Goal: Book appointment/travel/reservation

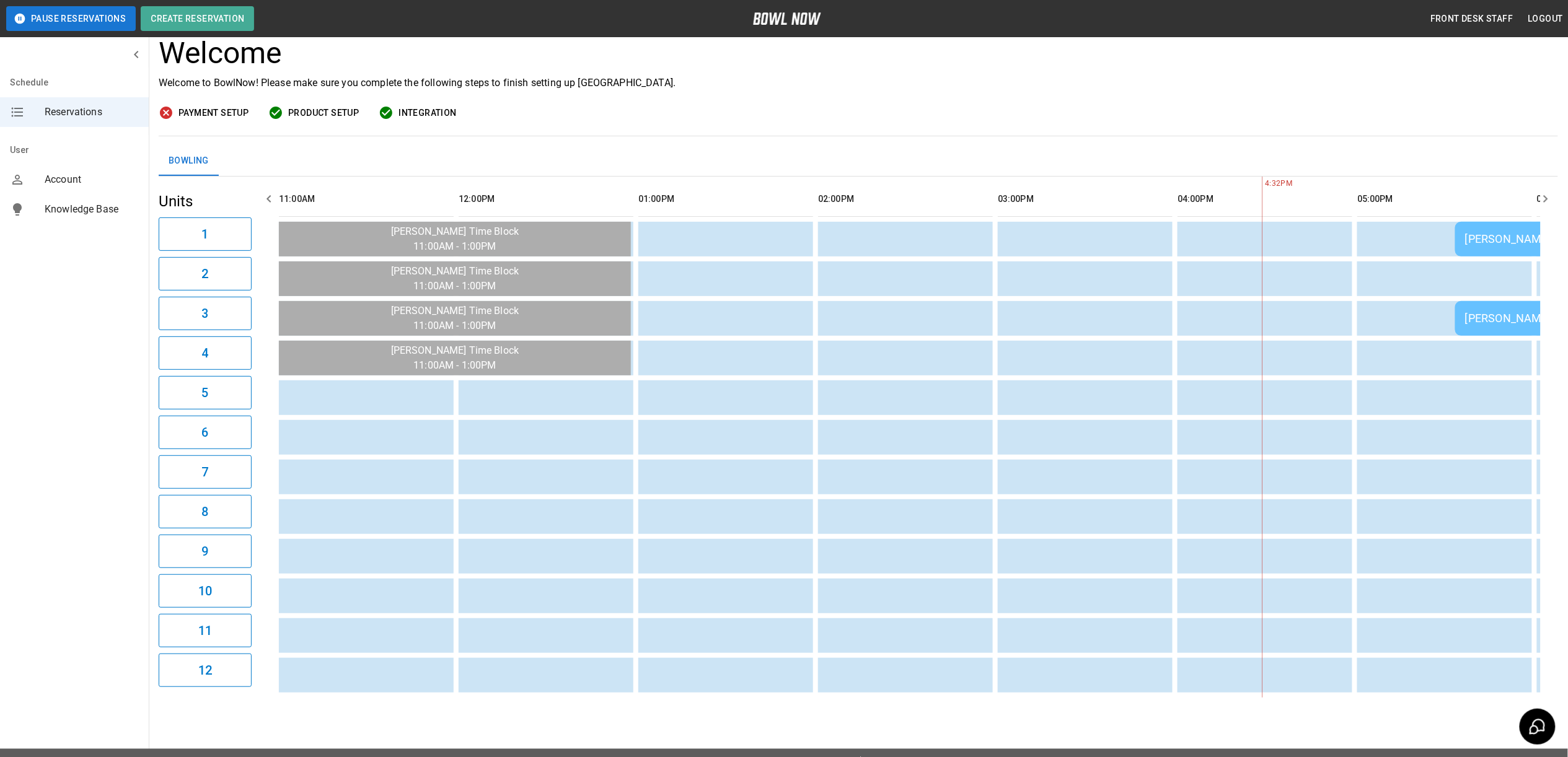
scroll to position [0, 898]
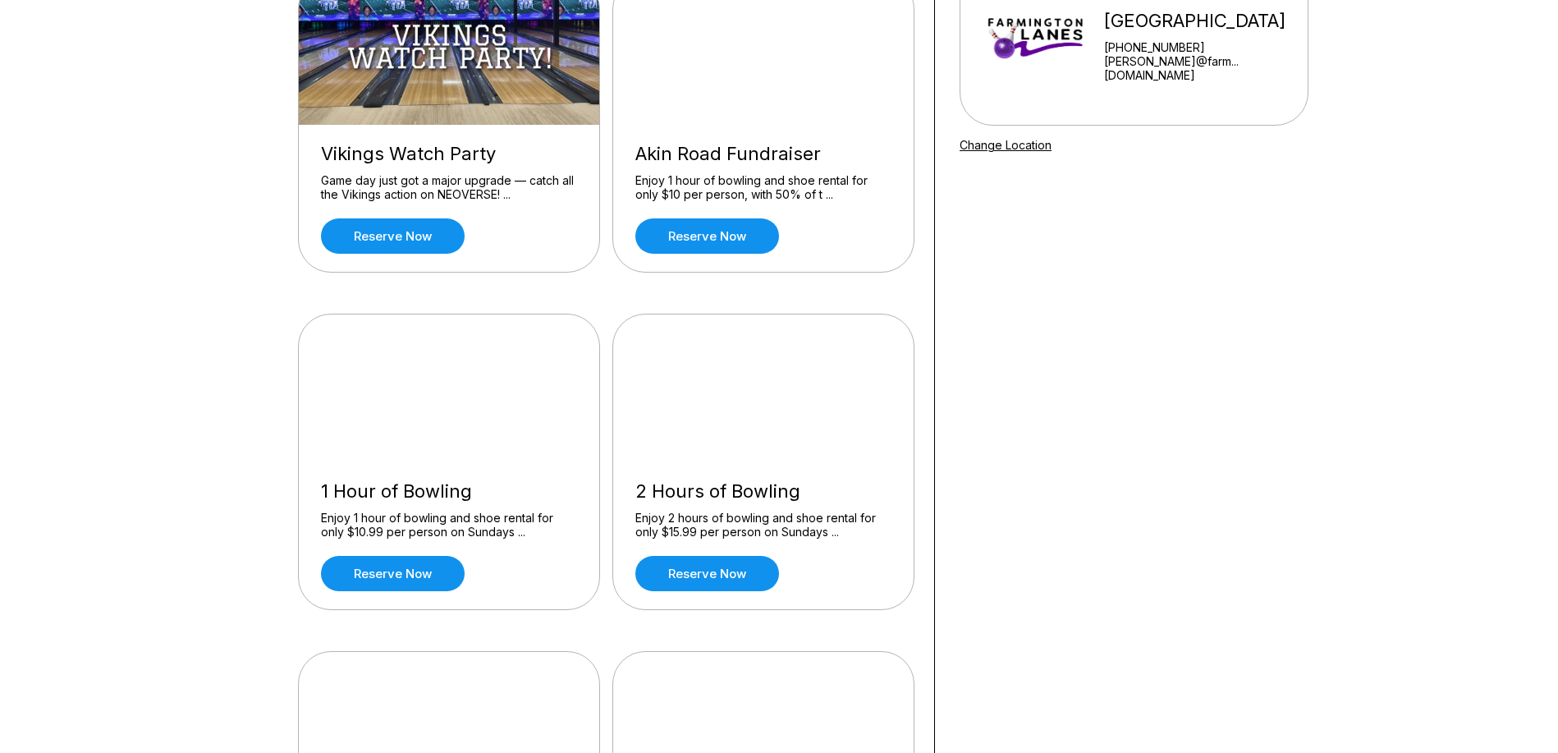
scroll to position [246, 0]
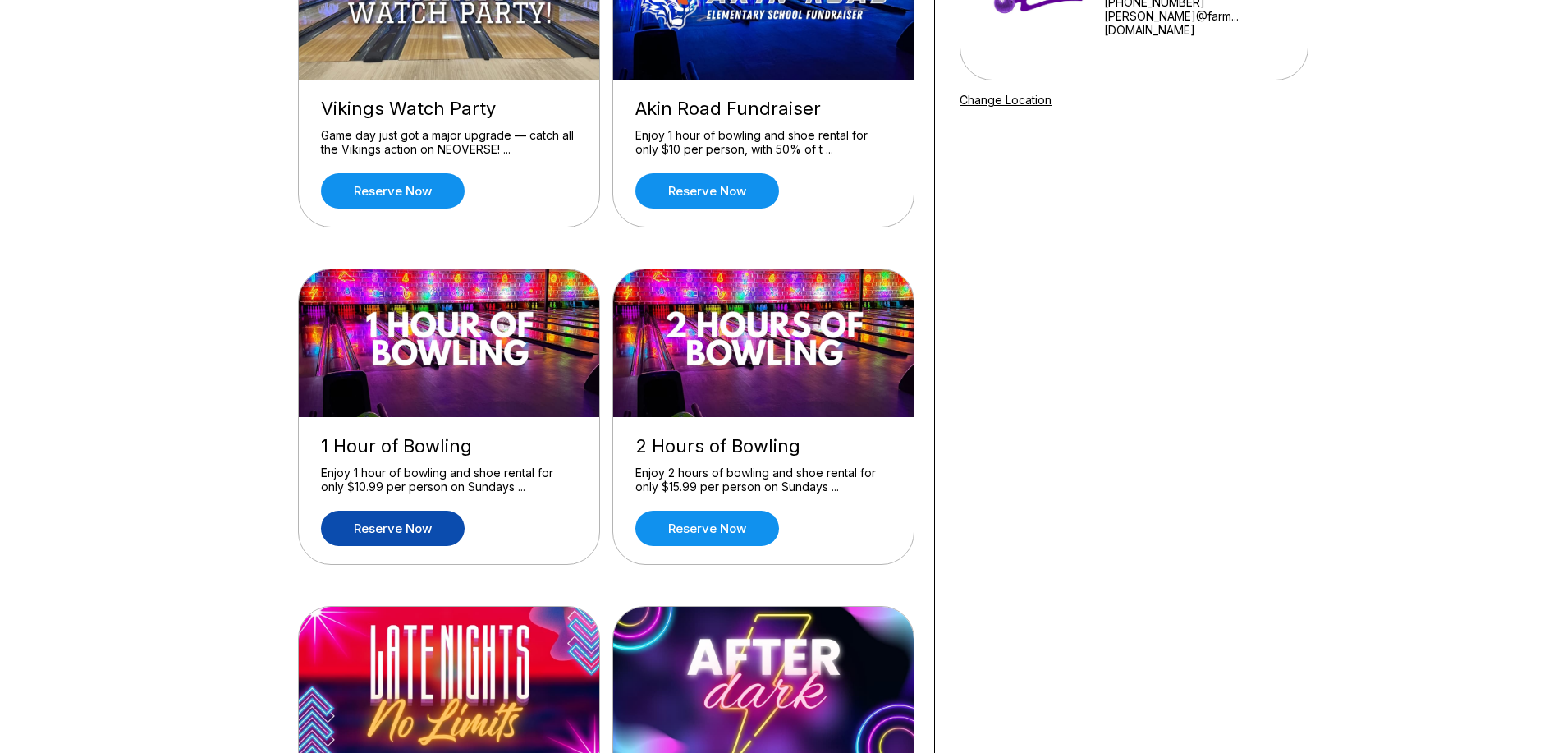
click at [349, 520] on link "Reserve now" at bounding box center [393, 528] width 144 height 35
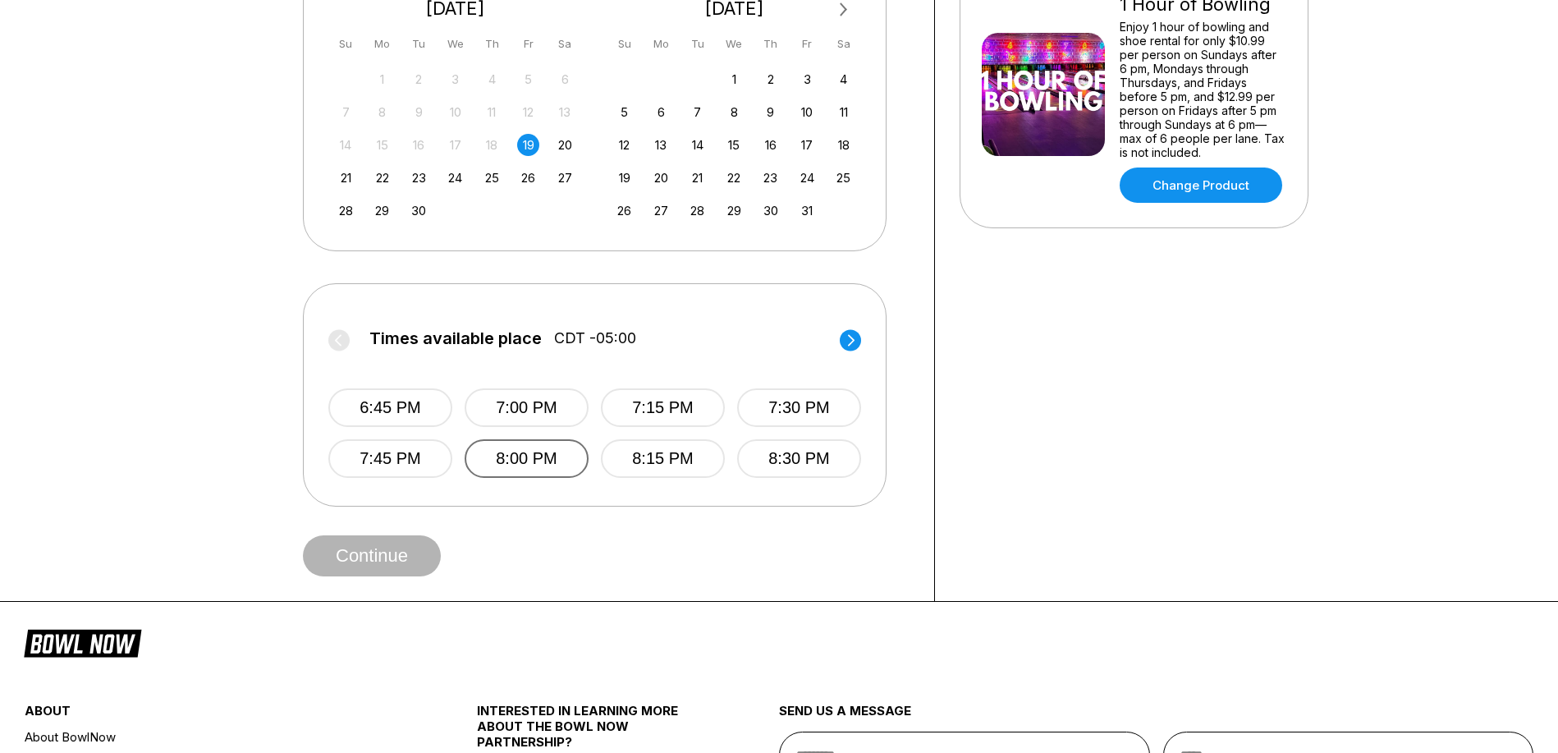
scroll to position [410, 0]
click at [653, 410] on button "7:15 PM" at bounding box center [663, 406] width 124 height 39
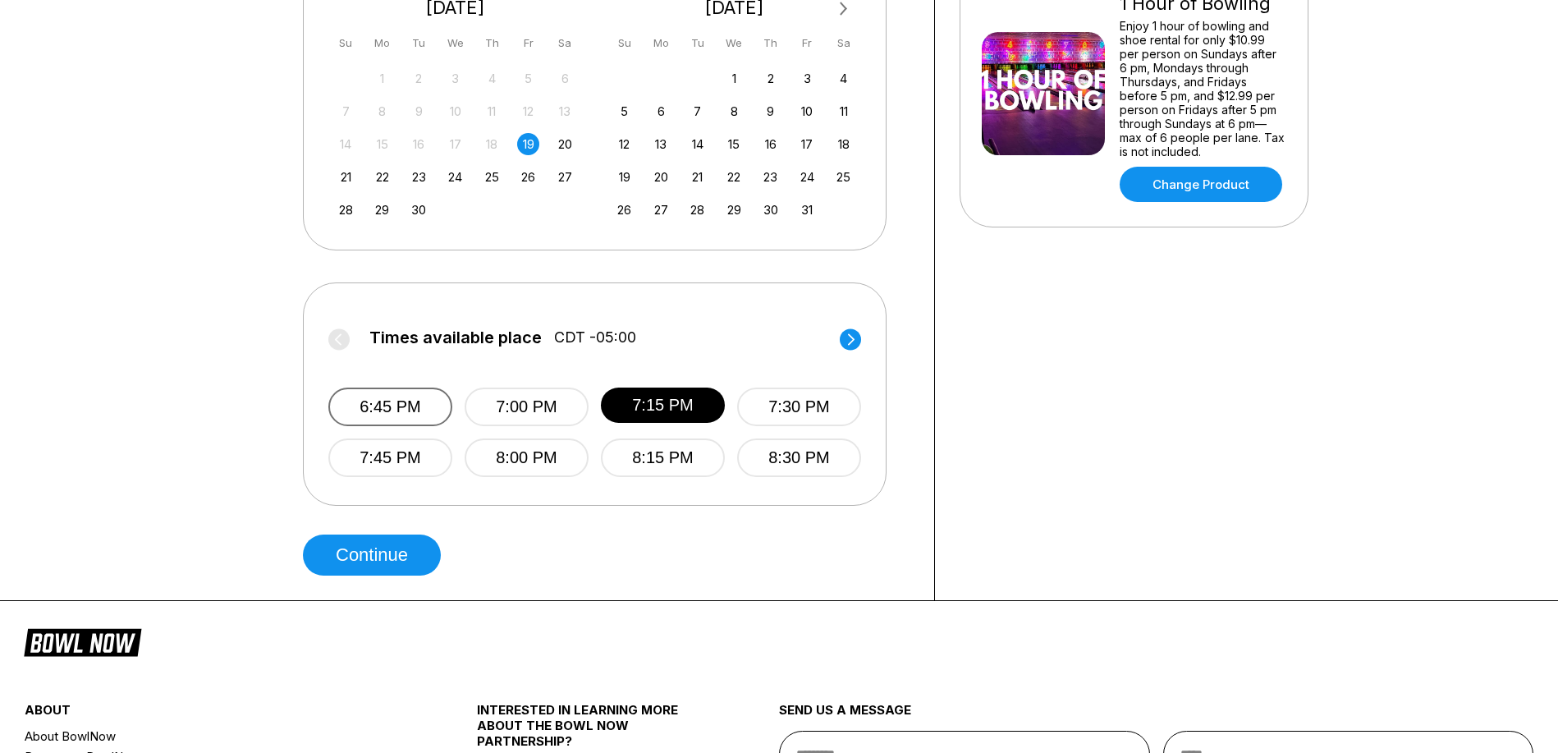
click at [396, 412] on button "6:45 PM" at bounding box center [390, 406] width 124 height 39
drag, startPoint x: 675, startPoint y: 413, endPoint x: 656, endPoint y: 424, distance: 21.7
click at [675, 413] on button "7:15 PM" at bounding box center [663, 406] width 124 height 39
click at [373, 547] on button "Continue" at bounding box center [372, 554] width 138 height 41
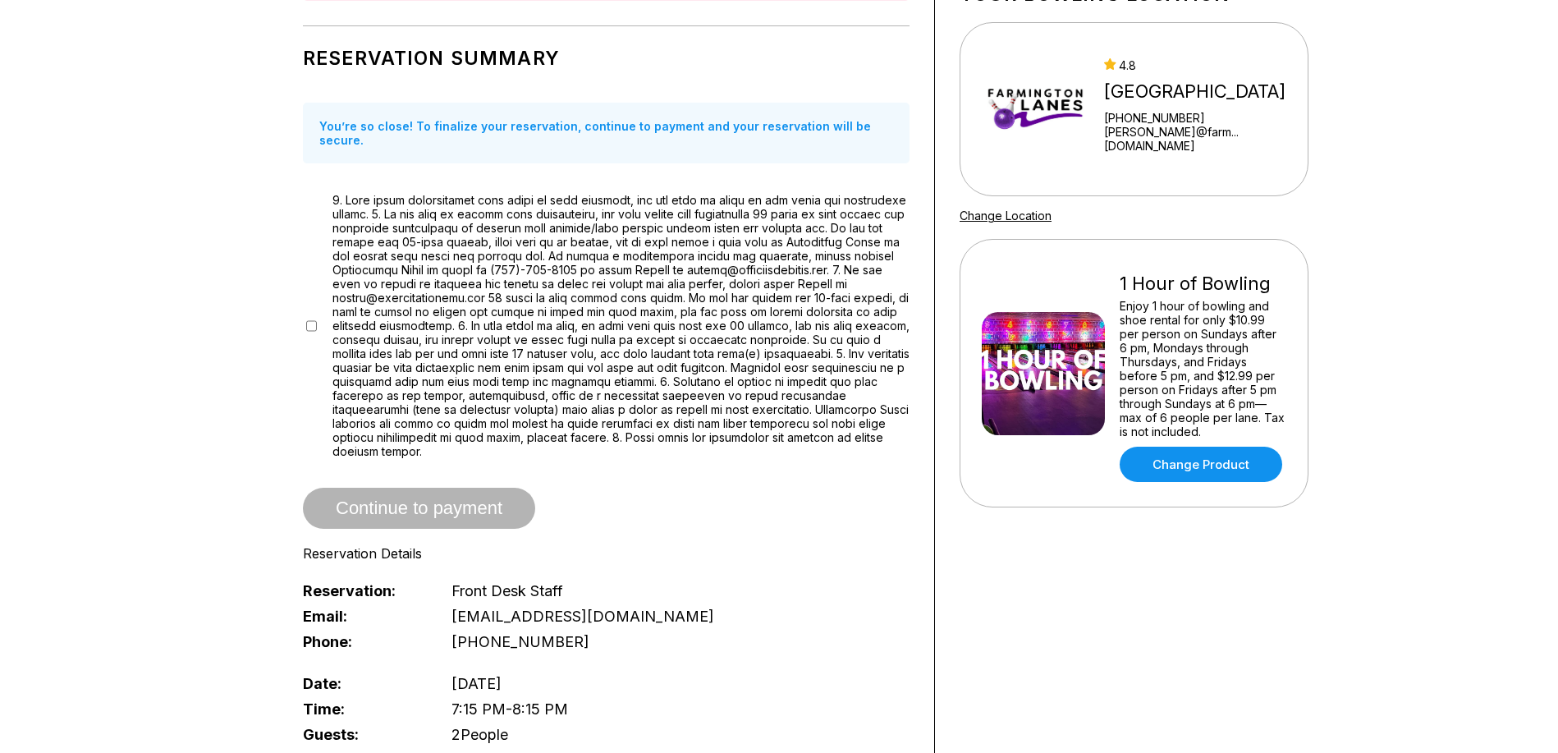
scroll to position [410, 0]
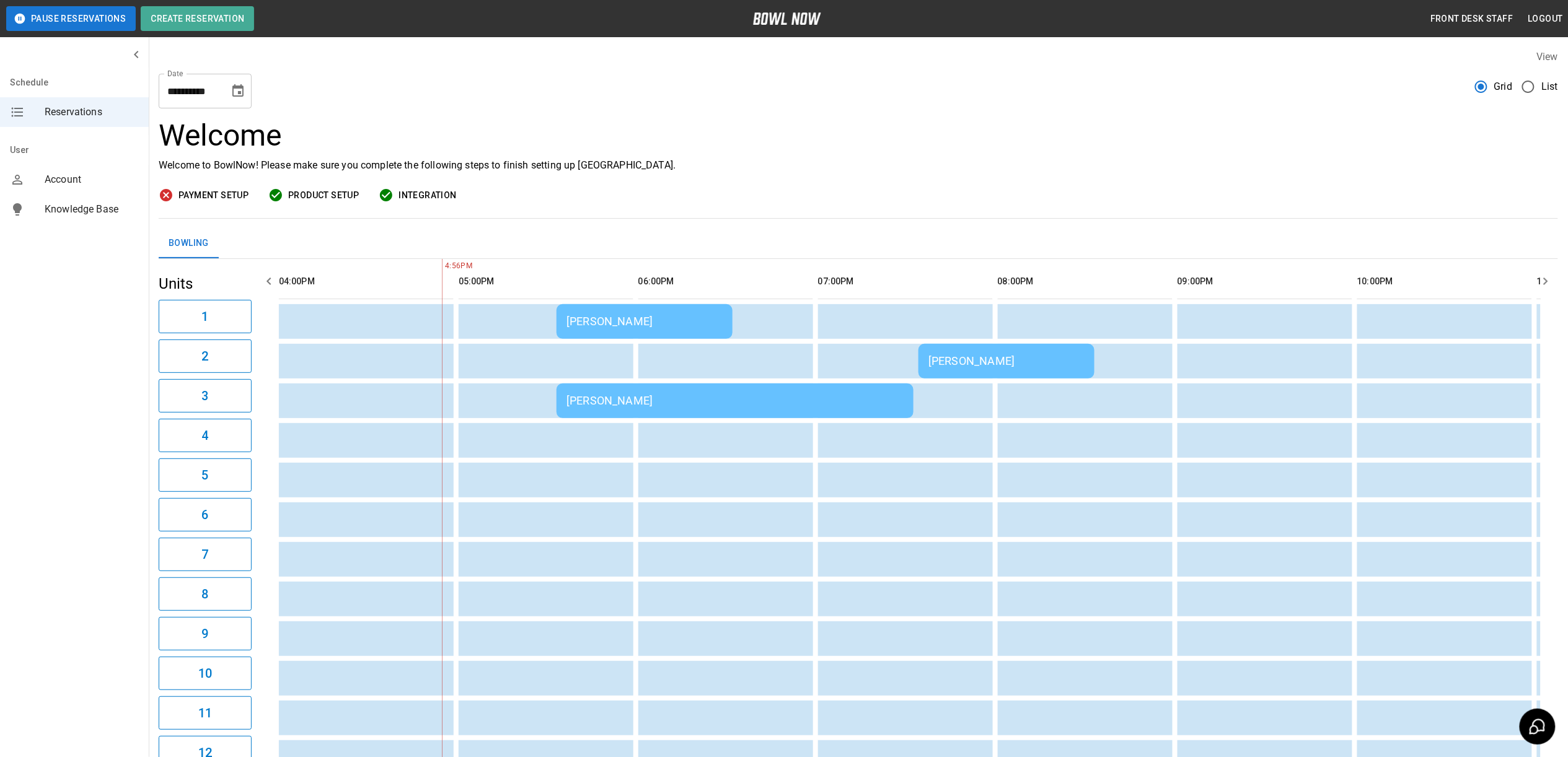
click at [665, 332] on td "[PERSON_NAME]" at bounding box center [644, 322] width 176 height 35
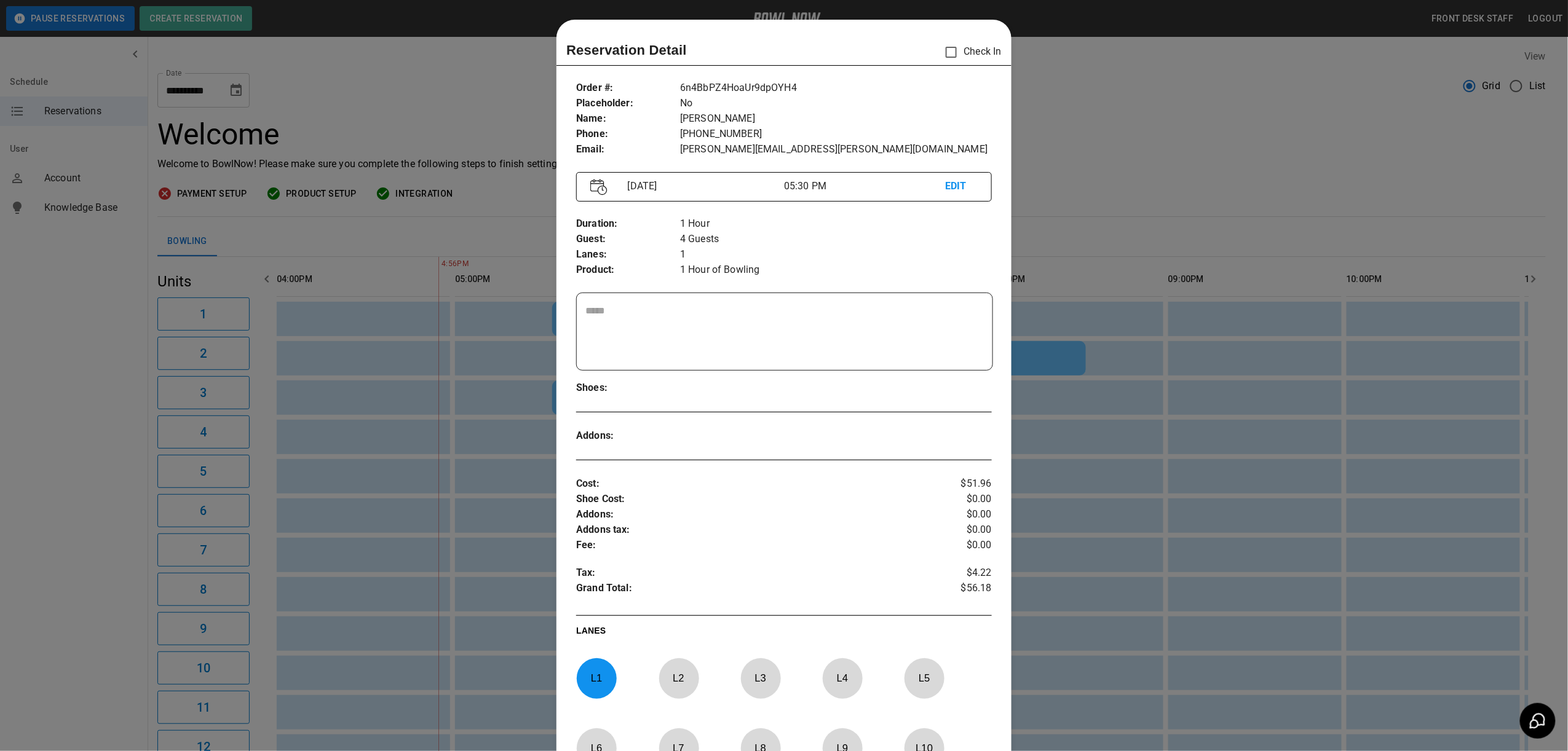
scroll to position [19, 0]
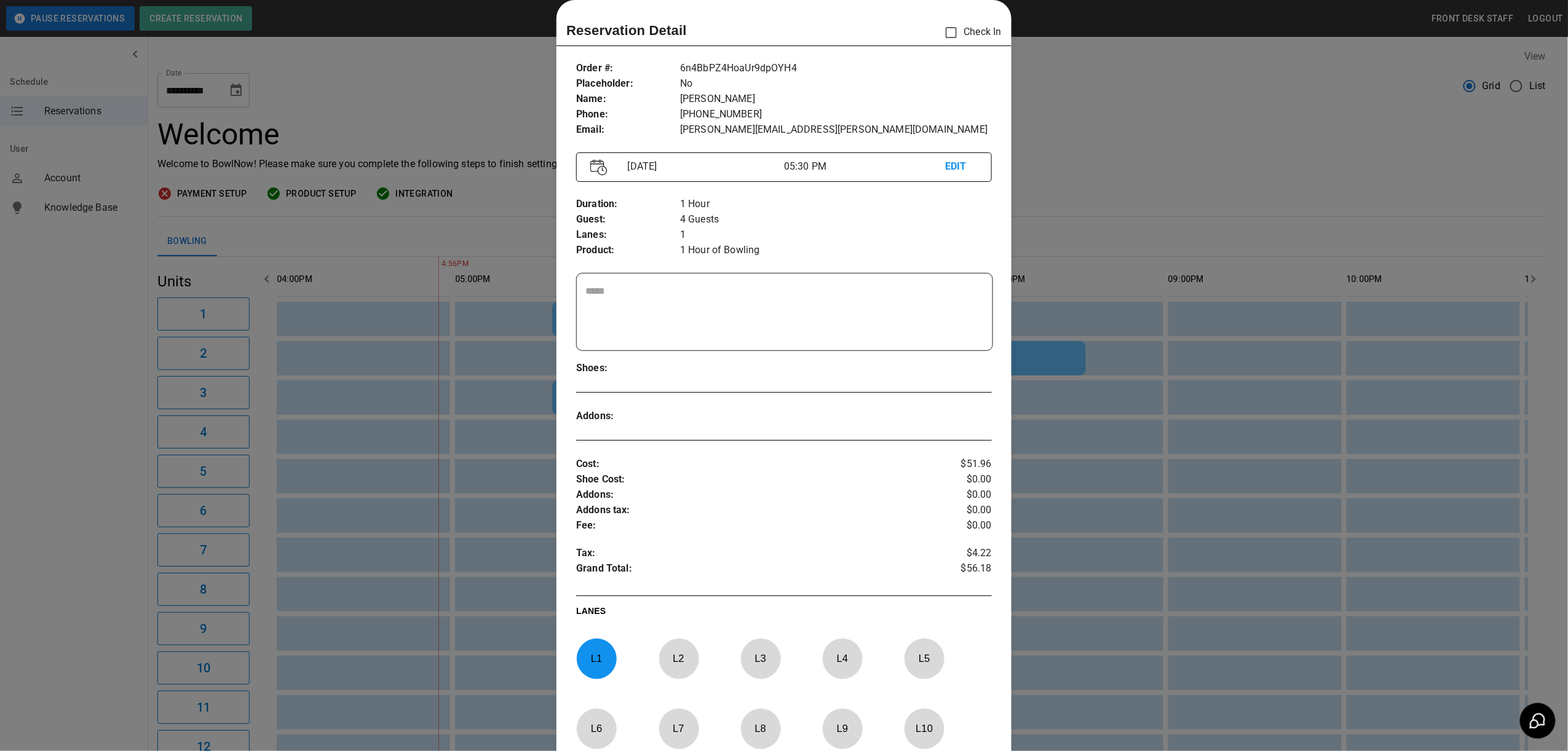
click at [1307, 236] on div at bounding box center [784, 375] width 1568 height 751
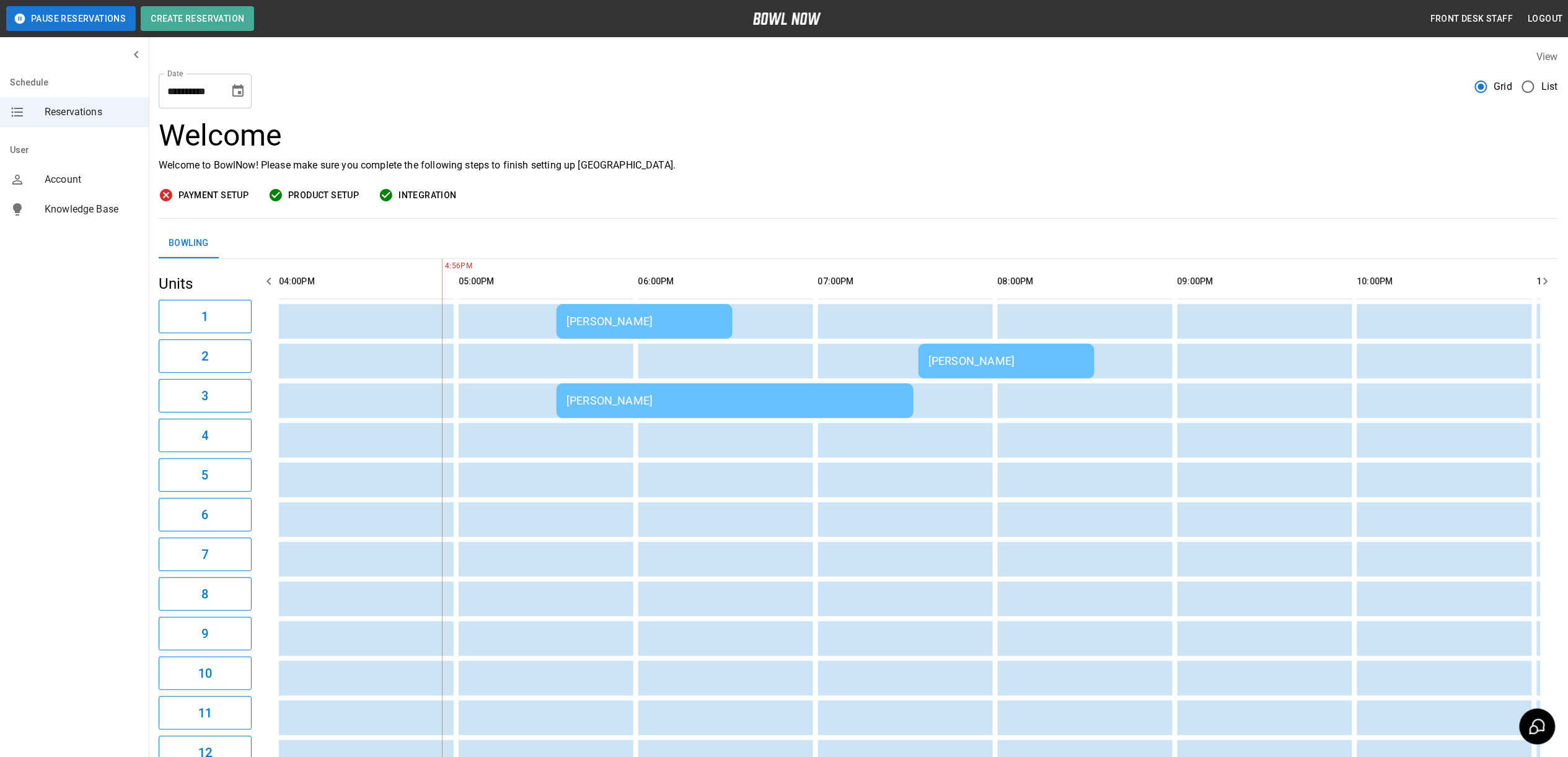
click at [688, 394] on div "[PERSON_NAME]" at bounding box center [735, 400] width 337 height 13
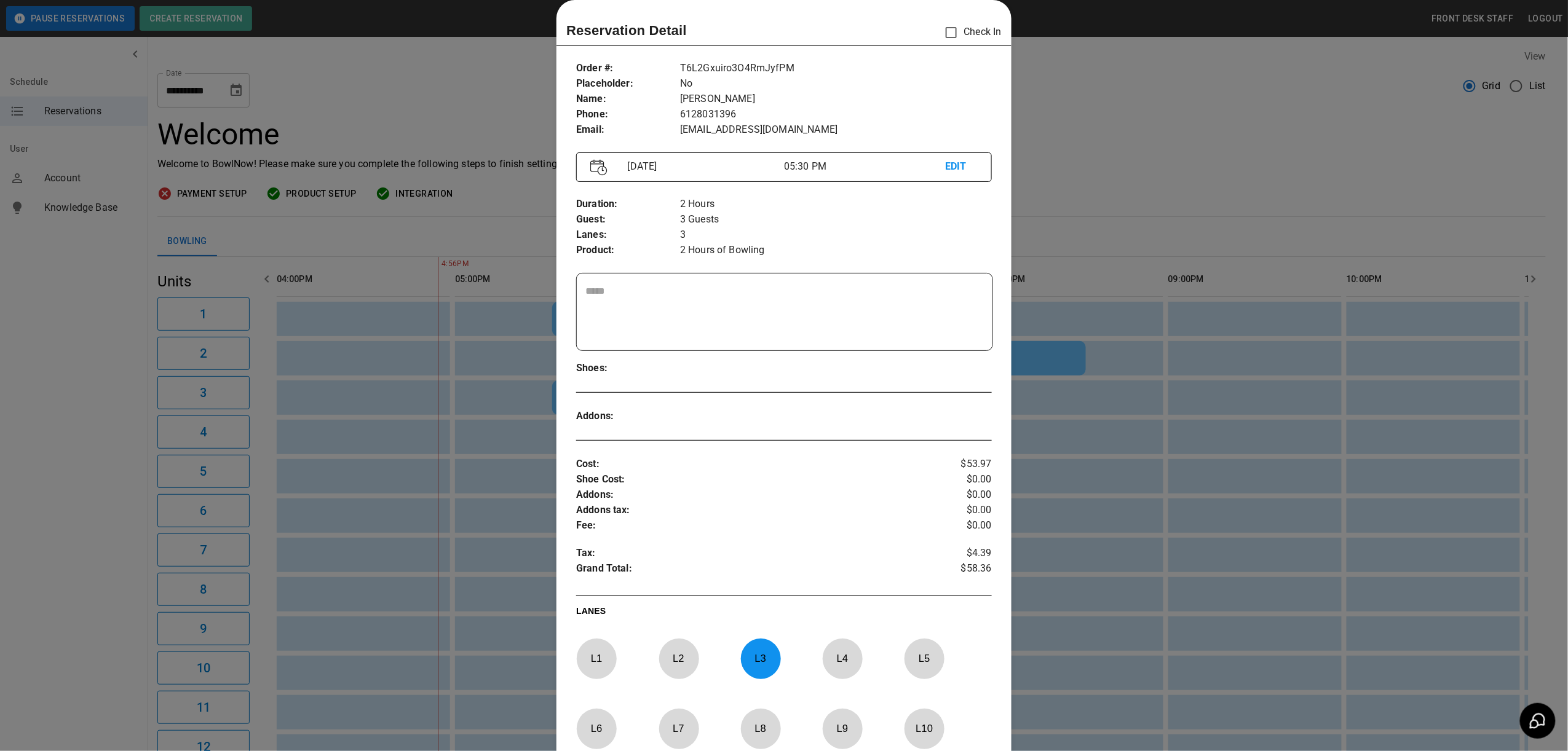
click at [1278, 142] on div at bounding box center [784, 375] width 1568 height 751
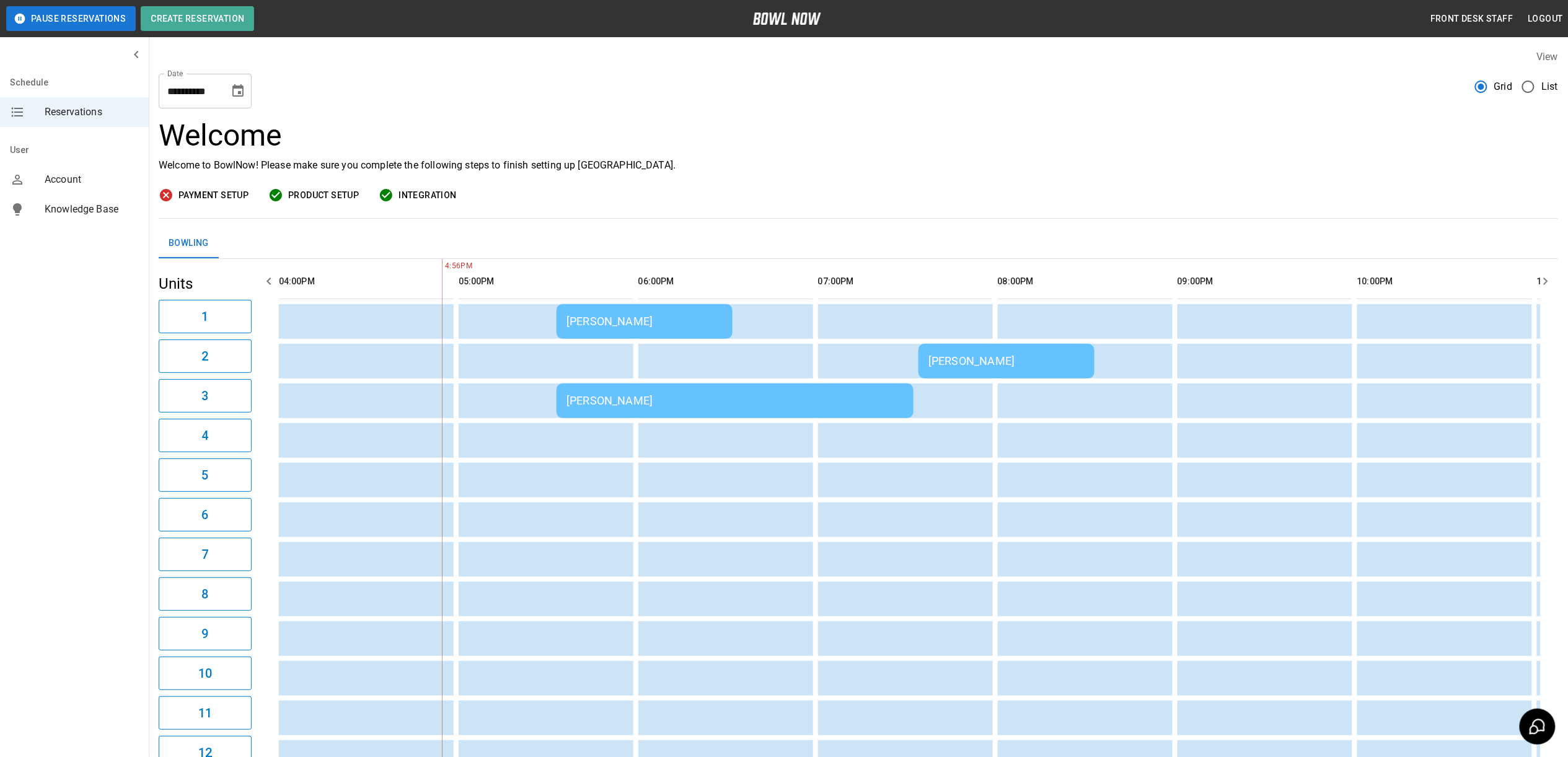
click at [631, 315] on div "KELLY BERKNESS" at bounding box center [644, 321] width 156 height 13
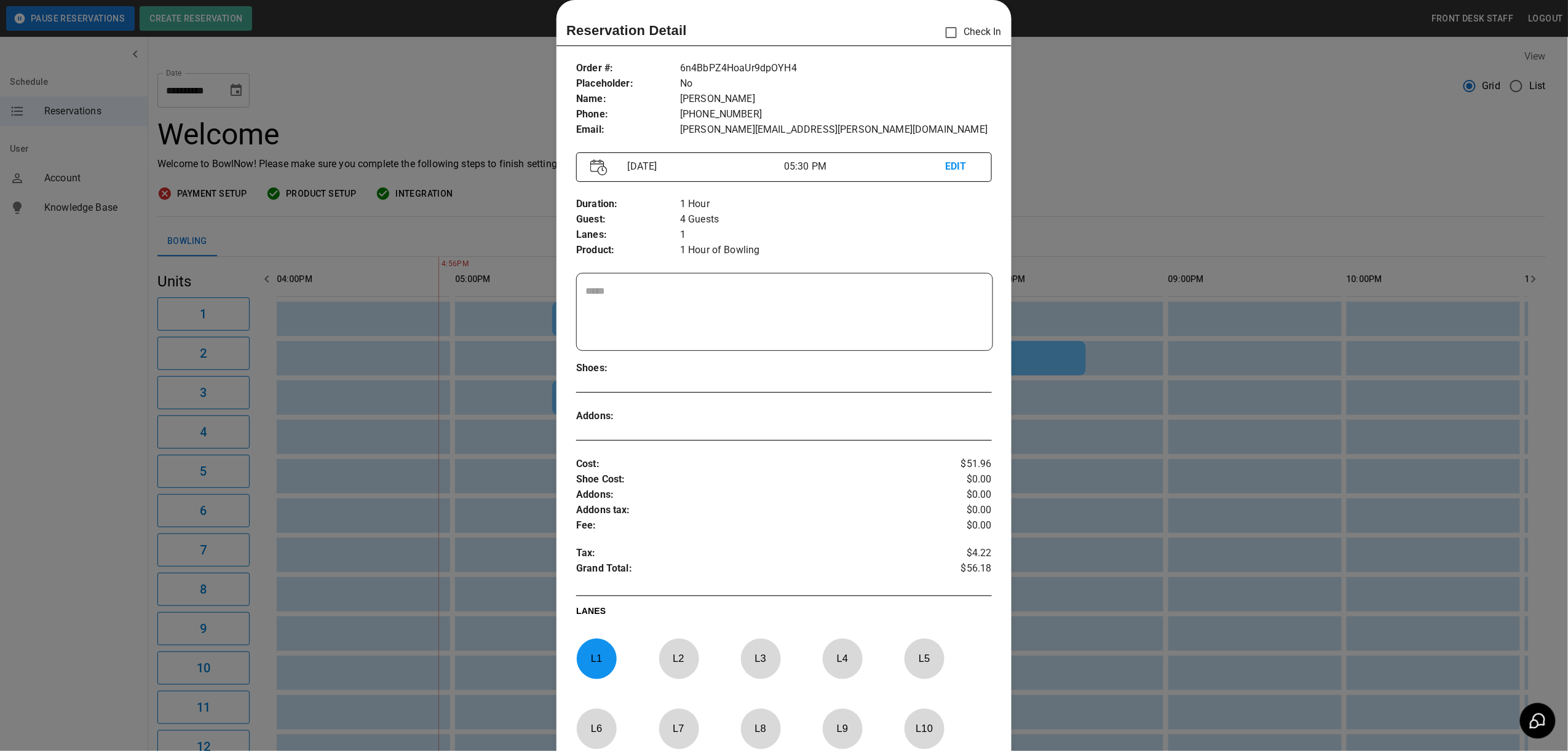
click at [1193, 159] on div at bounding box center [784, 375] width 1568 height 751
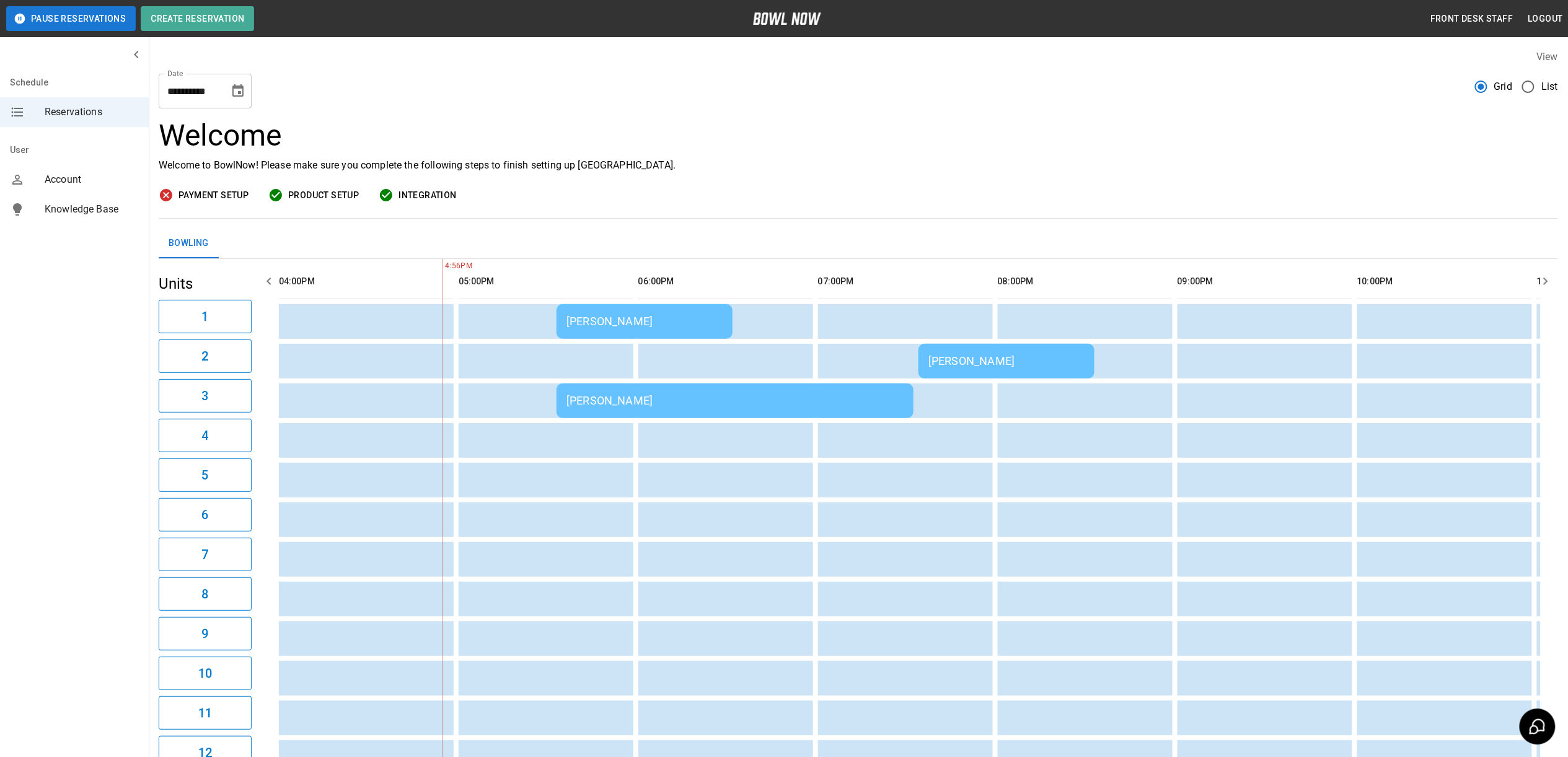
click at [666, 323] on div "KELLY BERKNESS" at bounding box center [644, 321] width 156 height 13
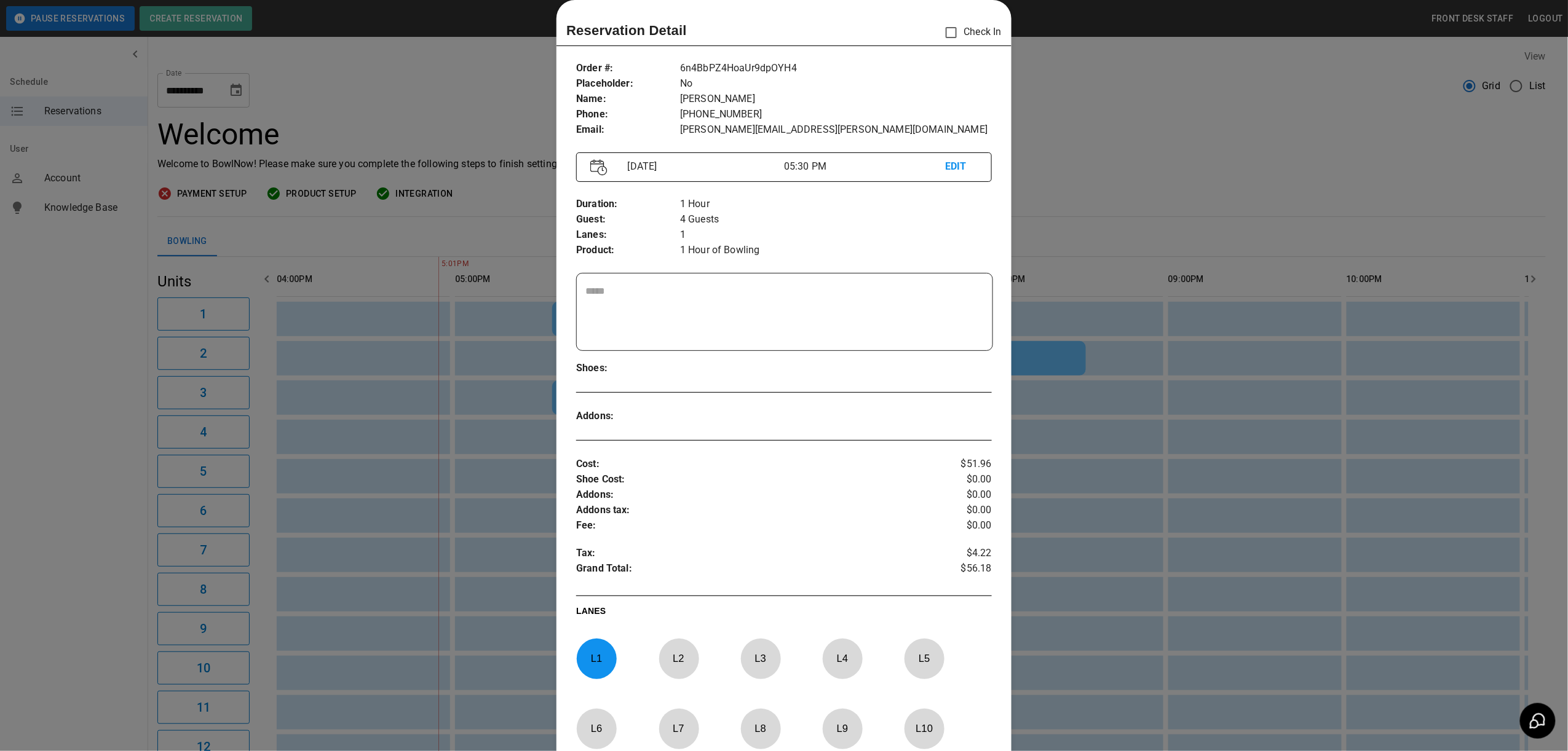
click at [1230, 156] on div at bounding box center [784, 375] width 1568 height 751
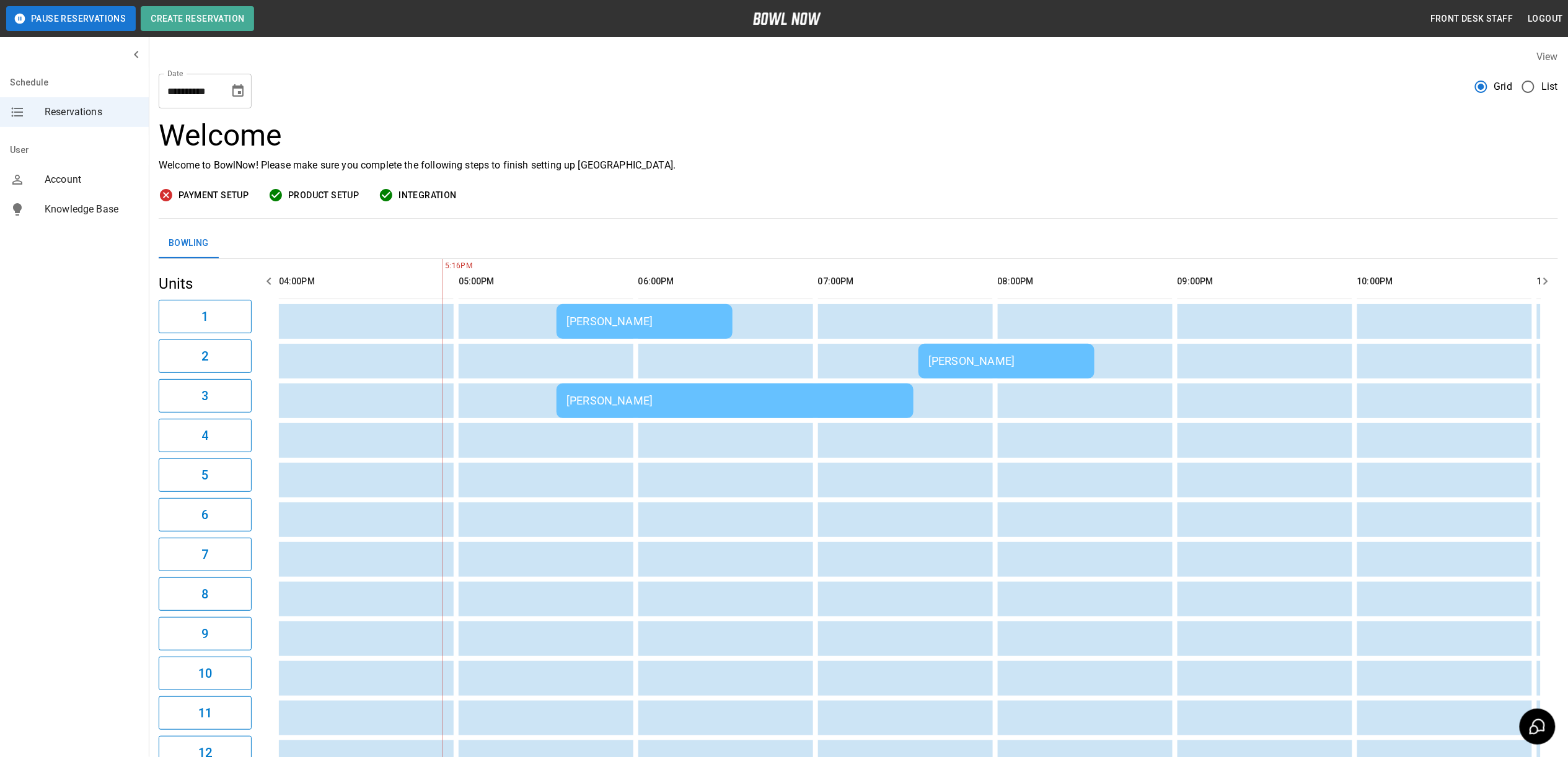
click at [600, 326] on div "KELLY BERKNESS" at bounding box center [644, 321] width 156 height 13
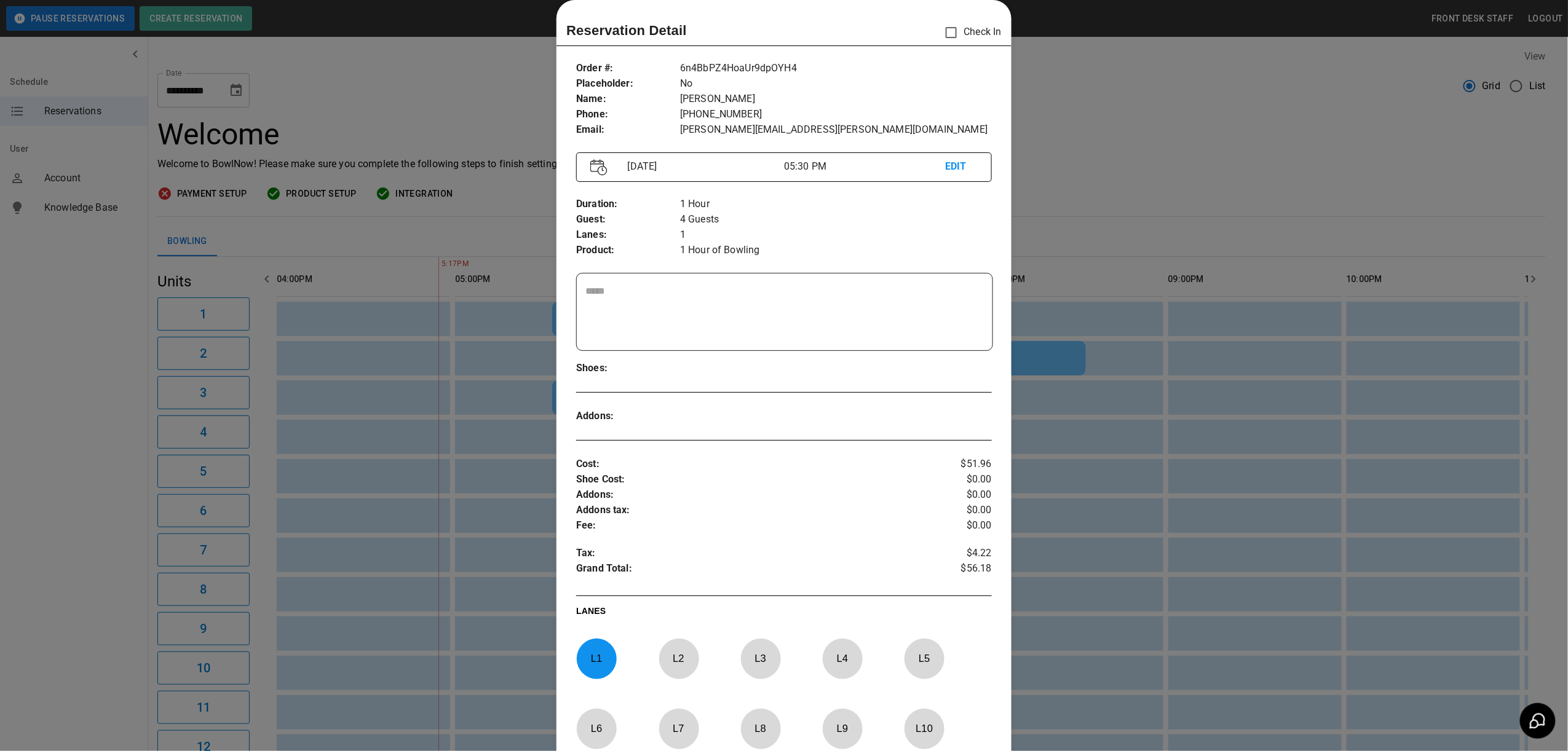
click at [1219, 142] on div at bounding box center [784, 375] width 1568 height 751
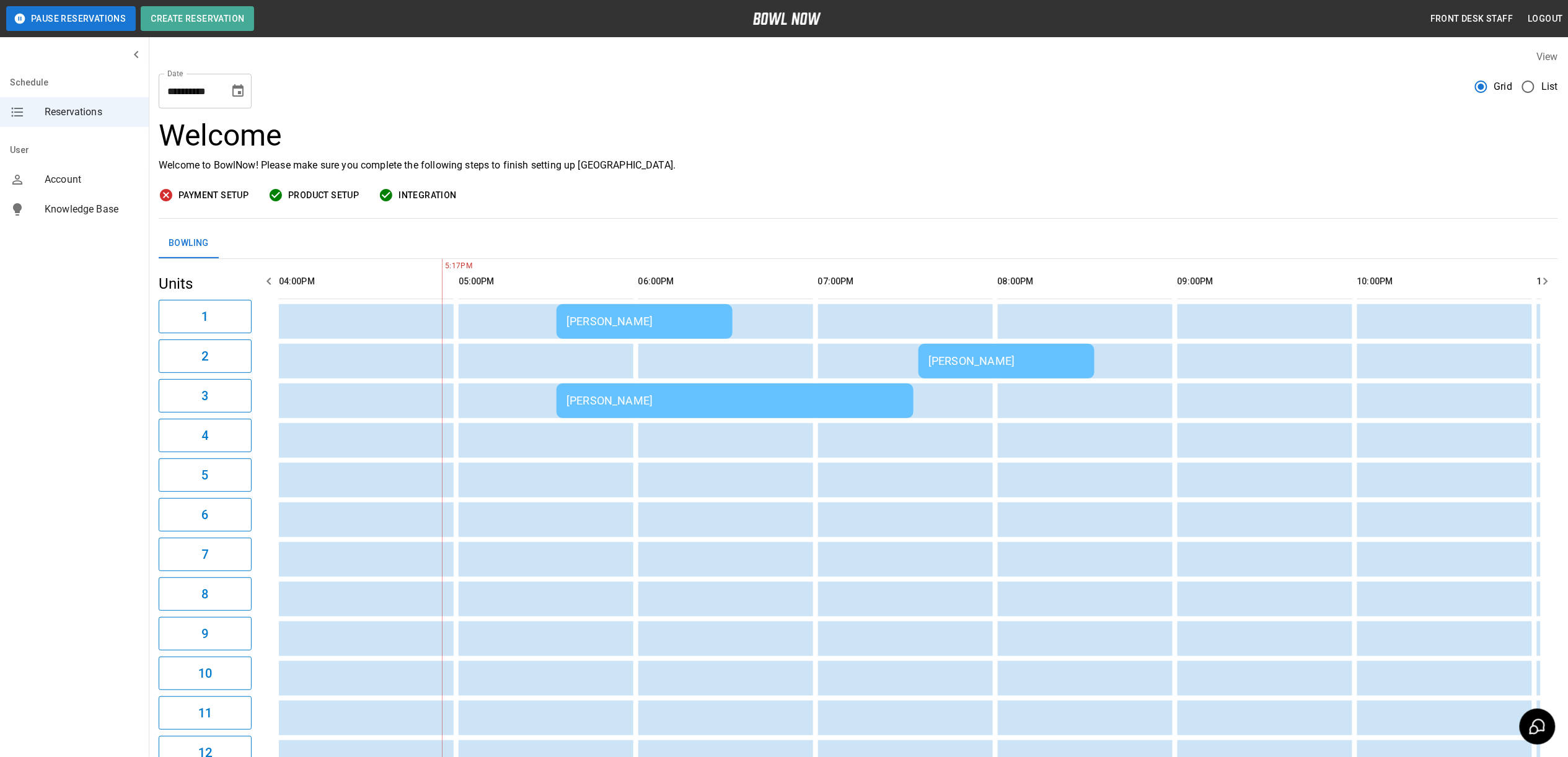
click at [633, 398] on div "Samantha Mulvihill Mulvihill" at bounding box center [735, 400] width 337 height 13
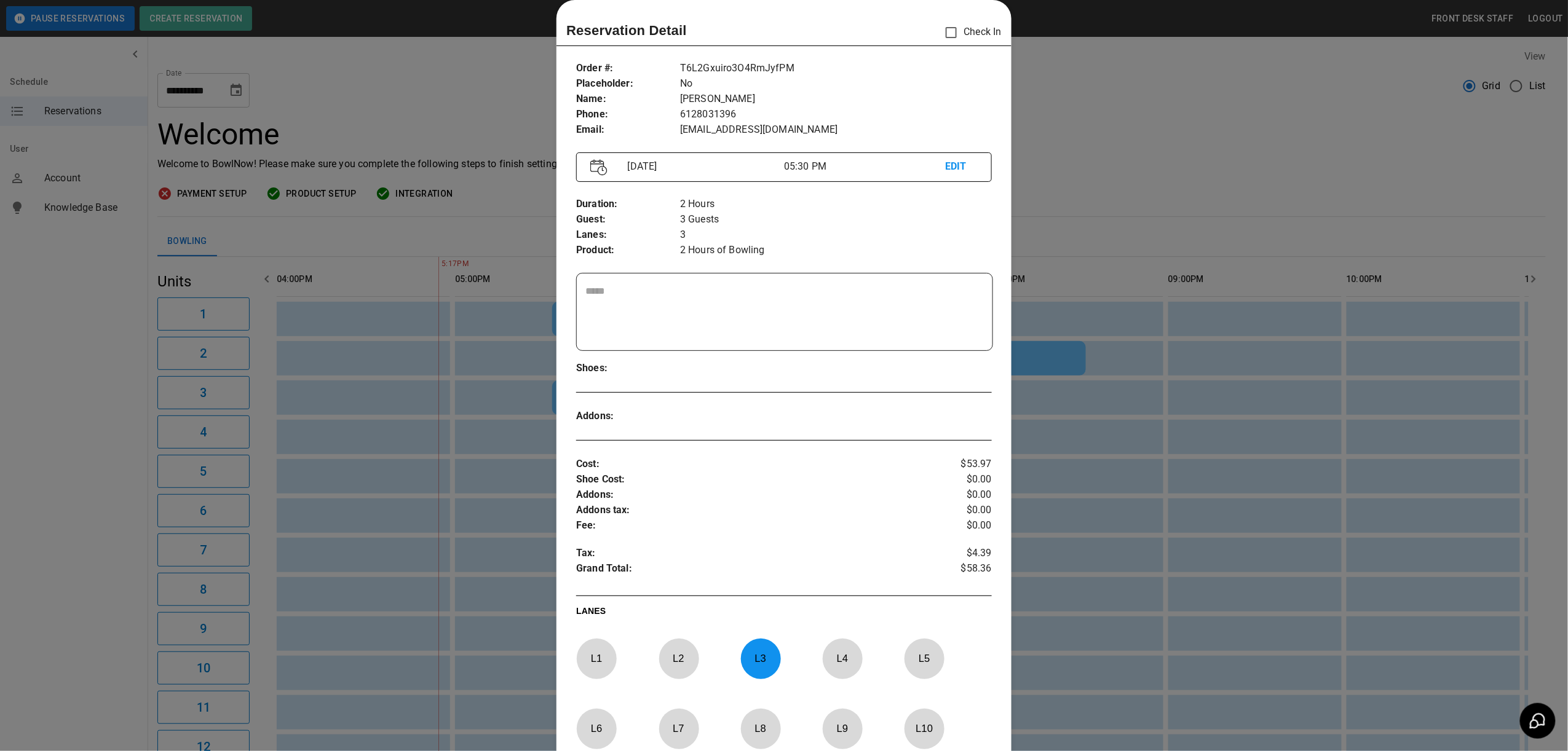
click at [461, 526] on div at bounding box center [784, 375] width 1568 height 751
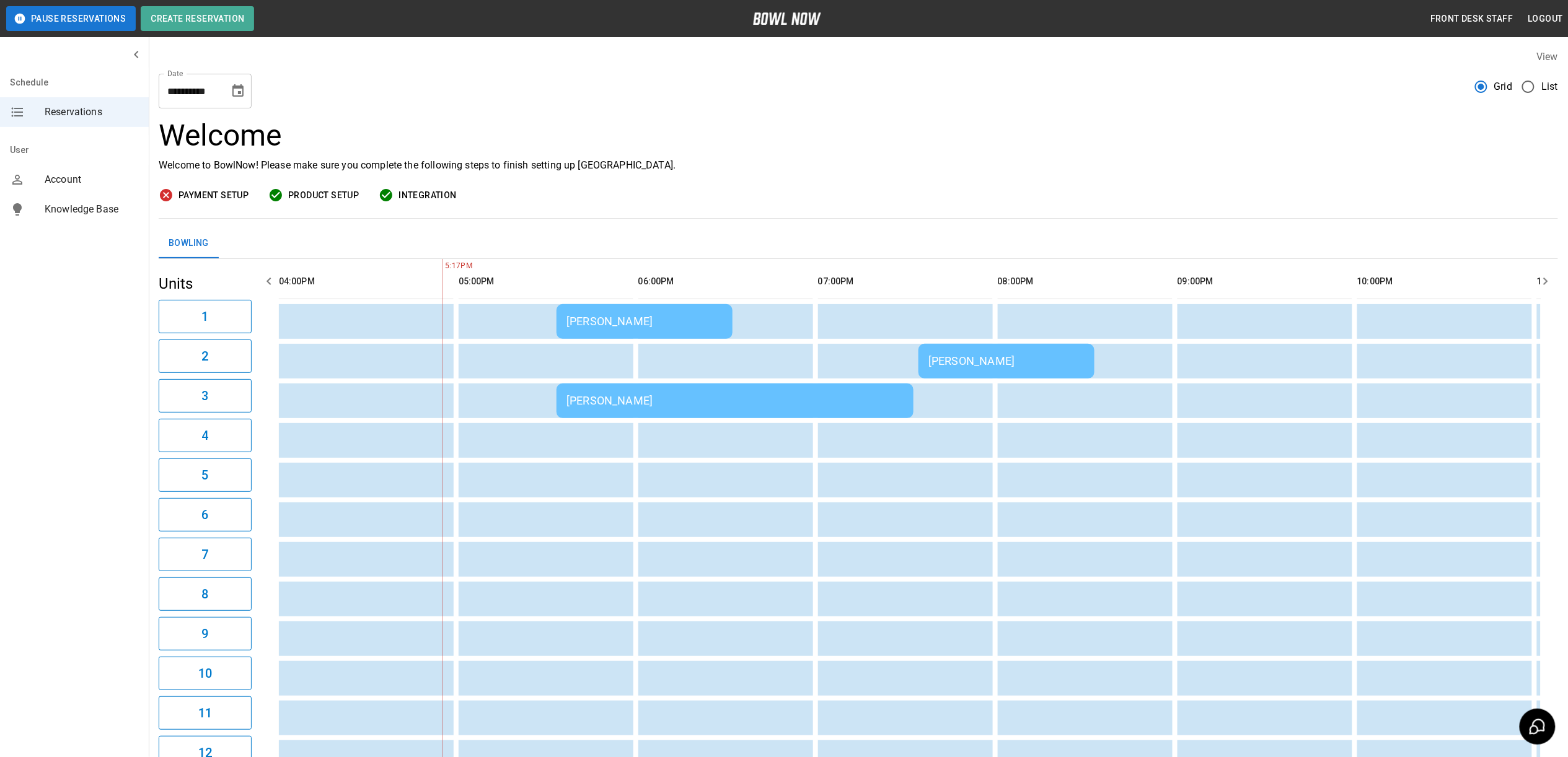
click at [639, 318] on div "KELLY BERKNESS" at bounding box center [644, 321] width 156 height 13
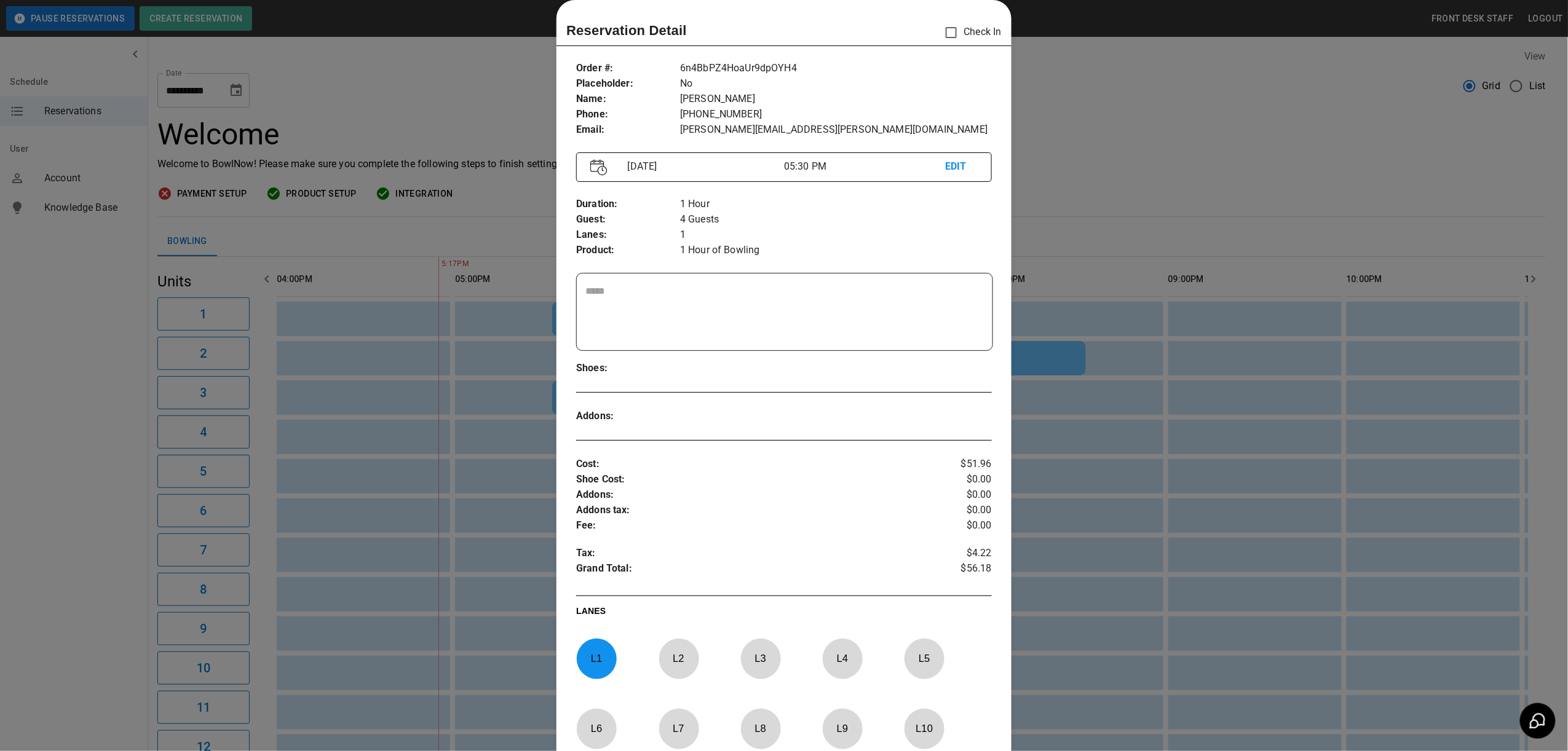
click at [503, 293] on div at bounding box center [784, 375] width 1568 height 751
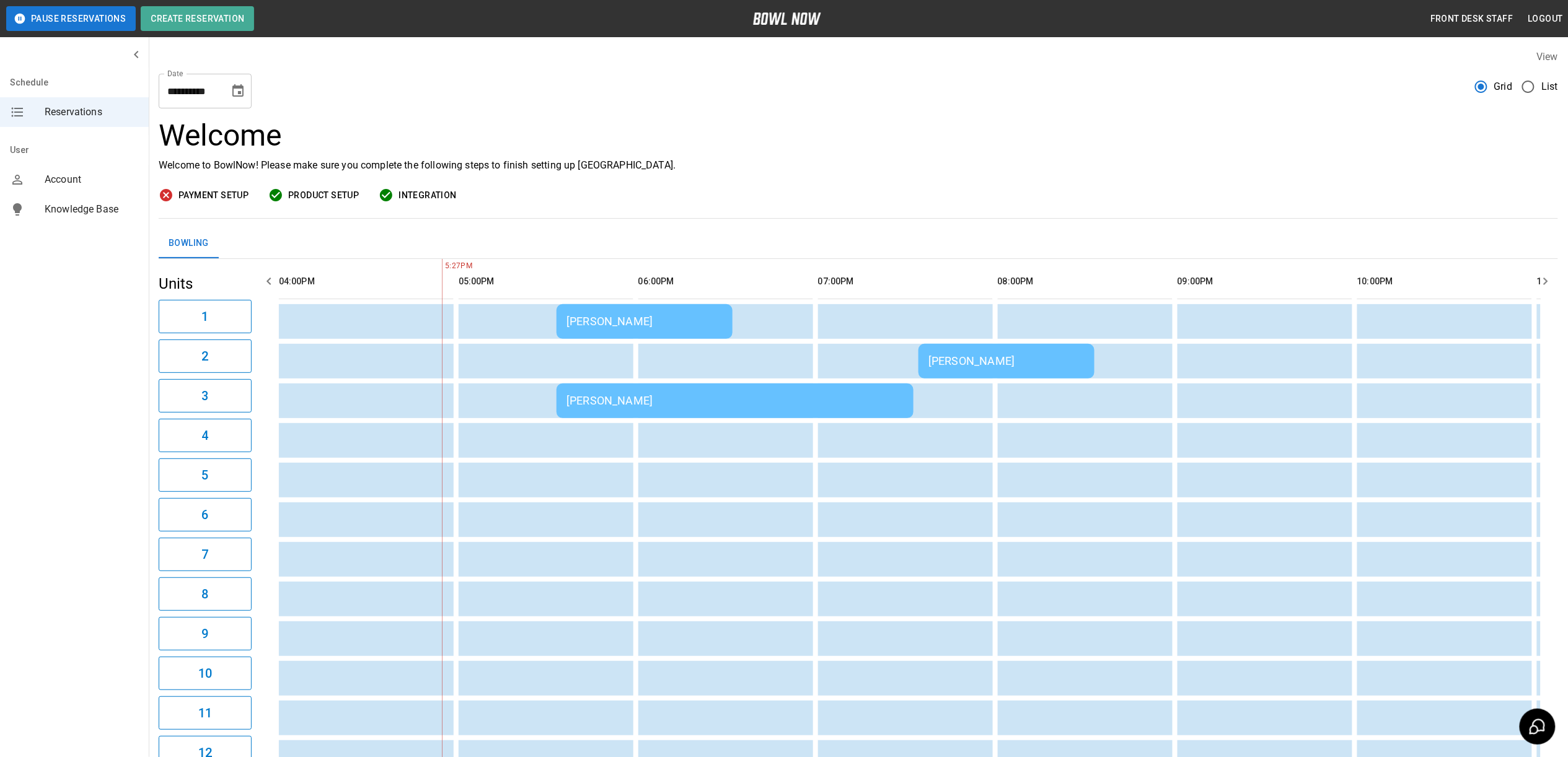
click at [645, 412] on td "Samantha Mulvihill Mulvihill" at bounding box center [735, 401] width 357 height 35
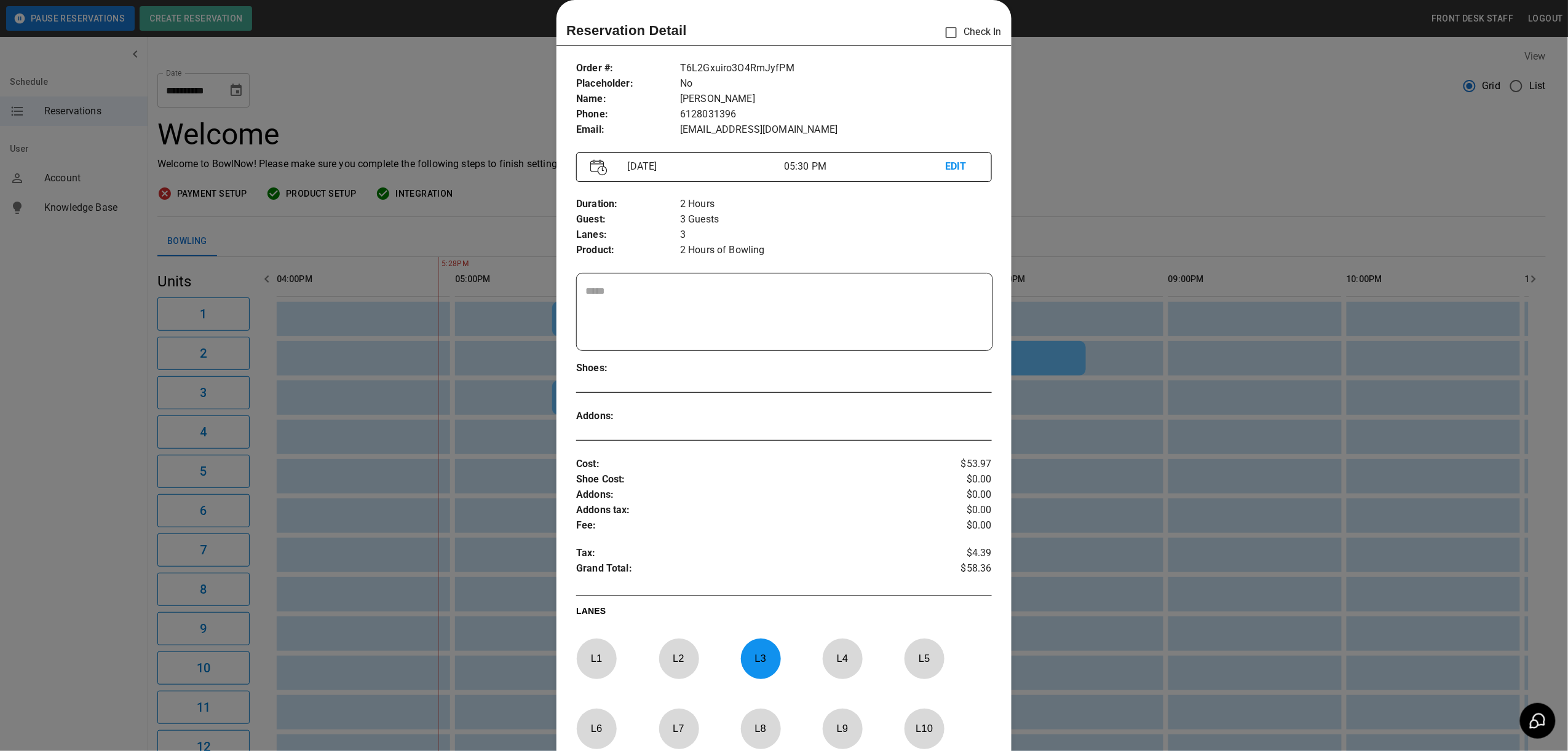
click at [497, 522] on div at bounding box center [784, 375] width 1568 height 751
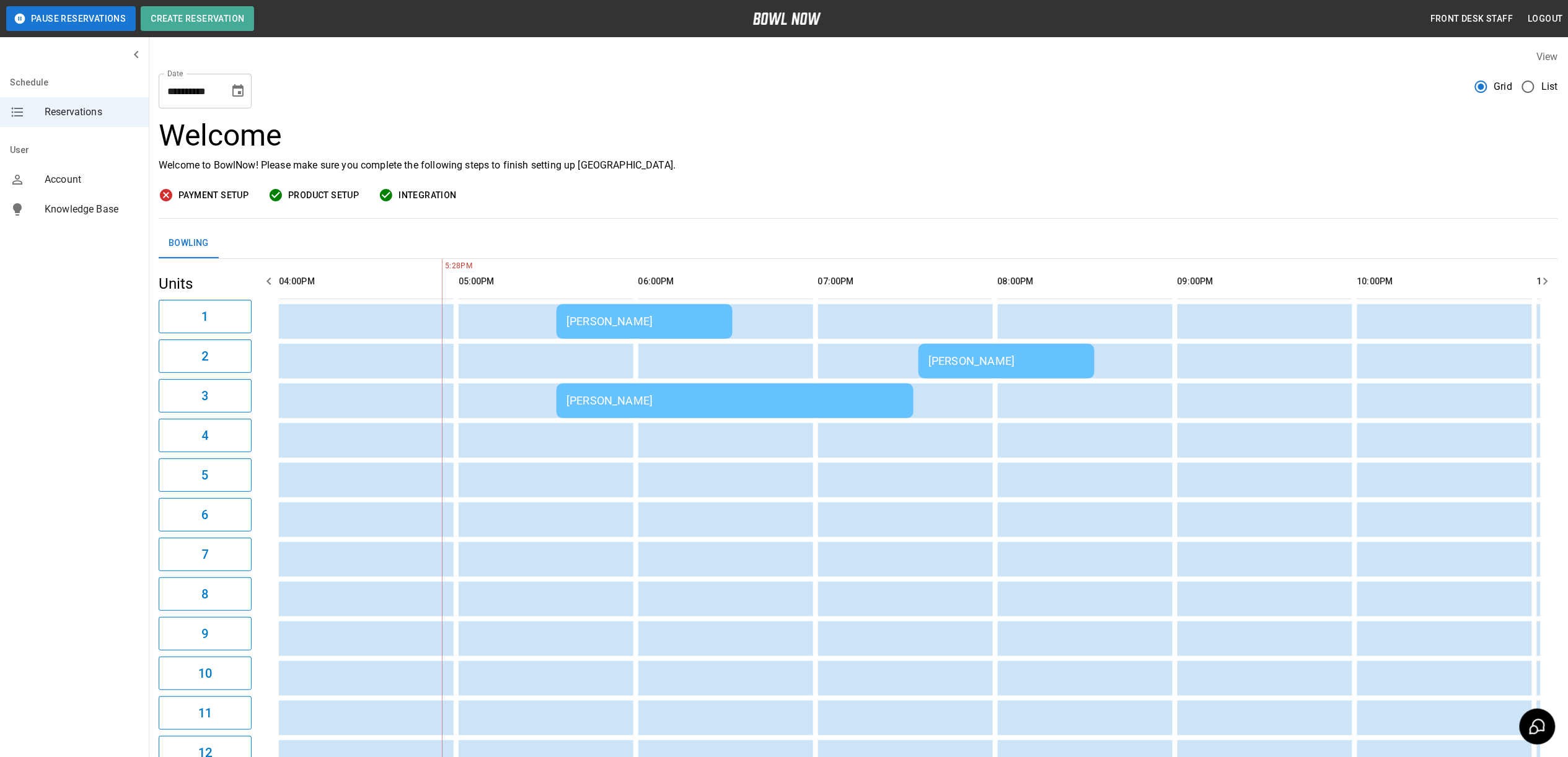
click at [628, 337] on td "KELLY BERKNESS" at bounding box center [644, 322] width 176 height 35
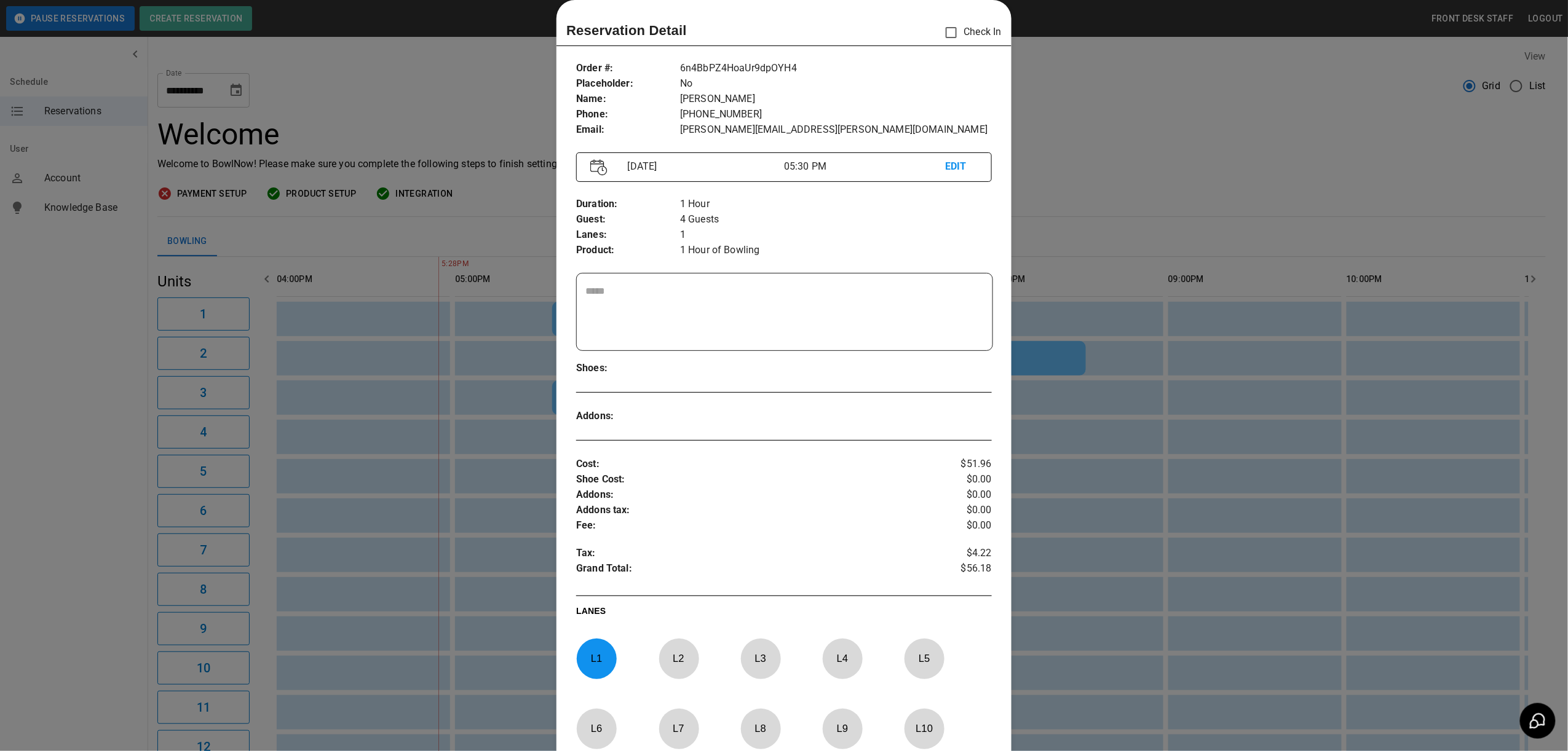
click at [521, 467] on div at bounding box center [784, 375] width 1568 height 751
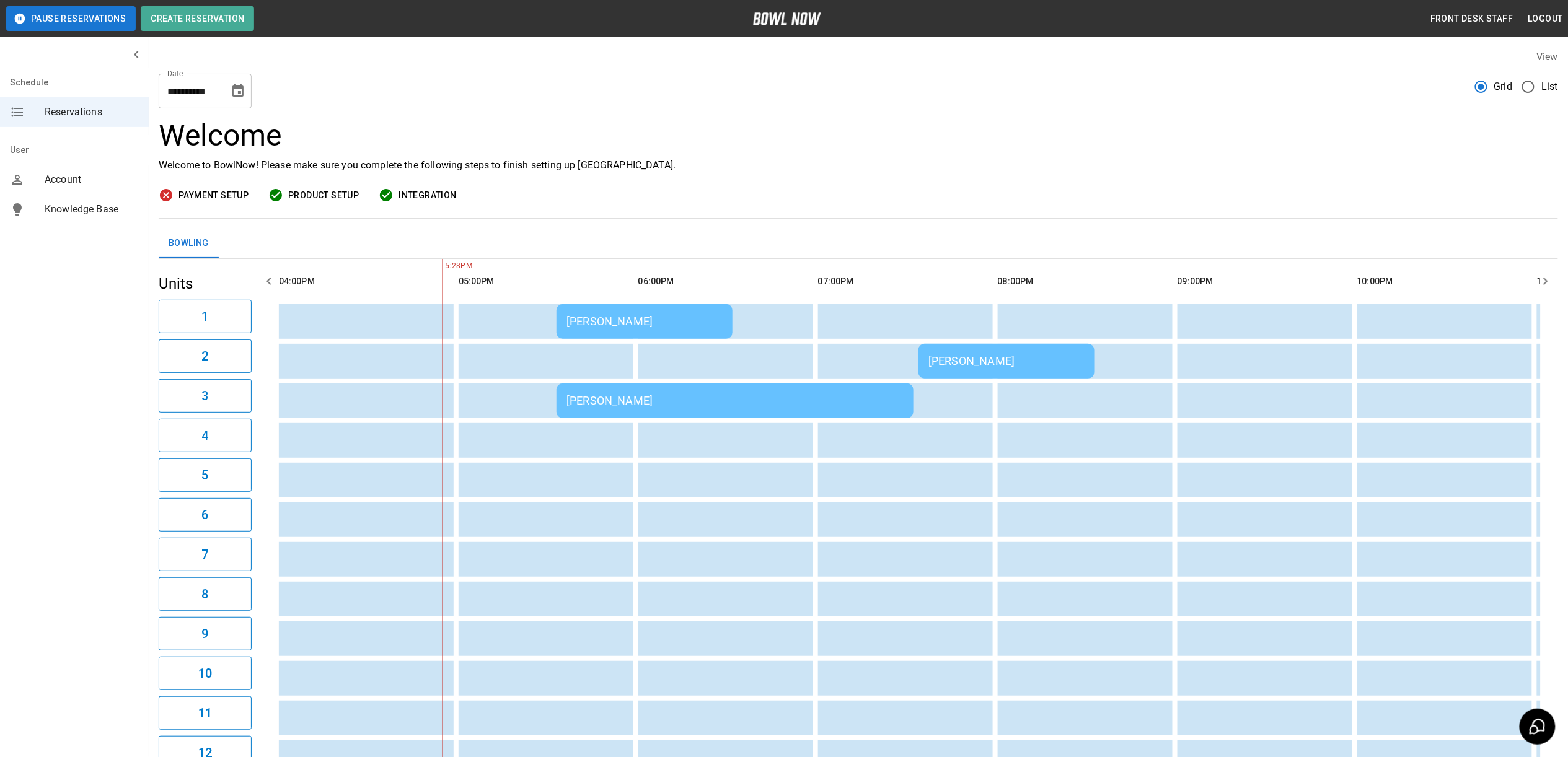
click at [655, 321] on div "KELLY BERKNESS" at bounding box center [644, 321] width 156 height 13
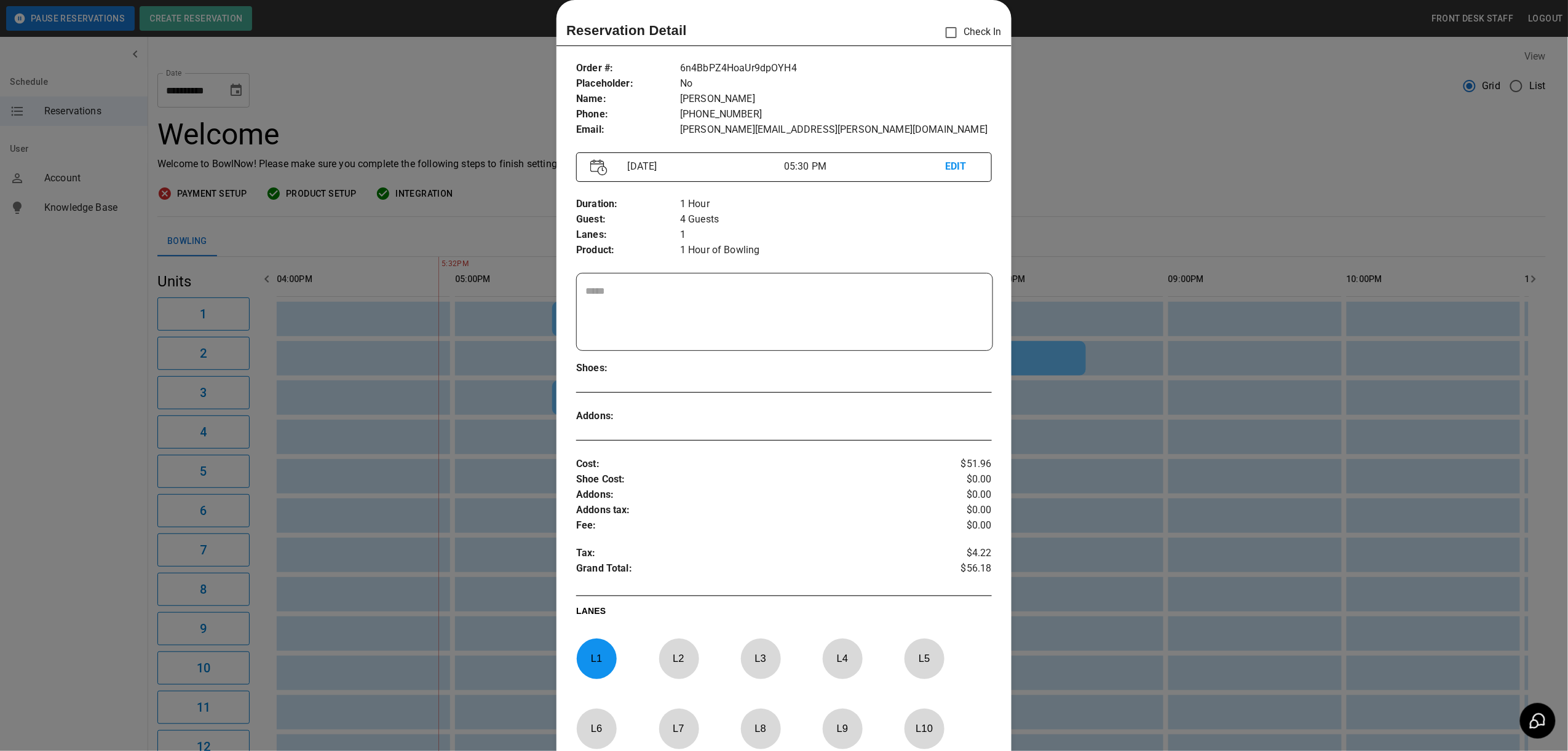
drag, startPoint x: 1230, startPoint y: 121, endPoint x: 1223, endPoint y: 124, distance: 7.6
click at [1230, 121] on div at bounding box center [784, 375] width 1568 height 751
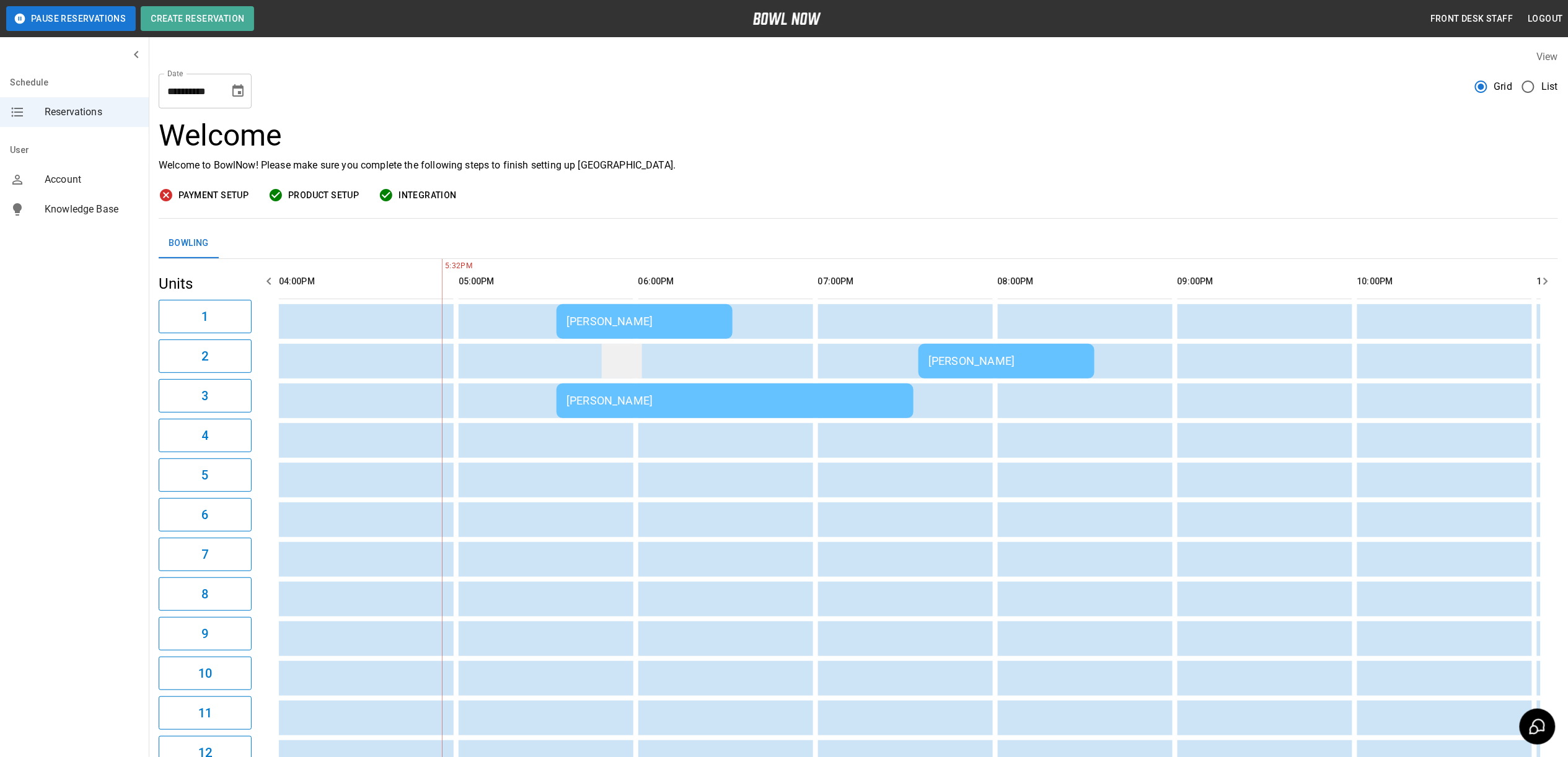
click at [628, 346] on td "sticky table" at bounding box center [621, 362] width 40 height 35
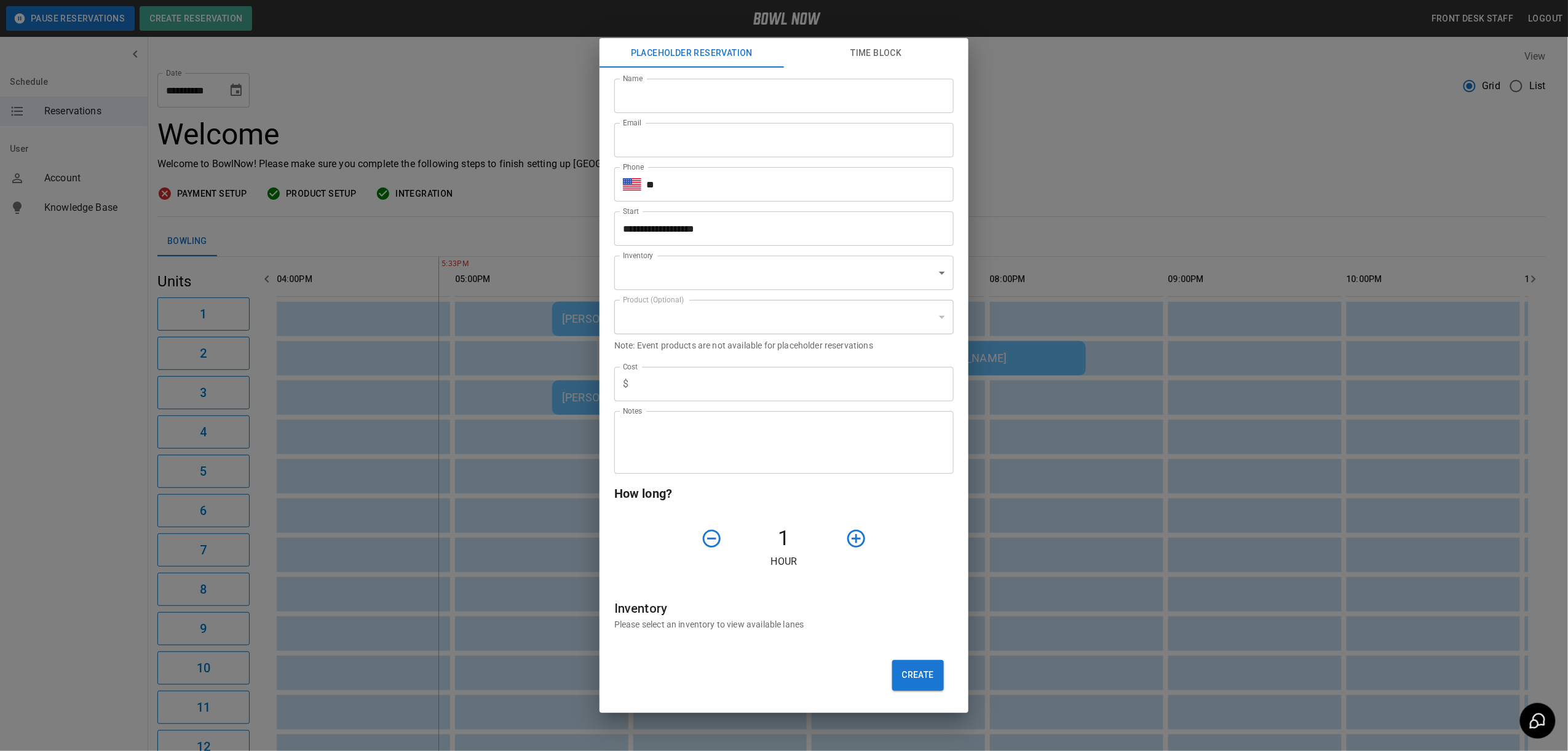
type input "**********"
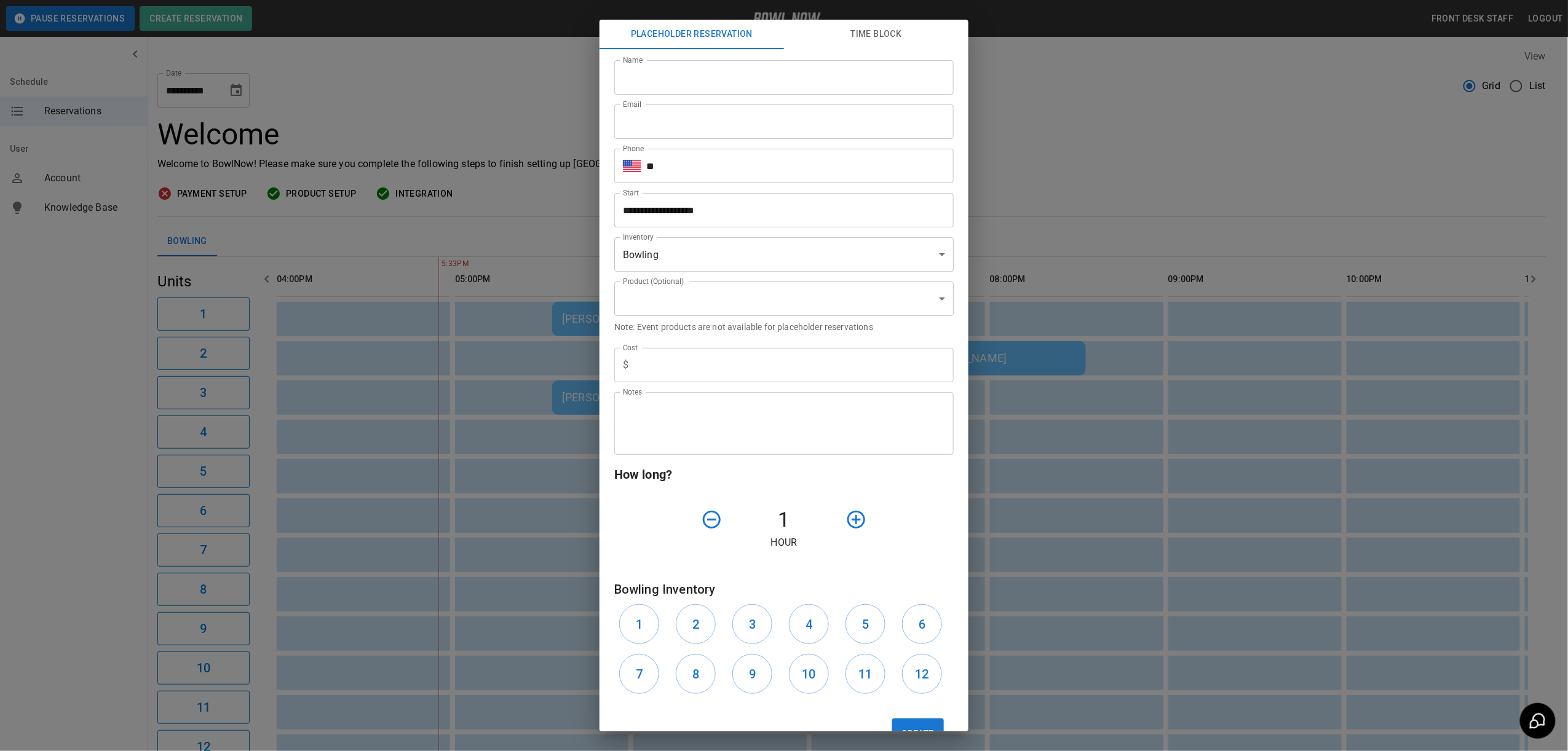
click at [657, 314] on body "**********" at bounding box center [784, 425] width 1568 height 850
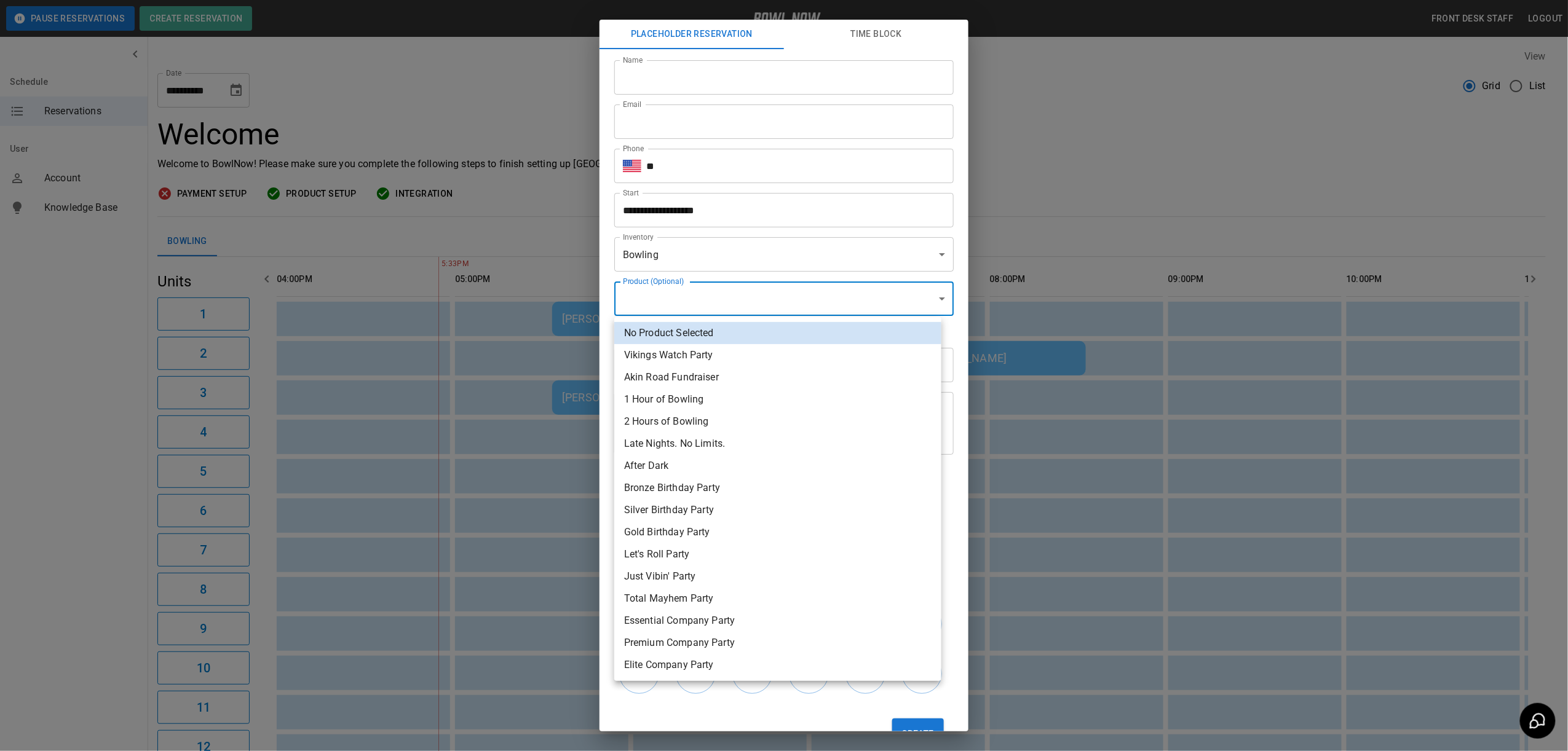
click at [530, 514] on div at bounding box center [784, 375] width 1568 height 751
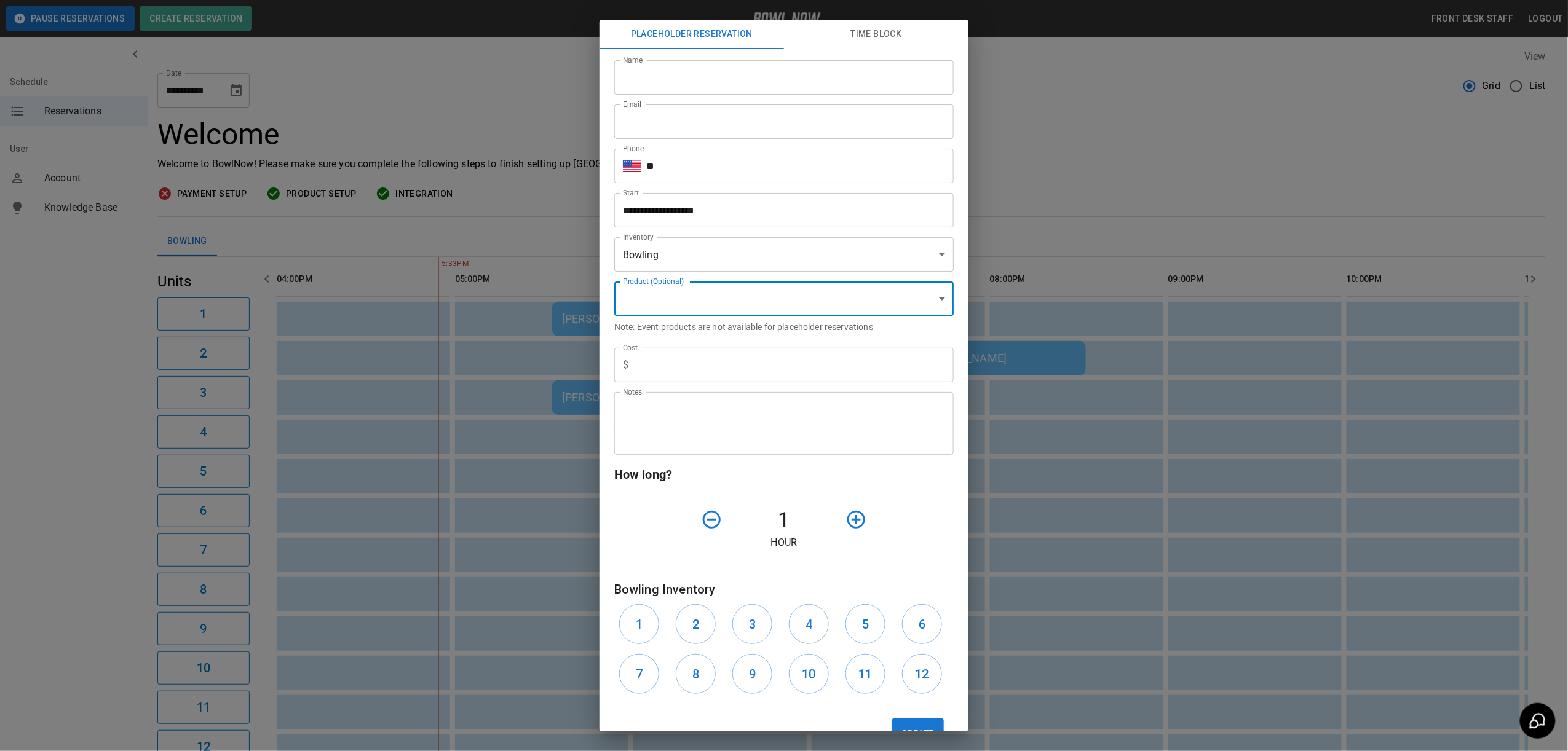
scroll to position [5, 0]
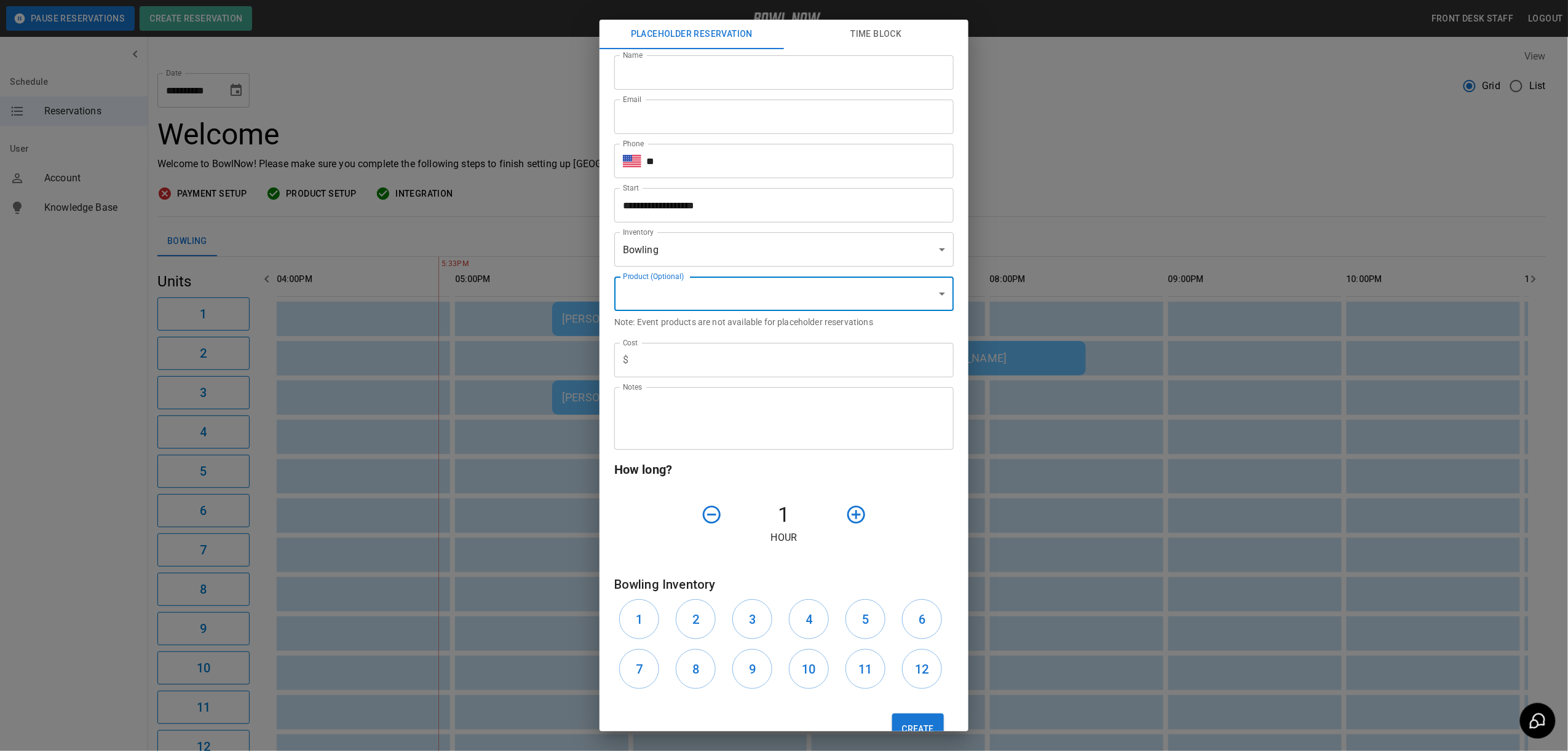
click at [1044, 519] on div "**********" at bounding box center [784, 375] width 1568 height 751
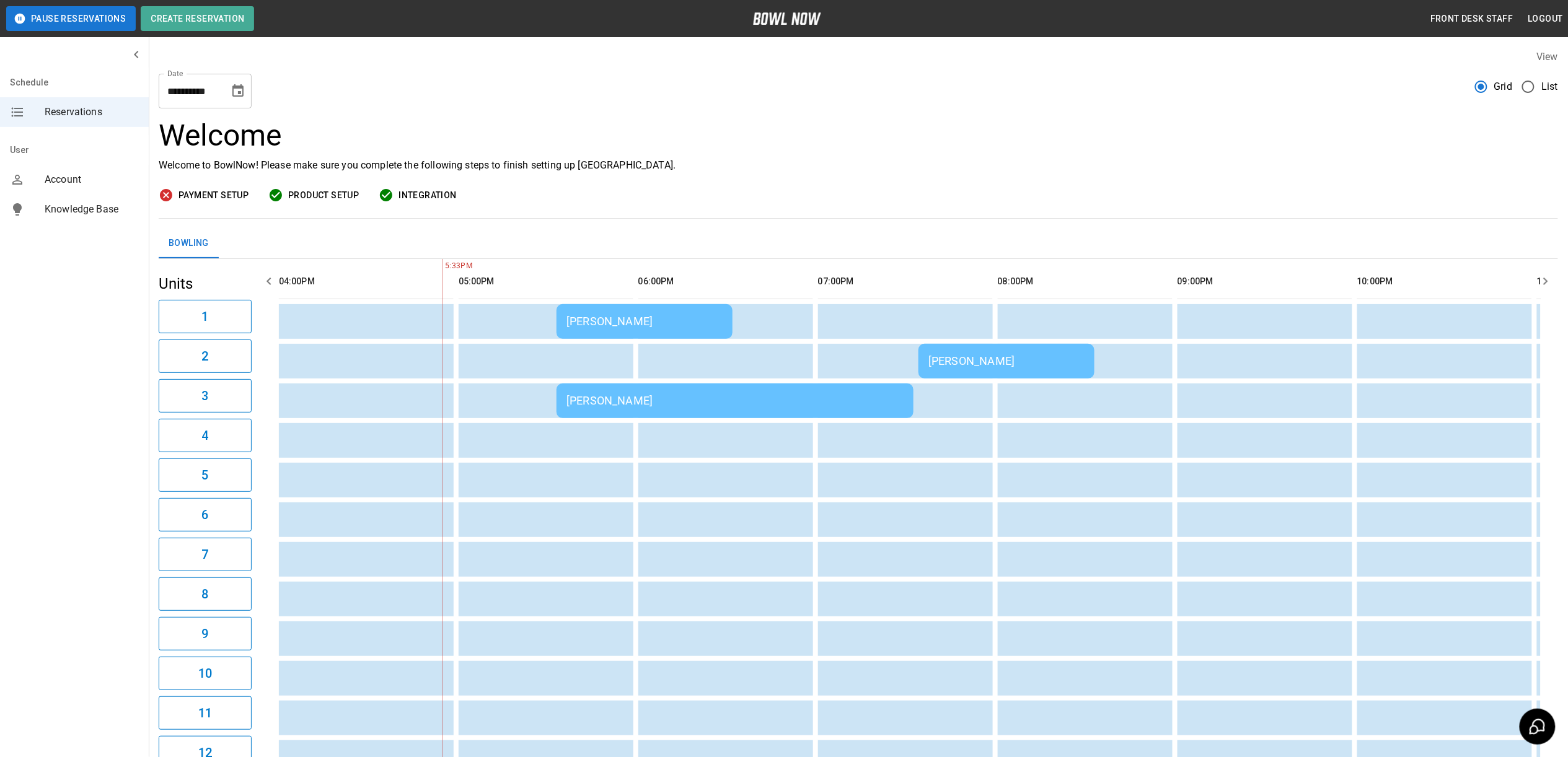
click at [647, 325] on div "KELLY BERKNESS" at bounding box center [644, 321] width 156 height 13
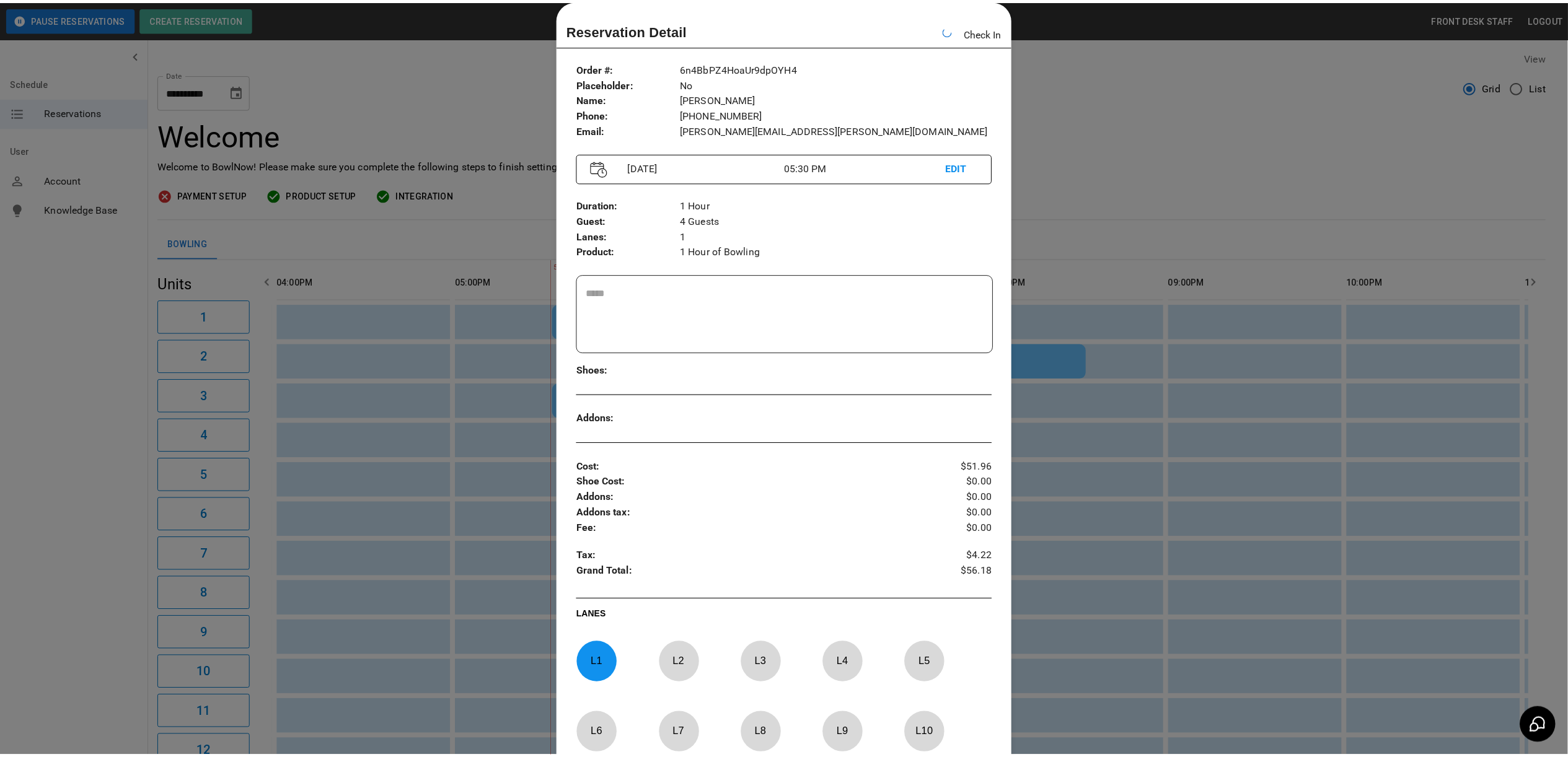
scroll to position [0, 1057]
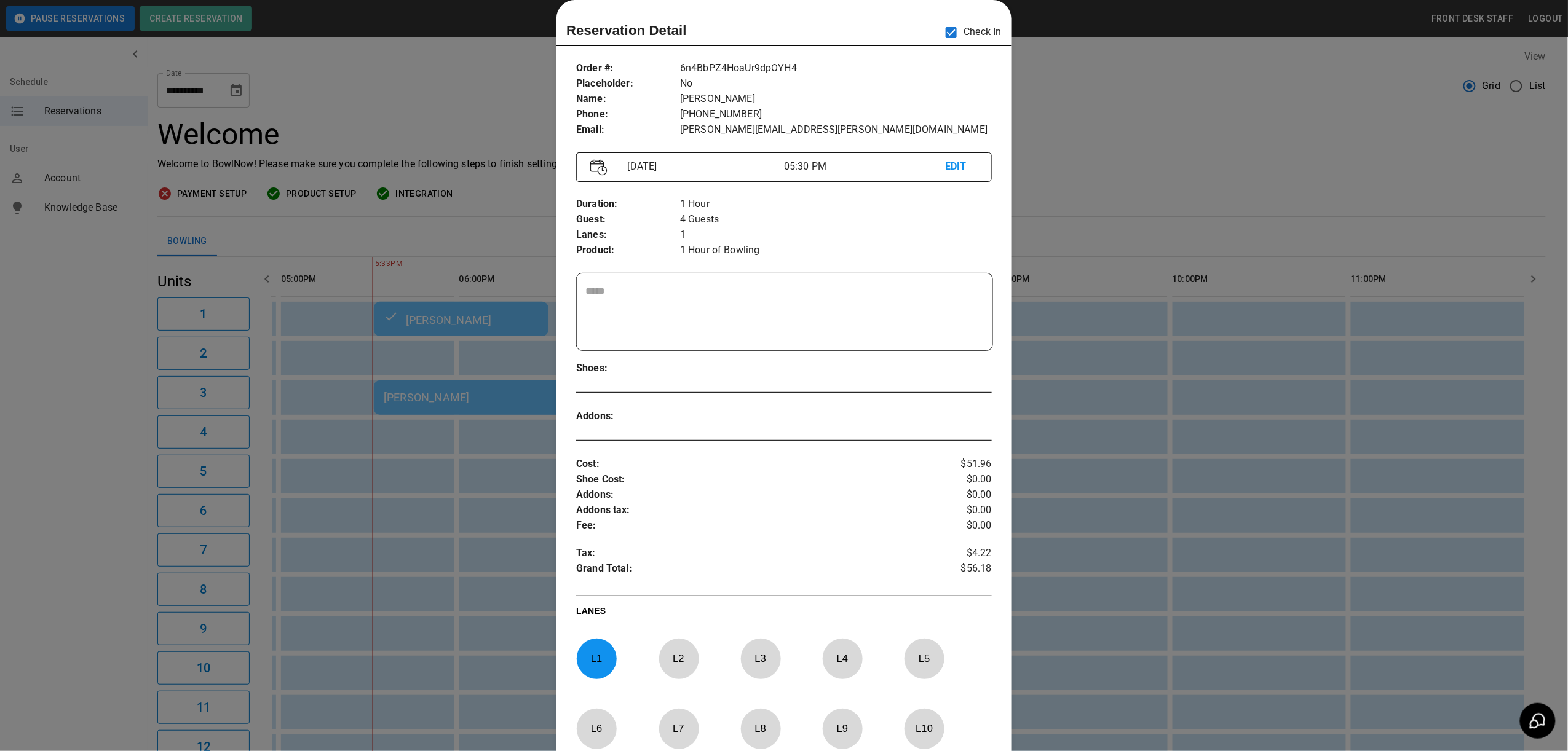
click at [1098, 165] on div at bounding box center [784, 375] width 1568 height 751
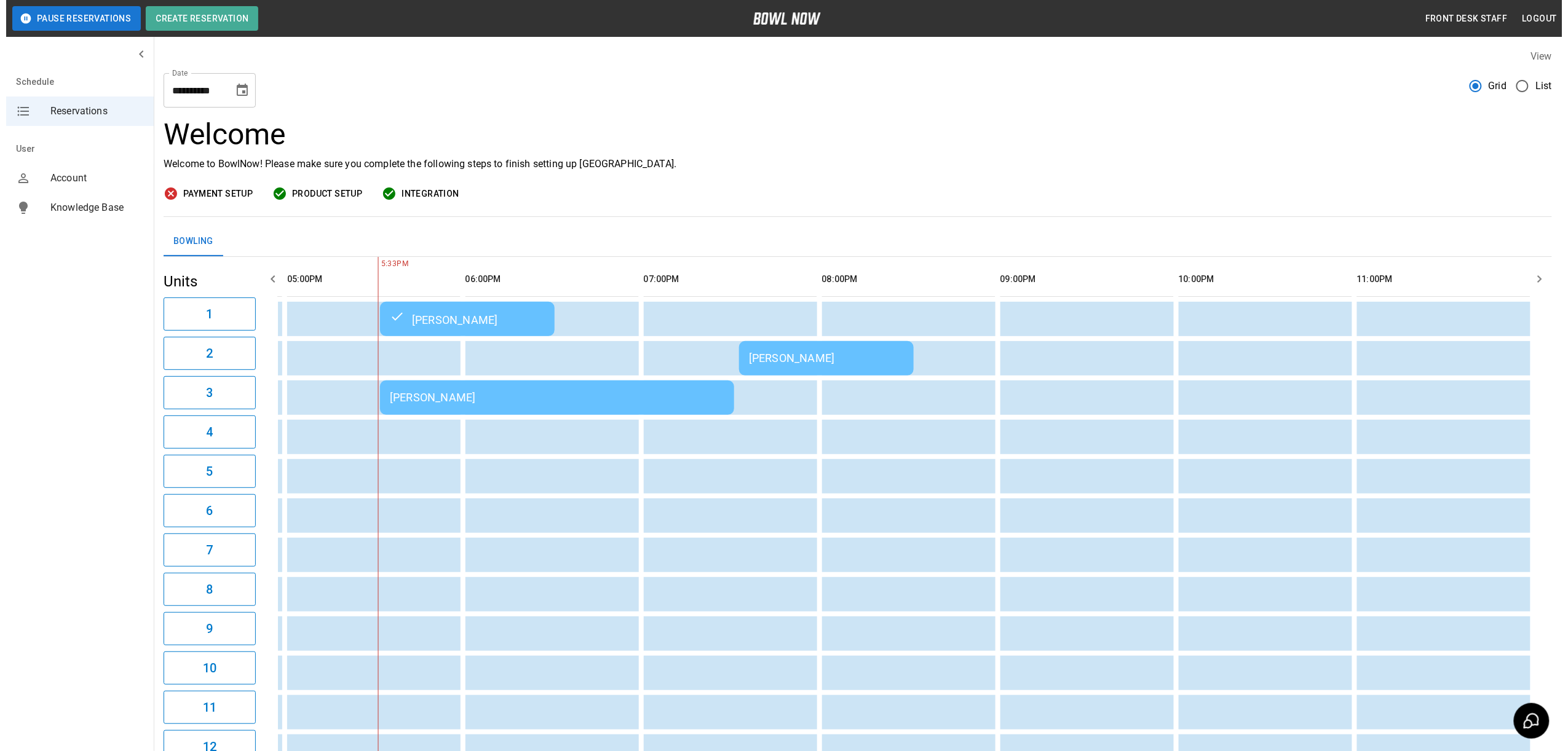
scroll to position [0, 1069]
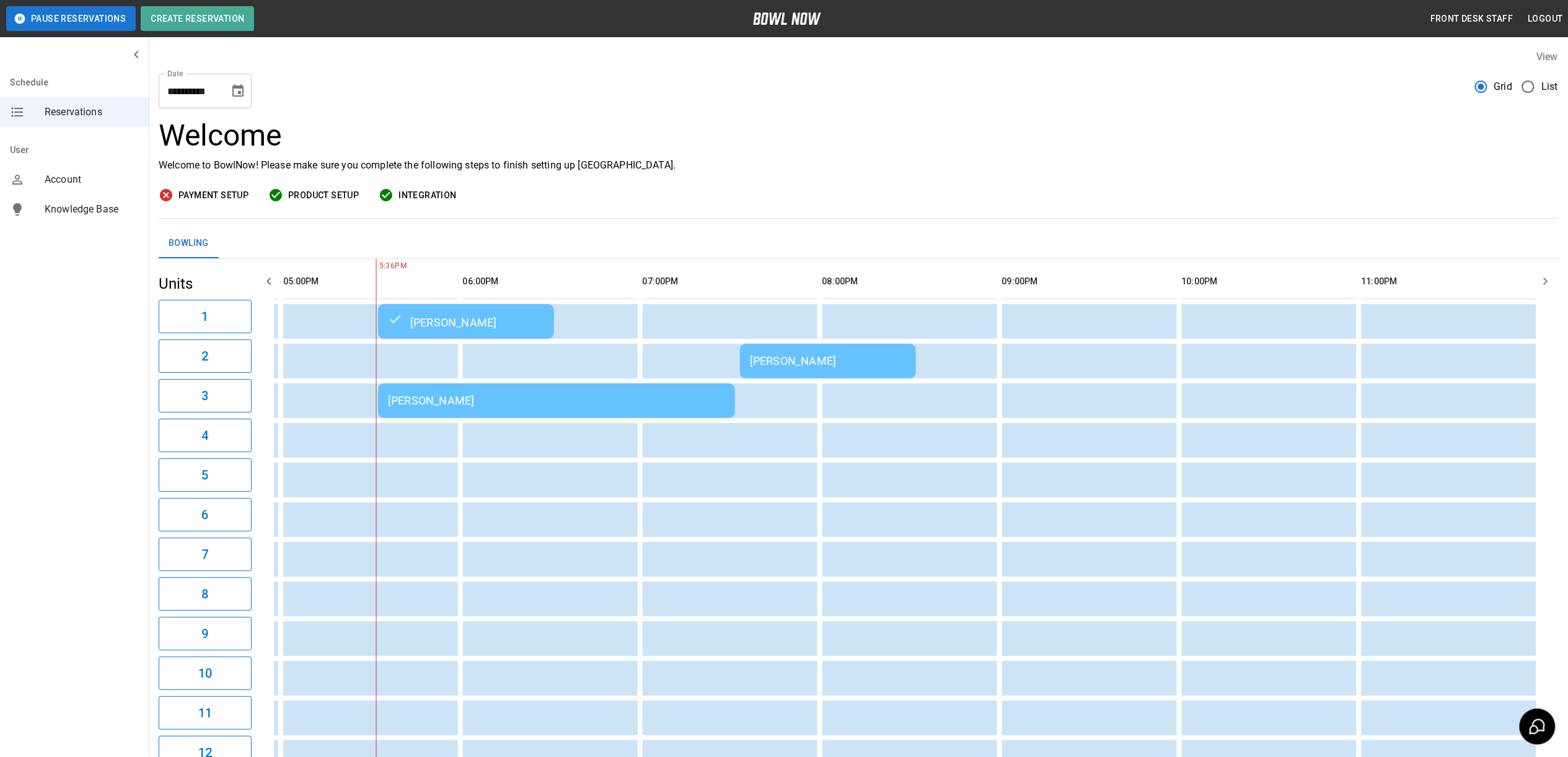
click at [589, 408] on td "Samantha Mulvihill Mulvihill" at bounding box center [556, 401] width 357 height 35
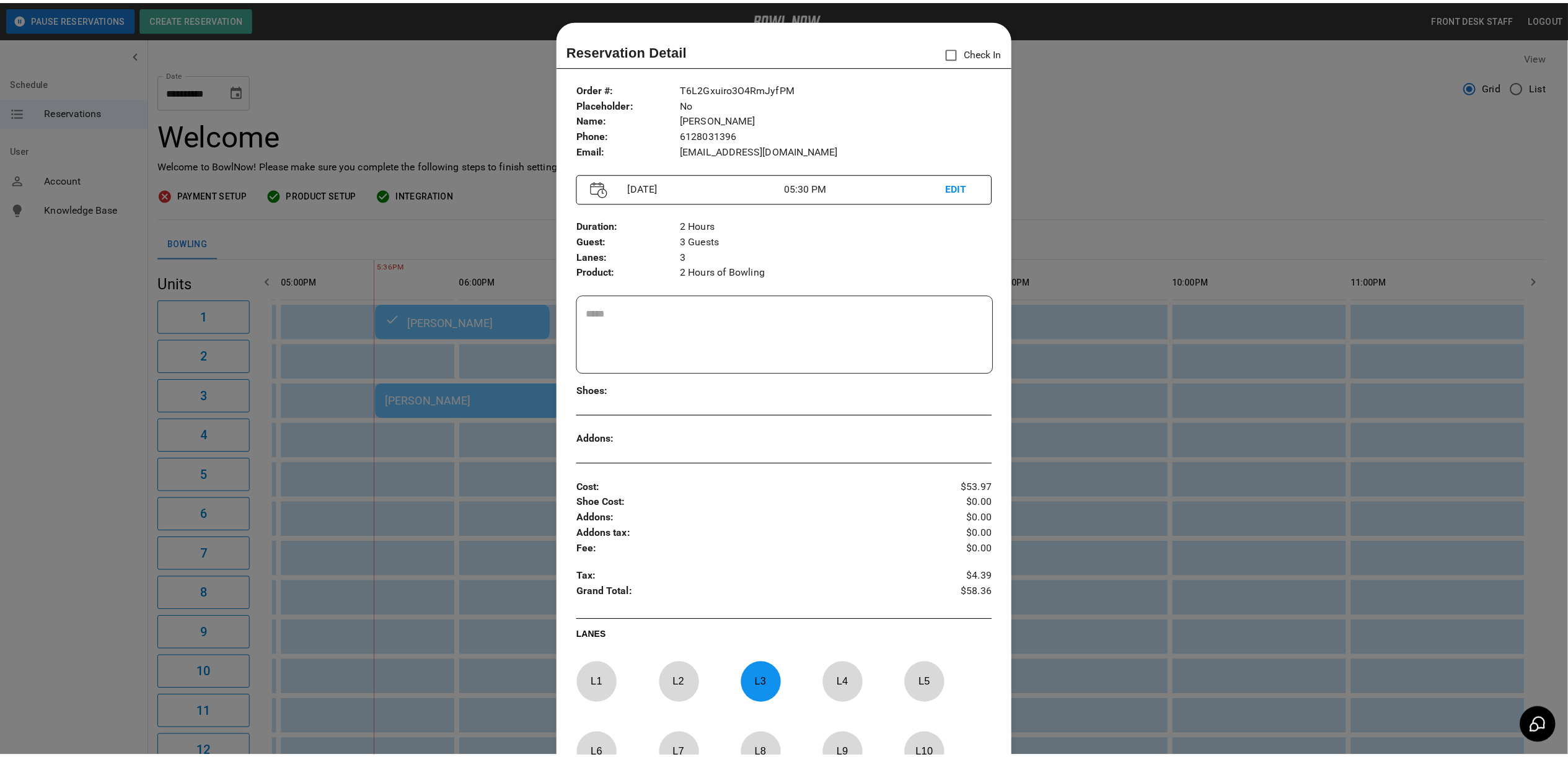
scroll to position [20, 0]
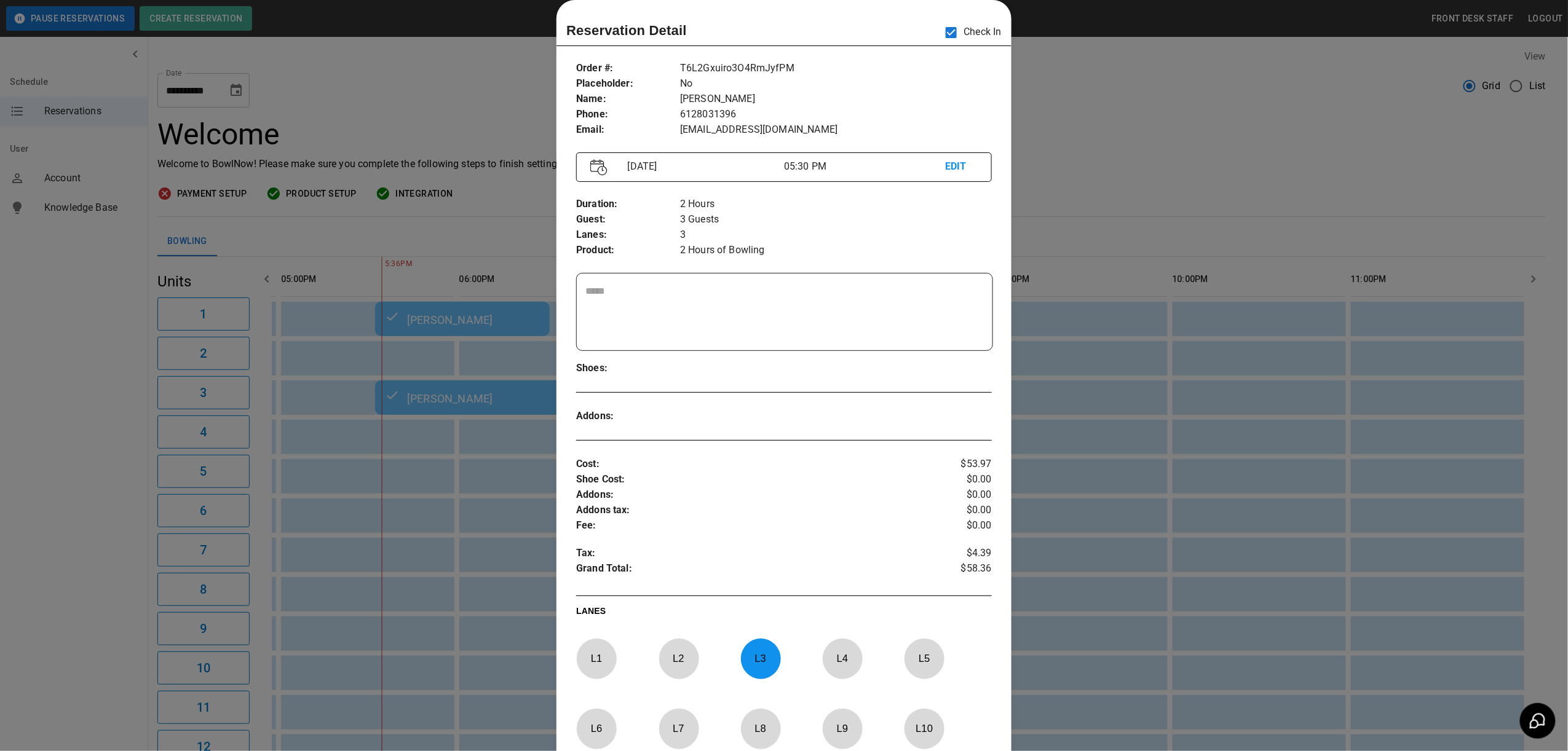
click at [1116, 133] on div at bounding box center [784, 375] width 1568 height 751
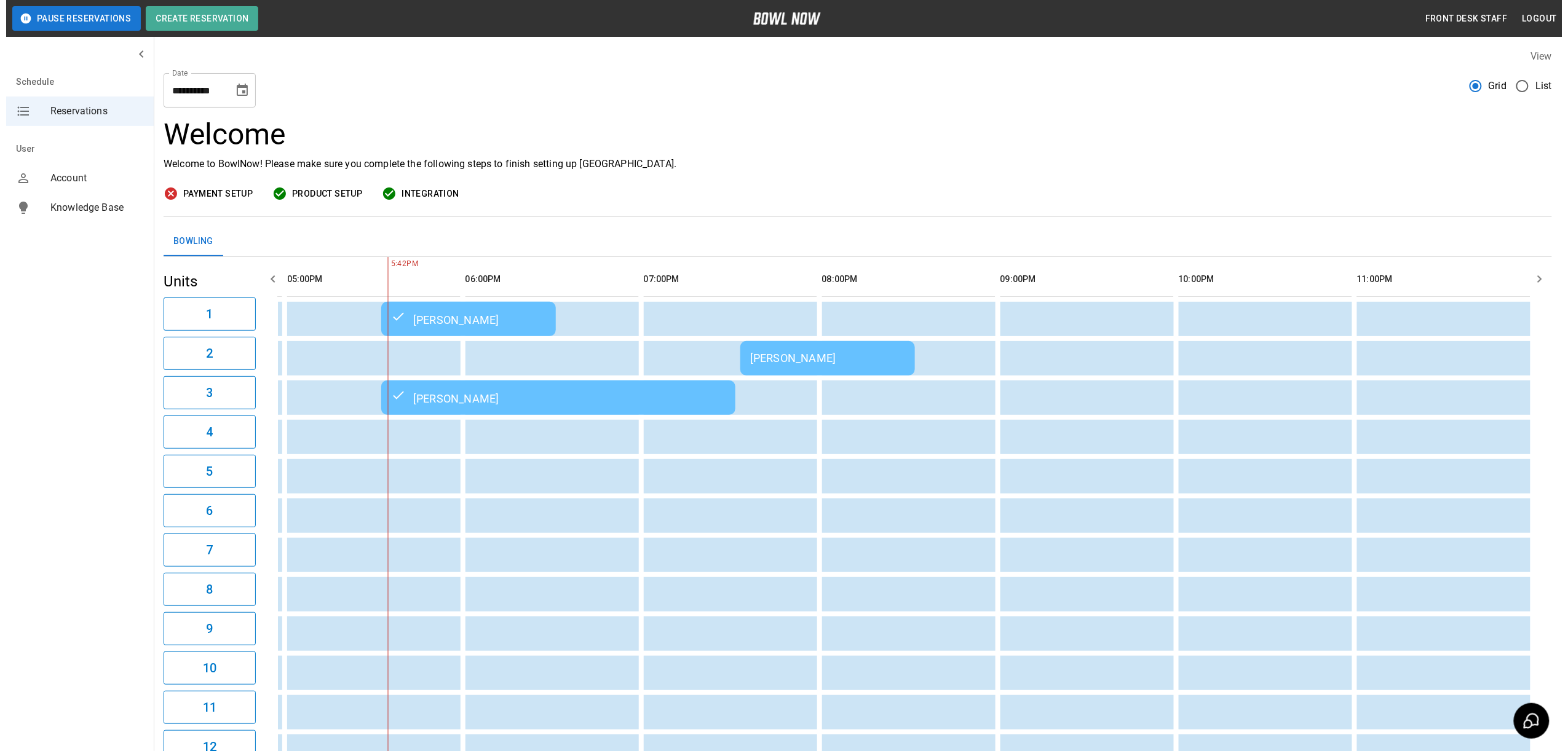
scroll to position [0, 1037]
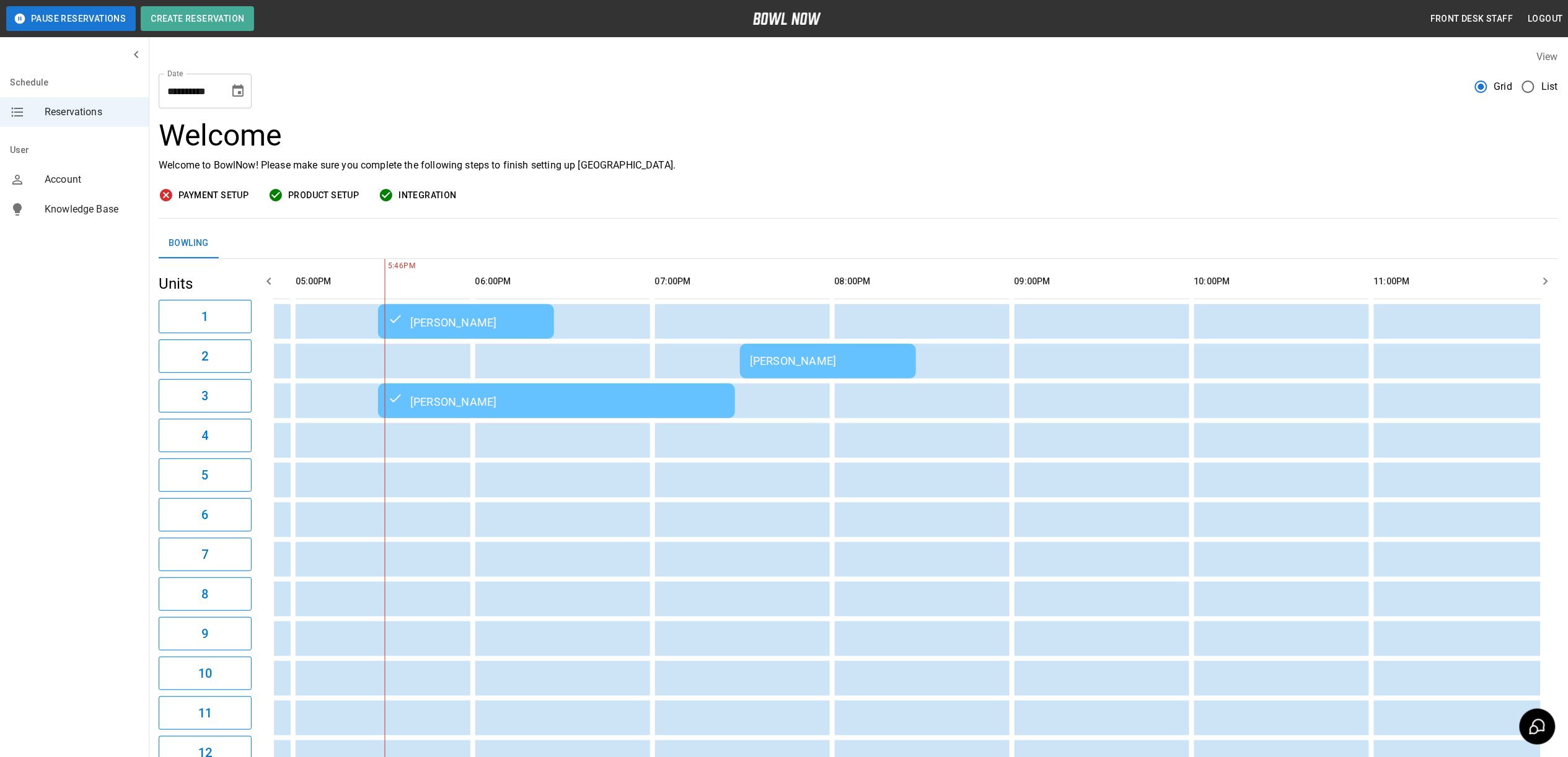
click at [868, 363] on div "Tina Stiebner" at bounding box center [827, 361] width 156 height 13
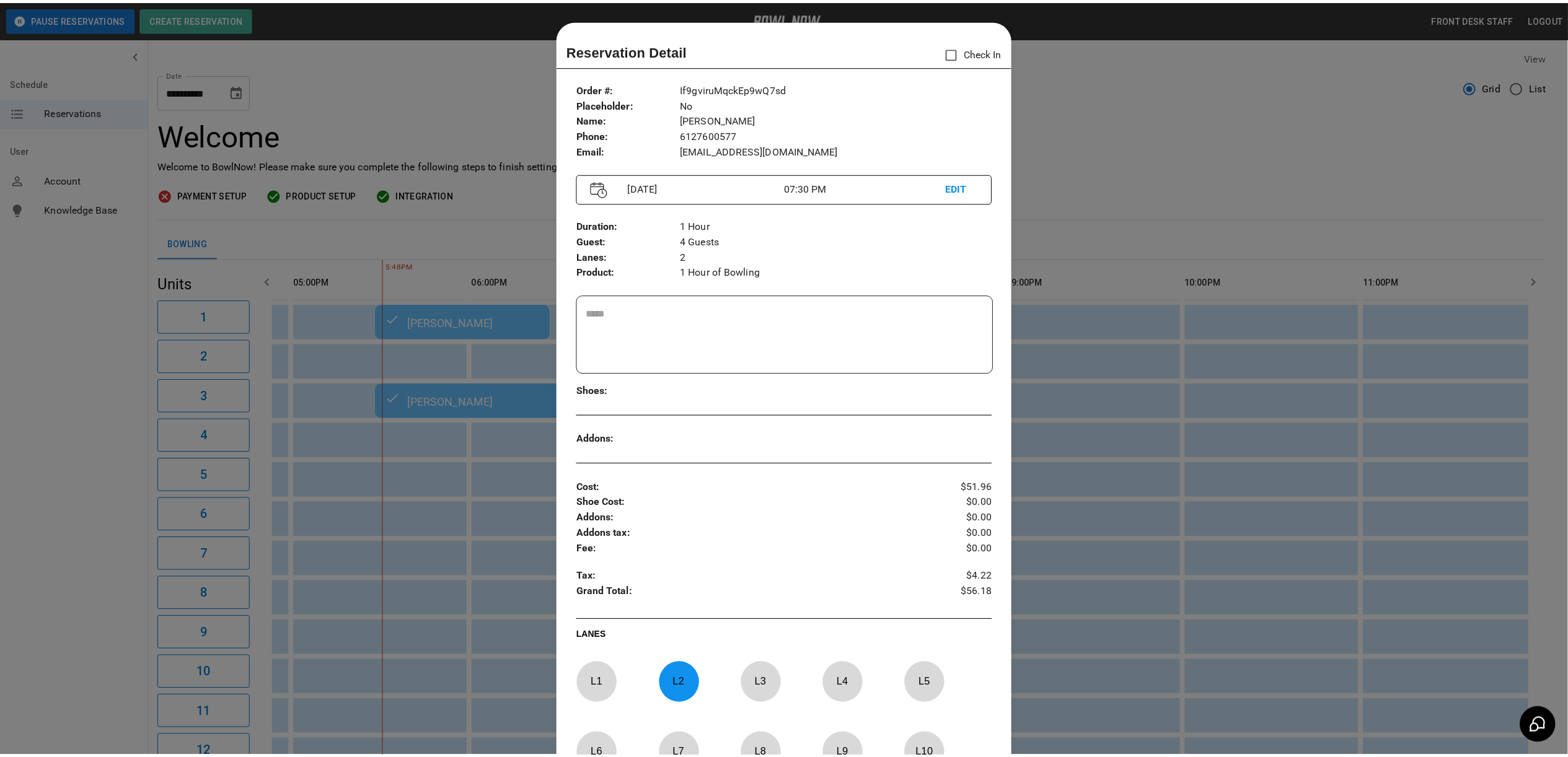
scroll to position [20, 0]
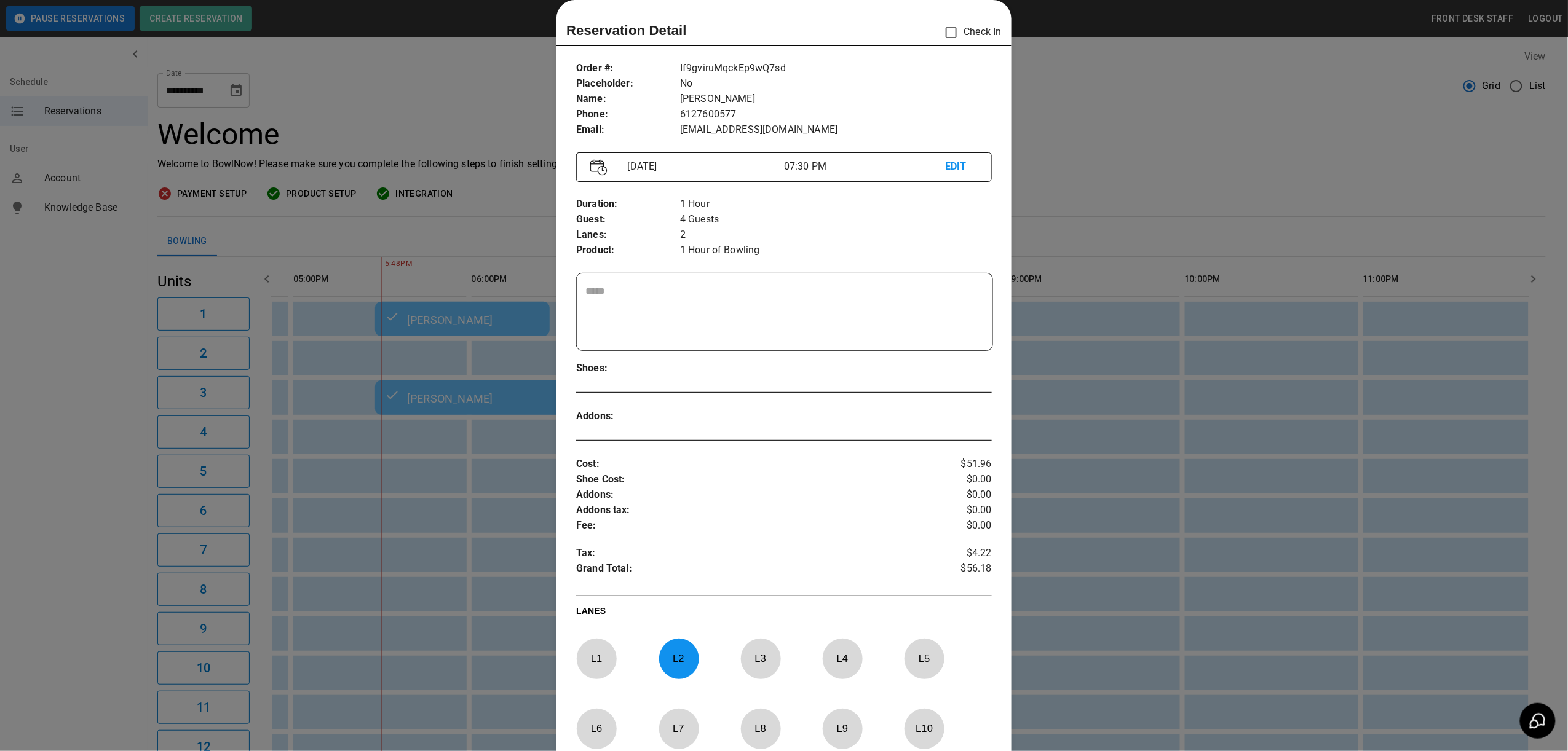
click at [1282, 556] on div at bounding box center [784, 375] width 1568 height 751
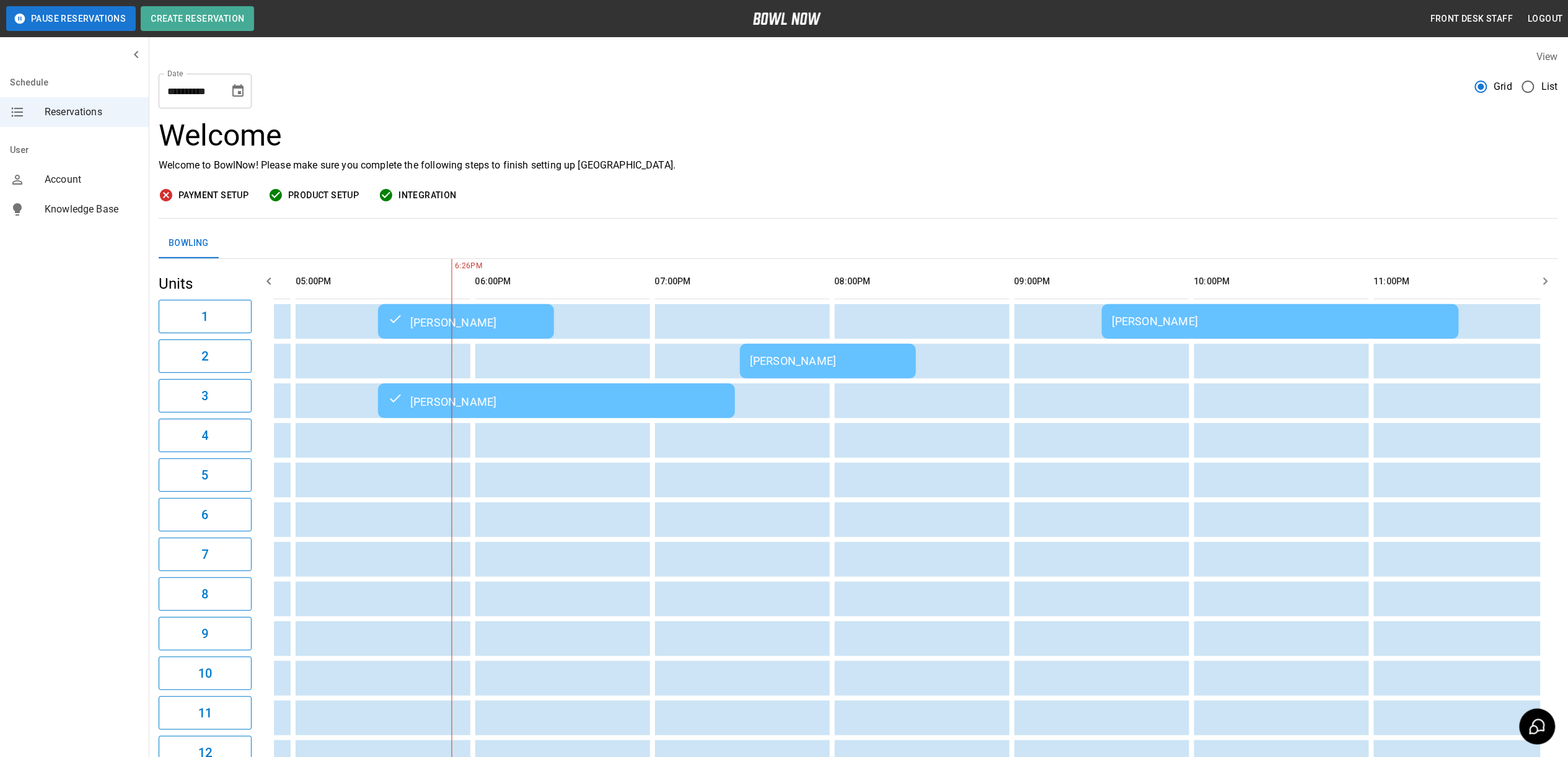
click at [238, 100] on button "Choose date, selected date is Sep 19, 2025" at bounding box center [238, 91] width 25 height 25
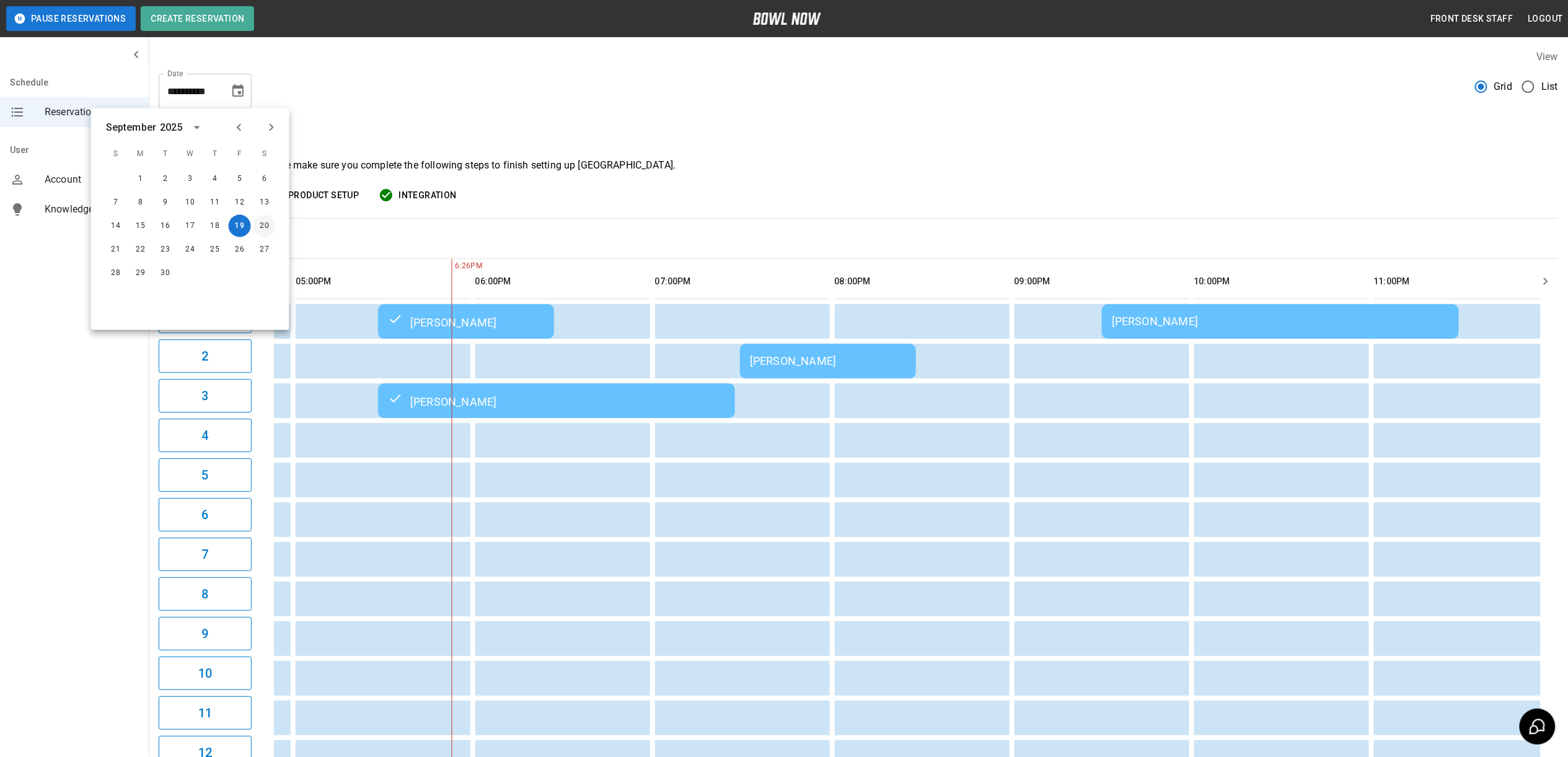
drag, startPoint x: 264, startPoint y: 219, endPoint x: 254, endPoint y: 162, distance: 57.9
click at [264, 219] on button "20" at bounding box center [265, 226] width 23 height 23
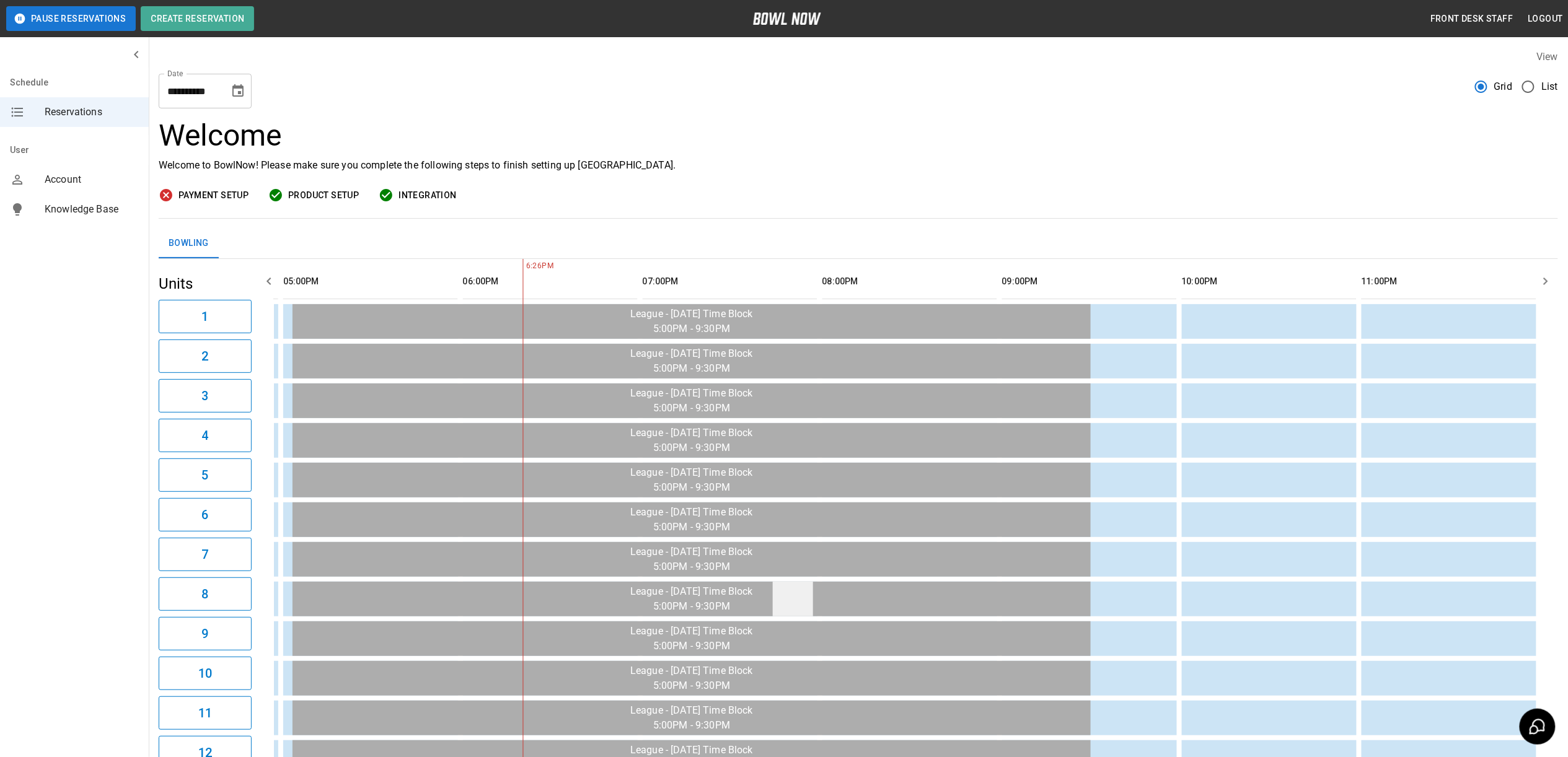
scroll to position [112, 0]
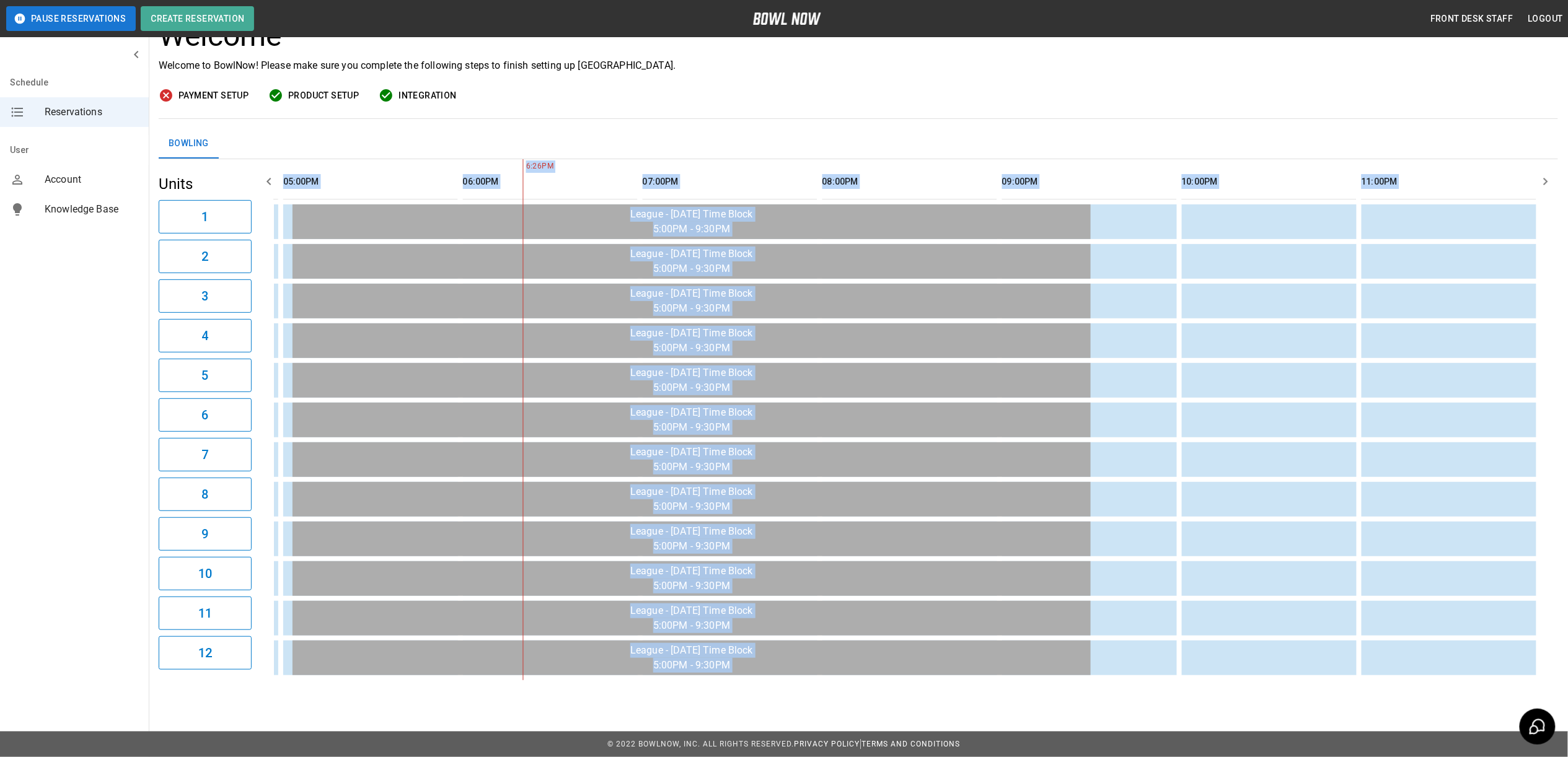
drag, startPoint x: 1178, startPoint y: 674, endPoint x: 883, endPoint y: 664, distance: 295.2
click at [815, 657] on div "**********" at bounding box center [858, 315] width 1419 height 750
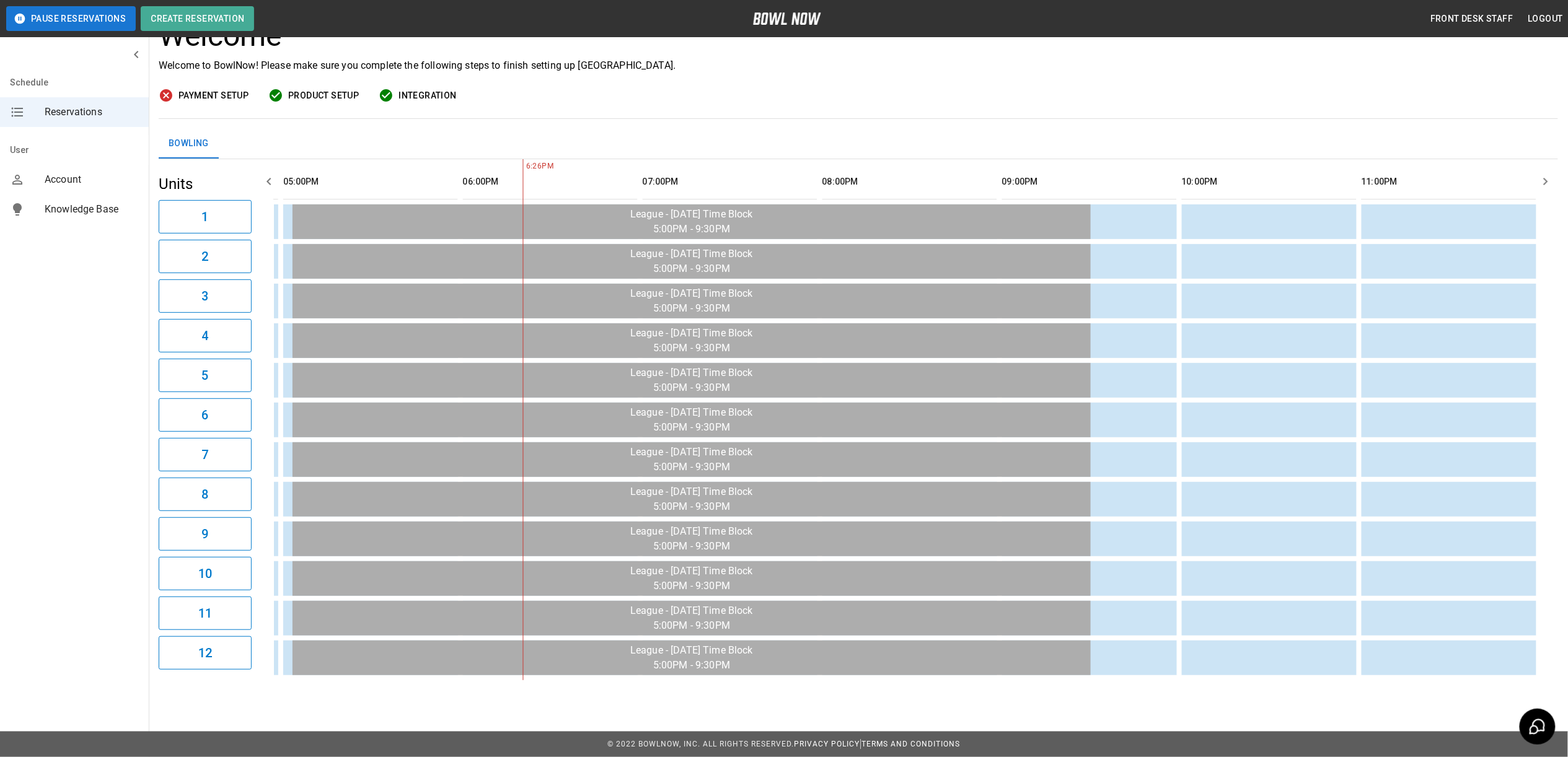
click at [1104, 88] on div "Payment Setup Product Setup Integration" at bounding box center [858, 96] width 1399 height 16
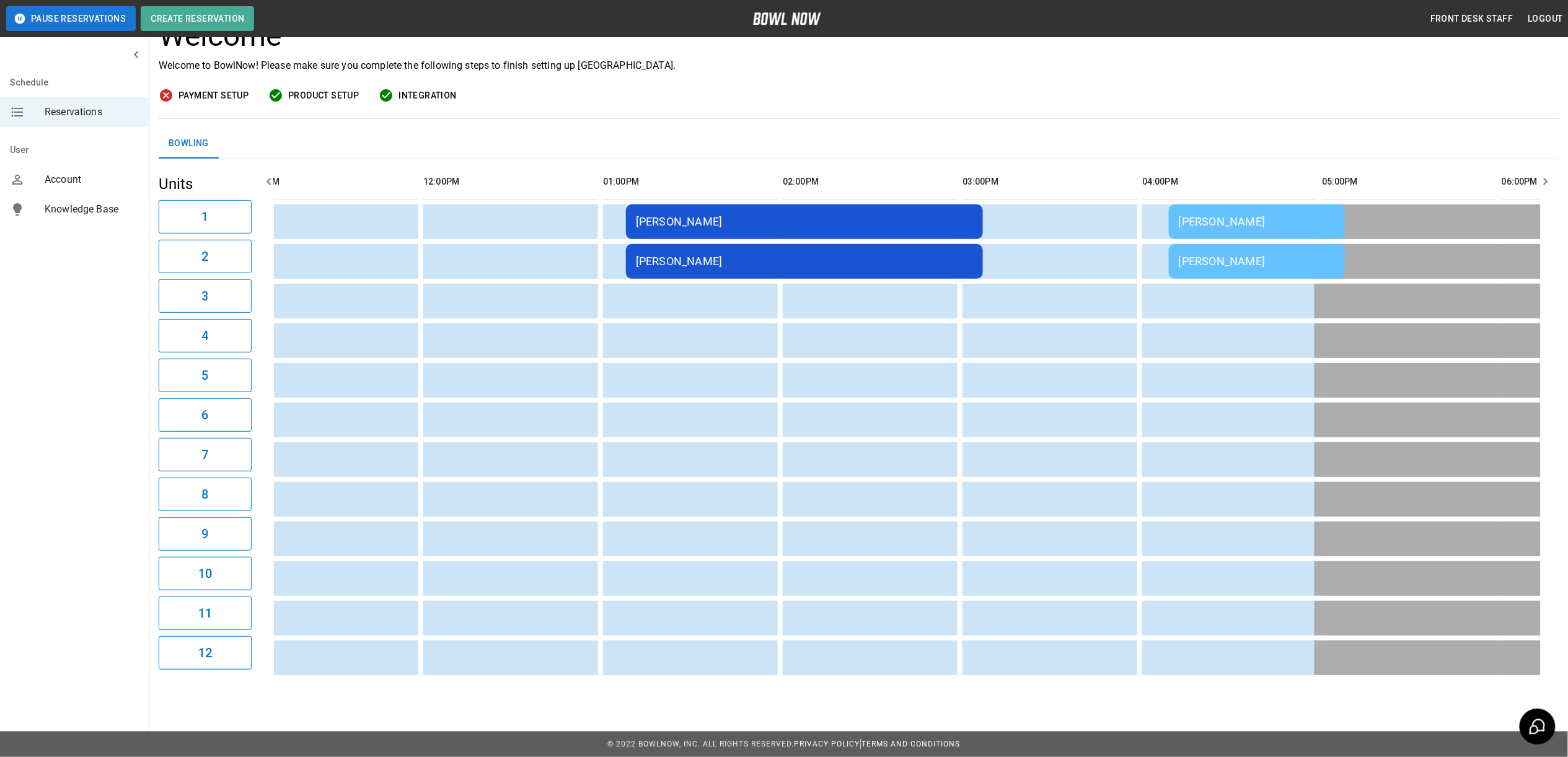
scroll to position [0, 0]
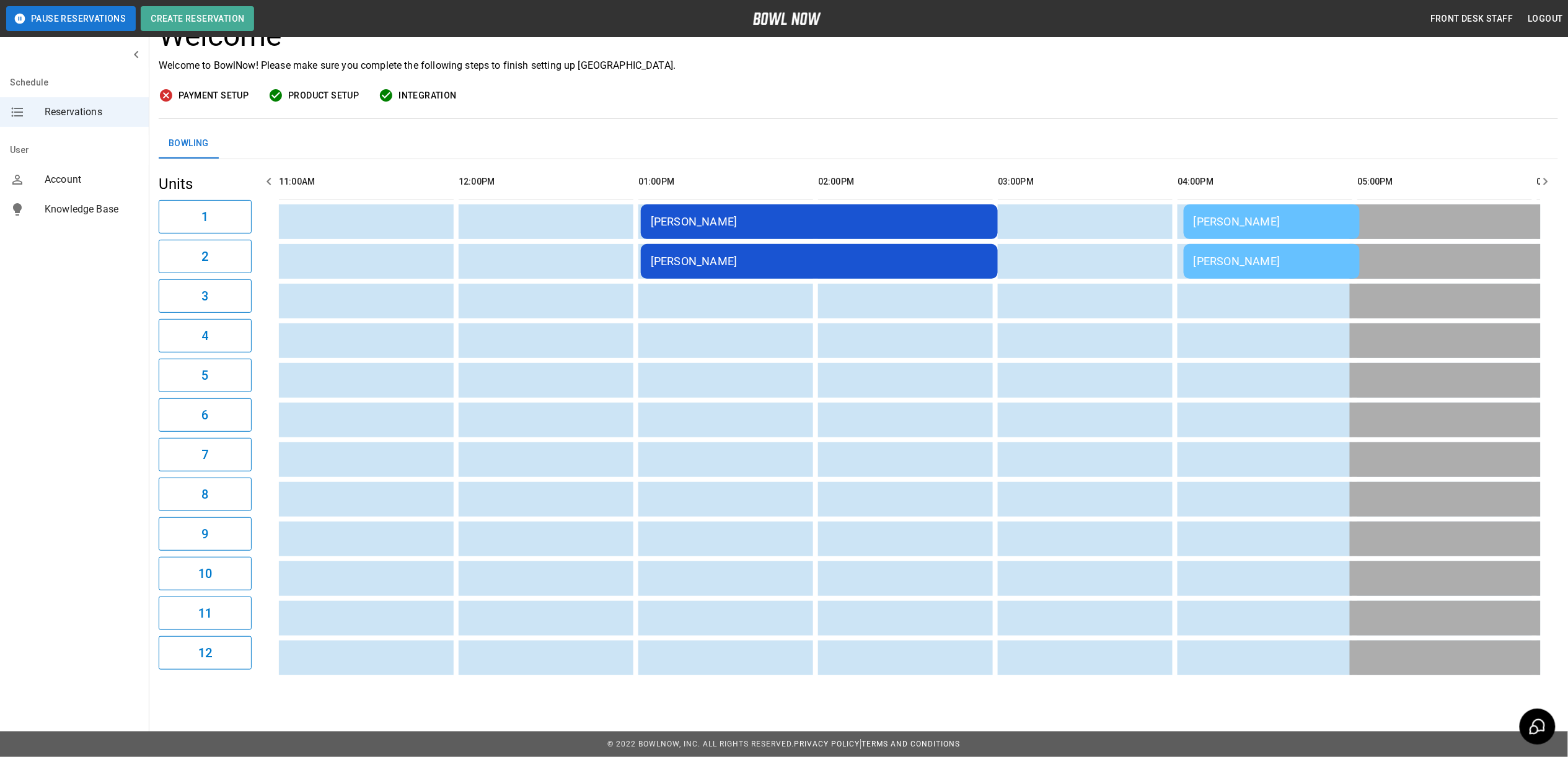
click at [707, 215] on div "Katelyn Forsell" at bounding box center [819, 221] width 337 height 13
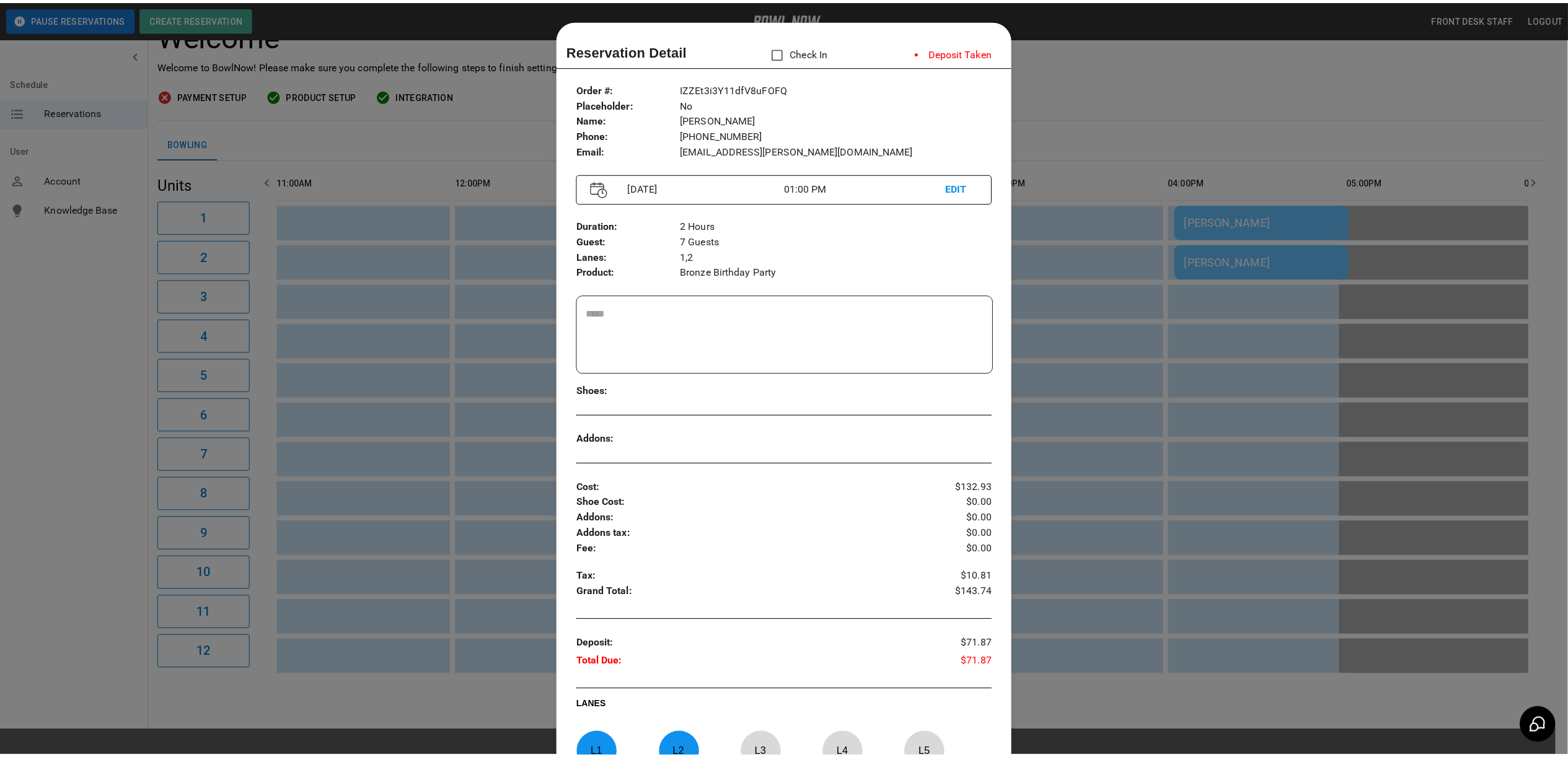
scroll to position [20, 0]
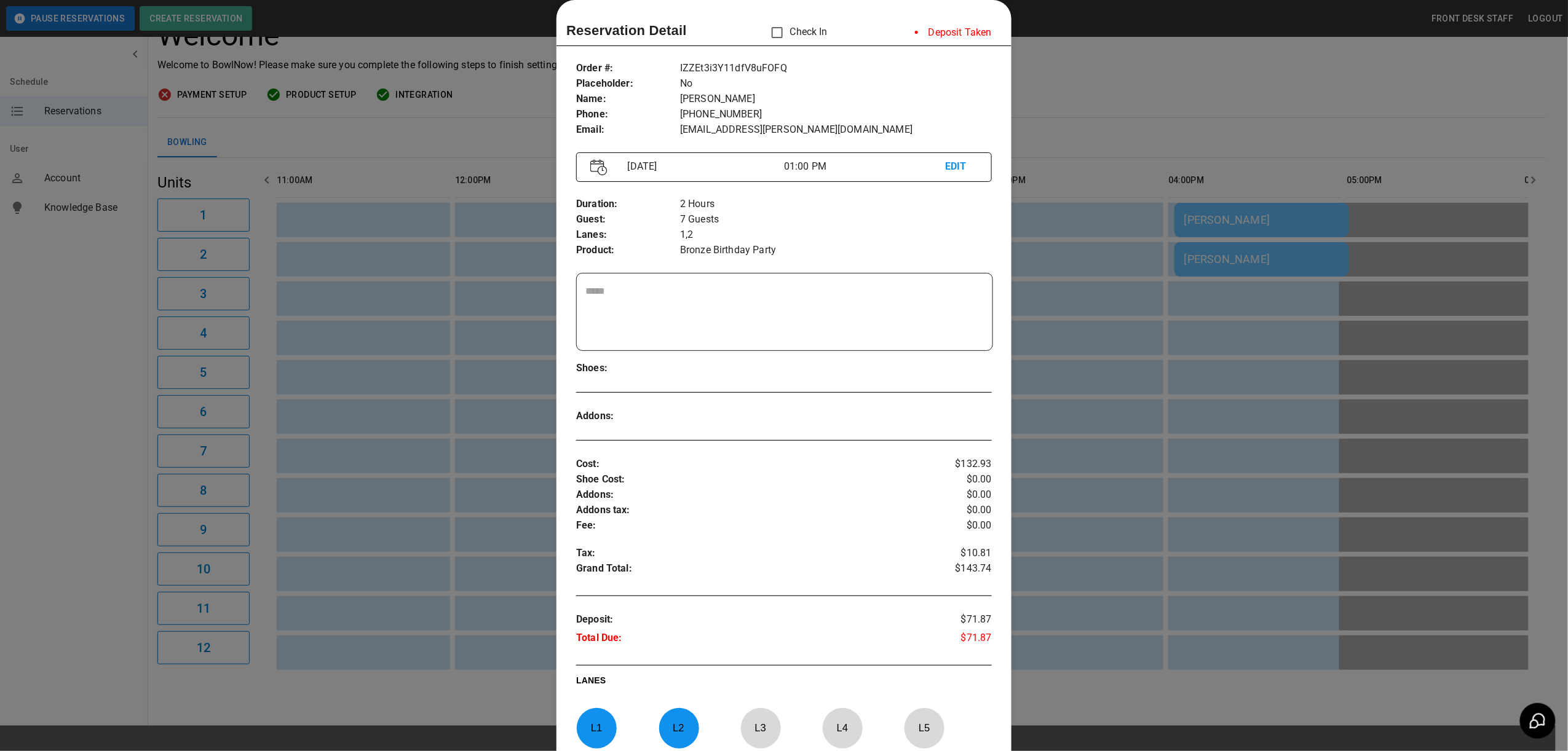
click at [1083, 69] on div at bounding box center [784, 375] width 1568 height 751
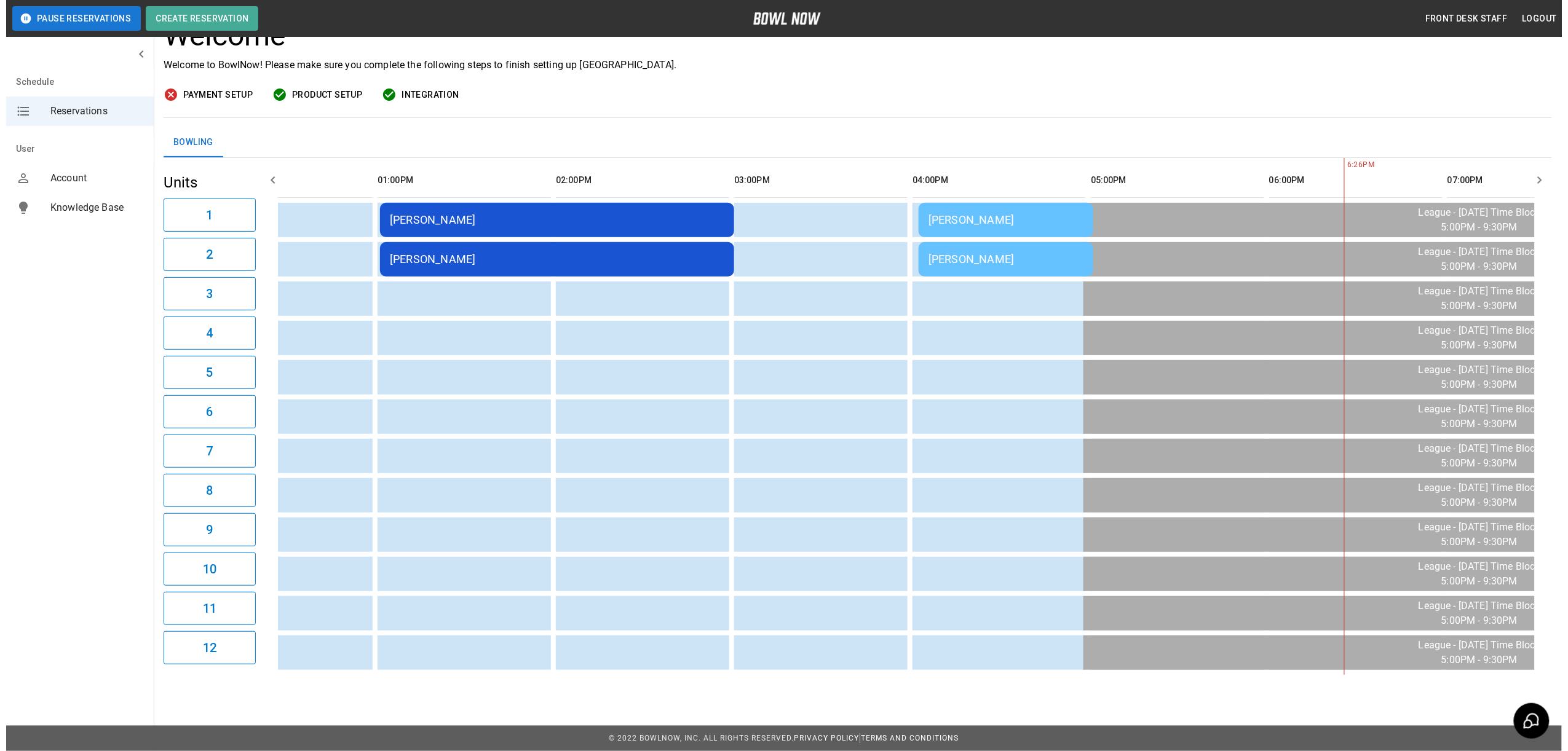
scroll to position [0, 293]
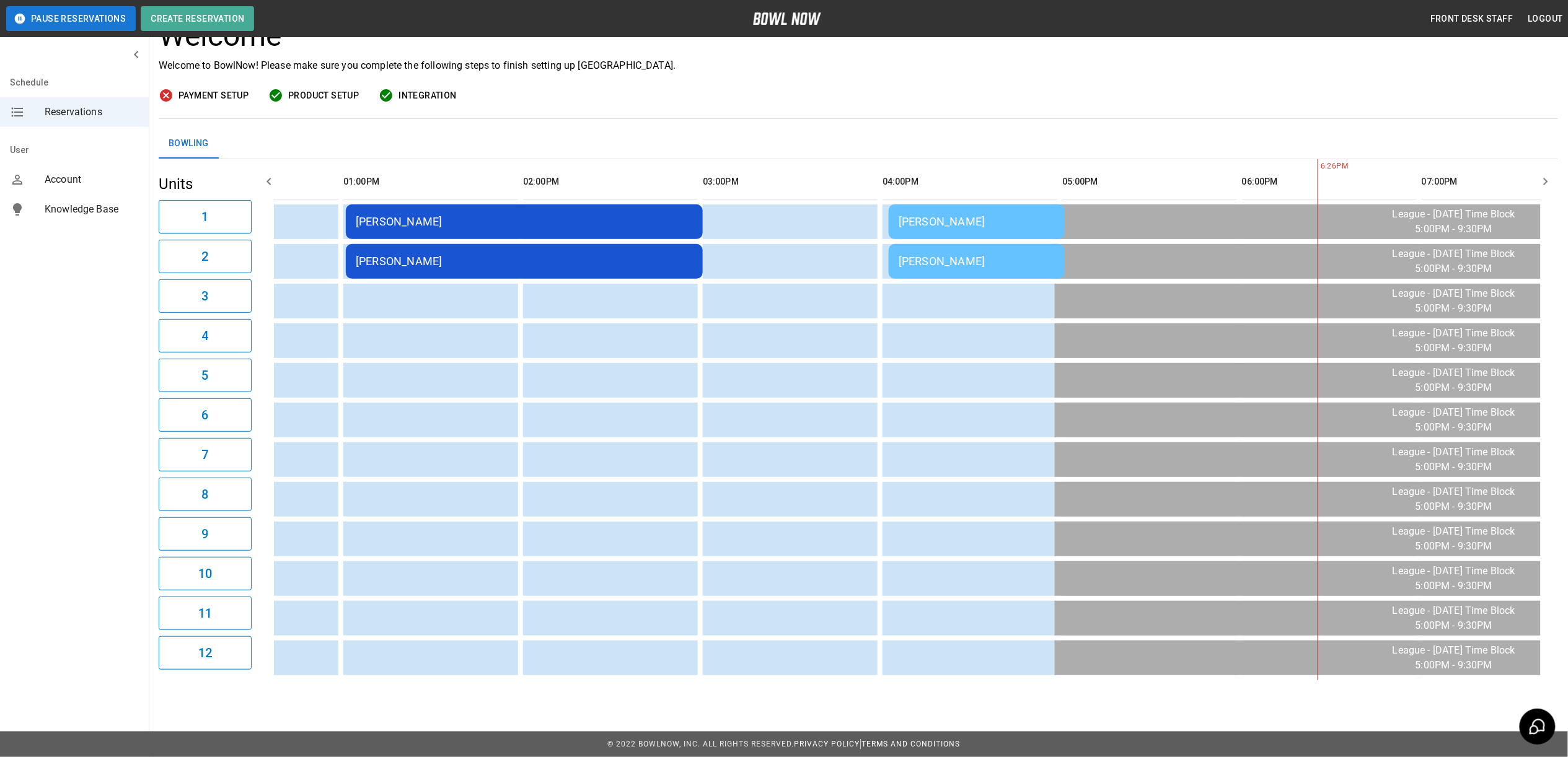
click at [953, 205] on td "Andrea Boulka" at bounding box center [976, 222] width 176 height 35
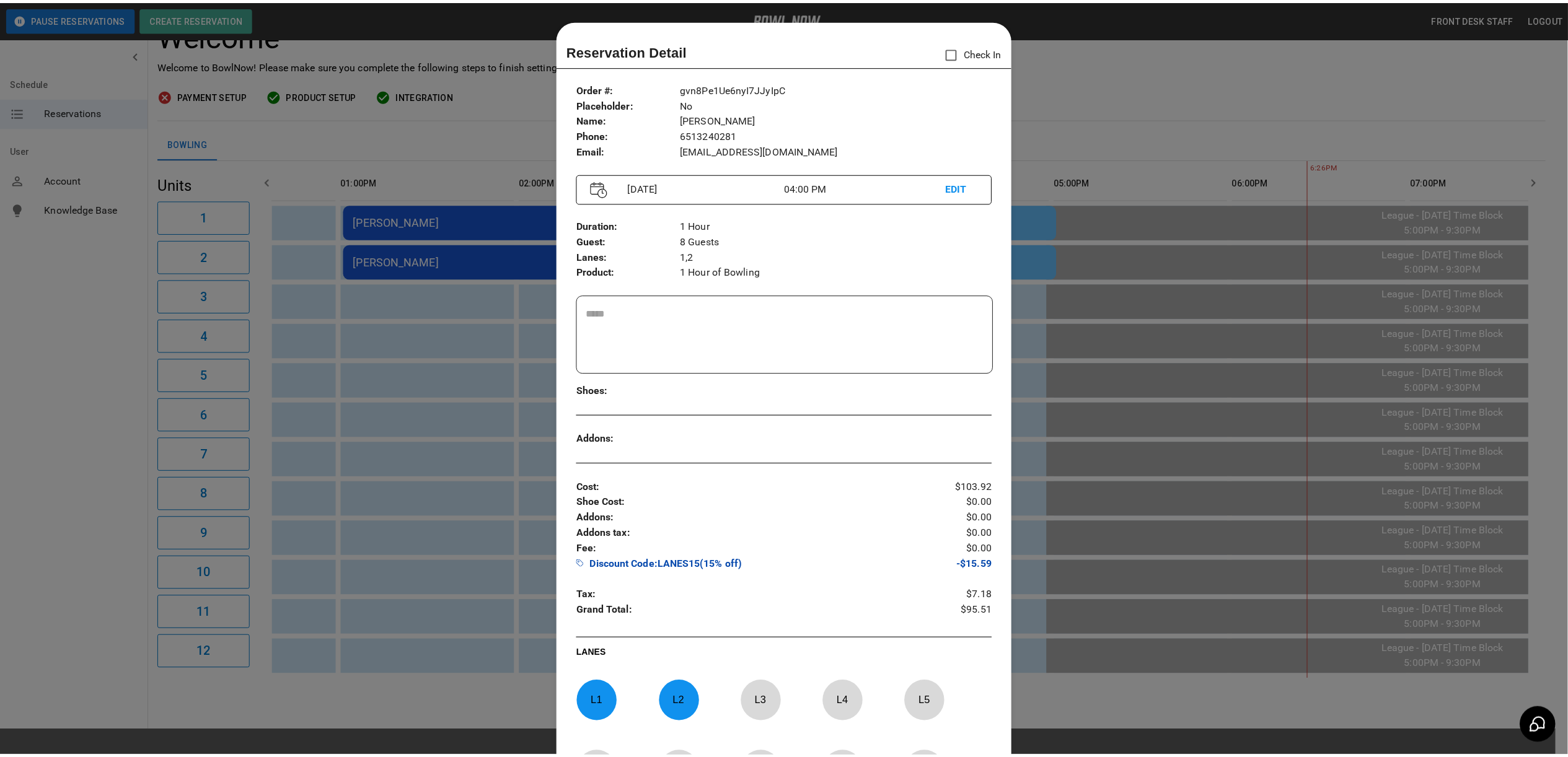
scroll to position [20, 0]
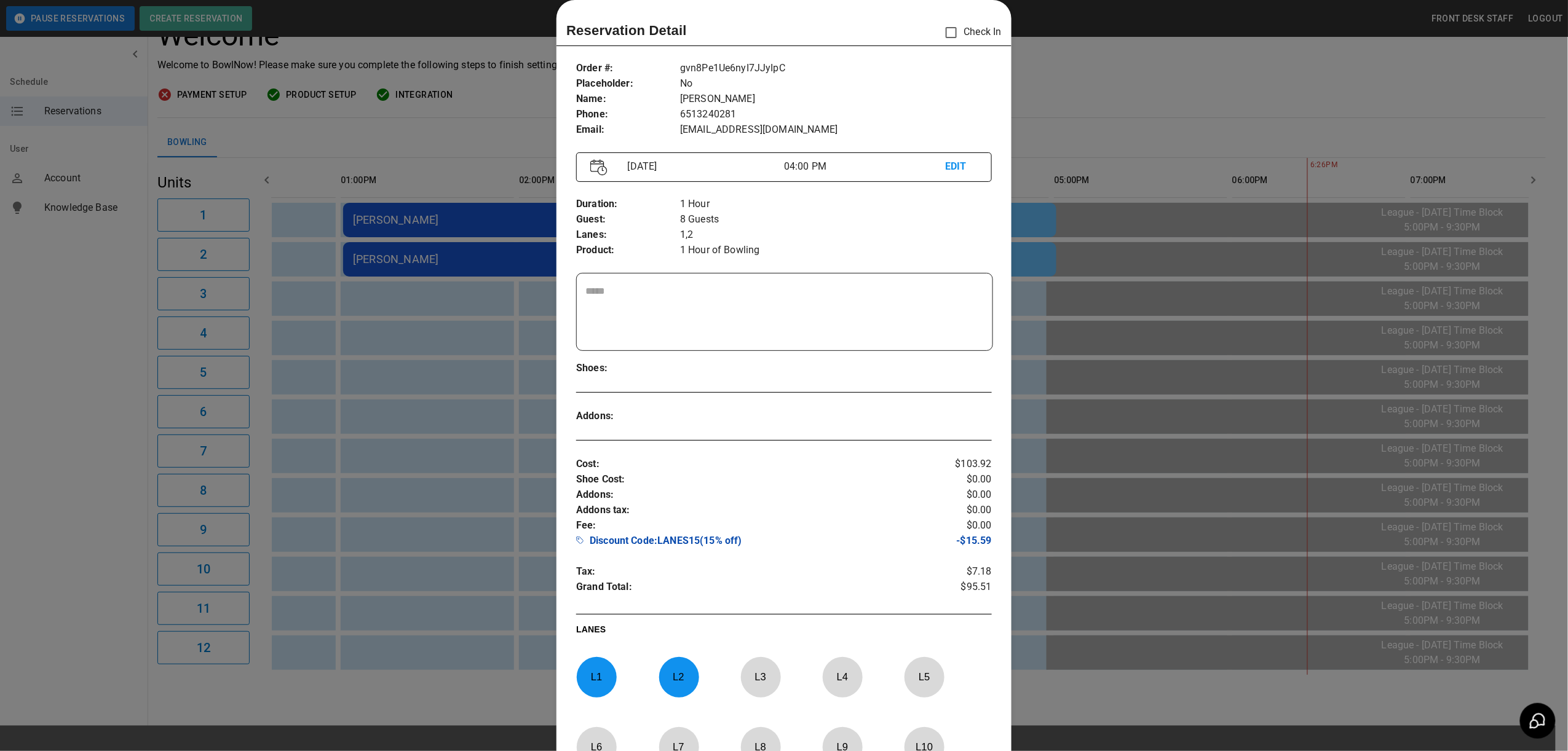
click at [1097, 84] on div at bounding box center [784, 375] width 1568 height 751
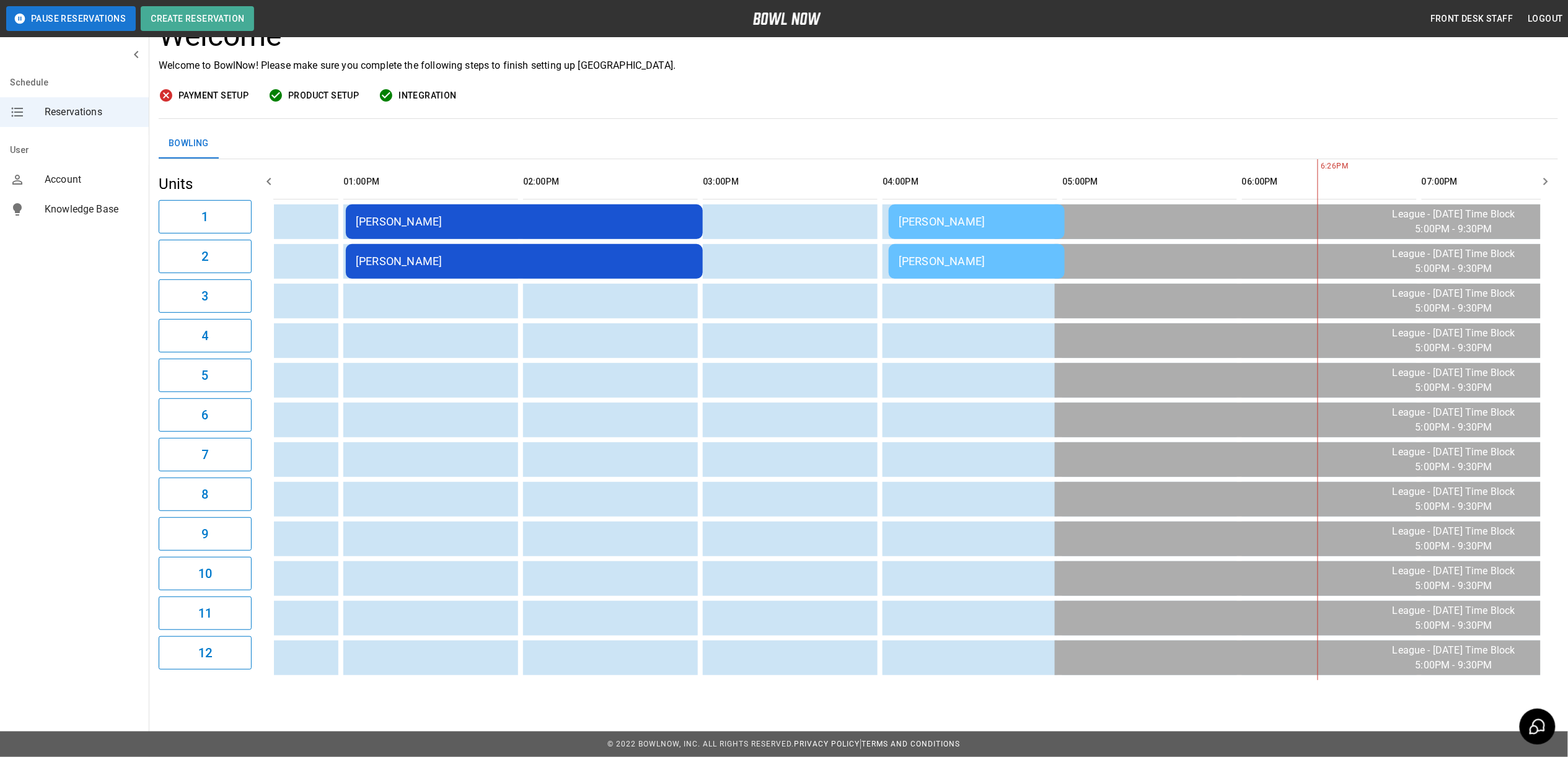
scroll to position [0, 451]
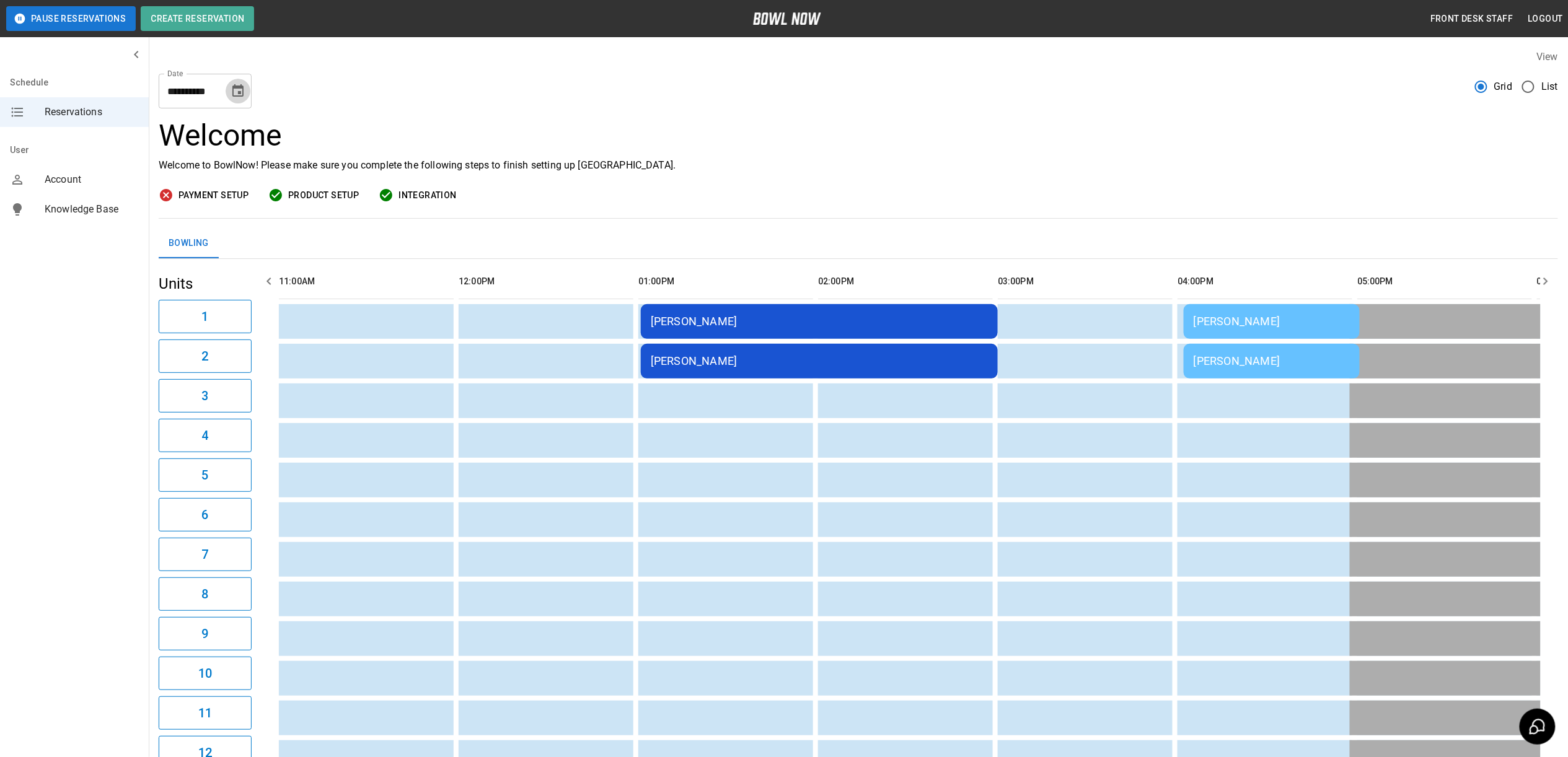
click at [238, 102] on button "Choose date, selected date is Sep 20, 2025" at bounding box center [238, 91] width 25 height 25
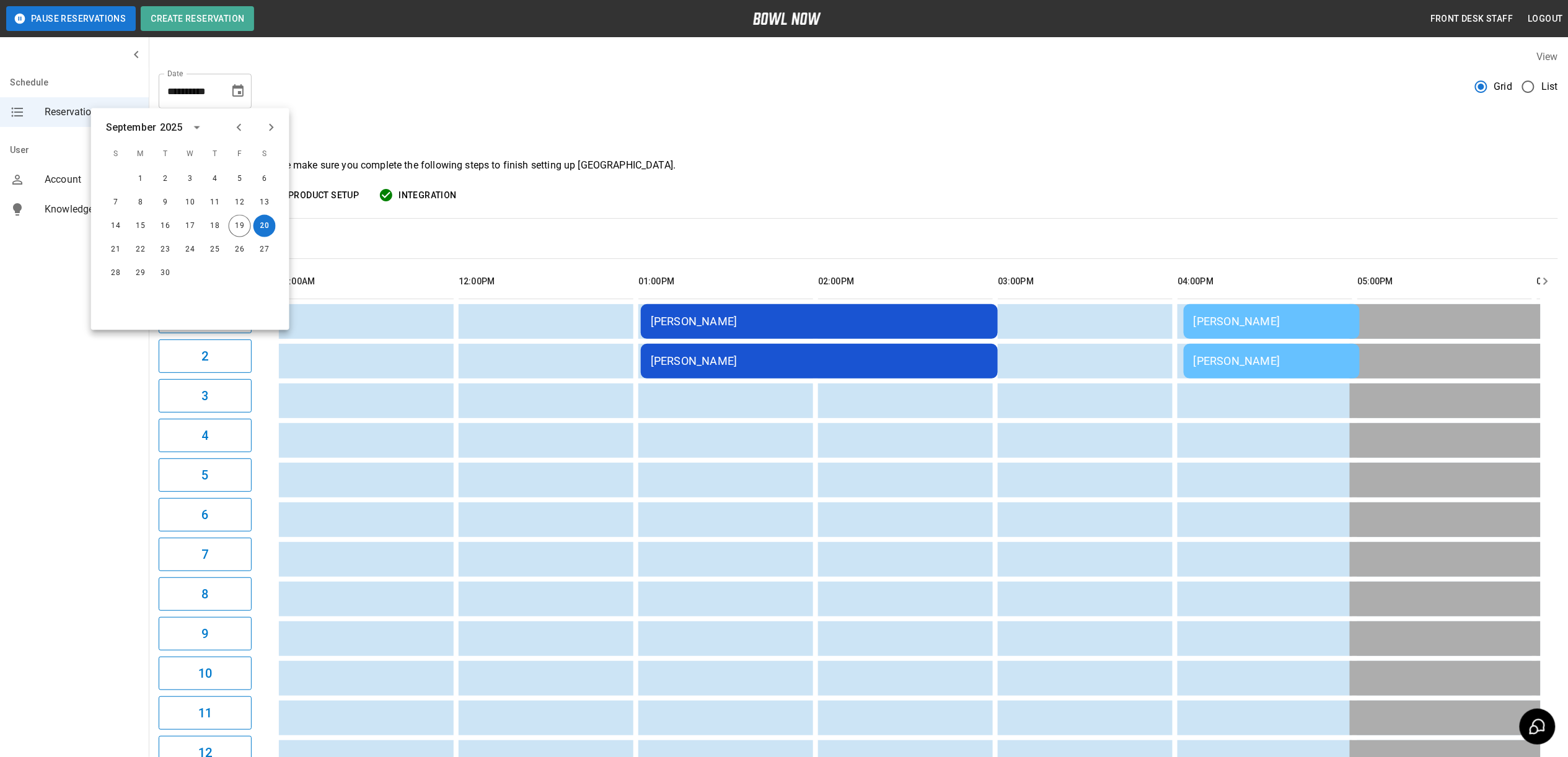
click at [239, 97] on icon "Choose date, selected date is Sep 20, 2025" at bounding box center [238, 91] width 15 height 15
click at [242, 219] on button "19" at bounding box center [240, 226] width 23 height 23
type input "**********"
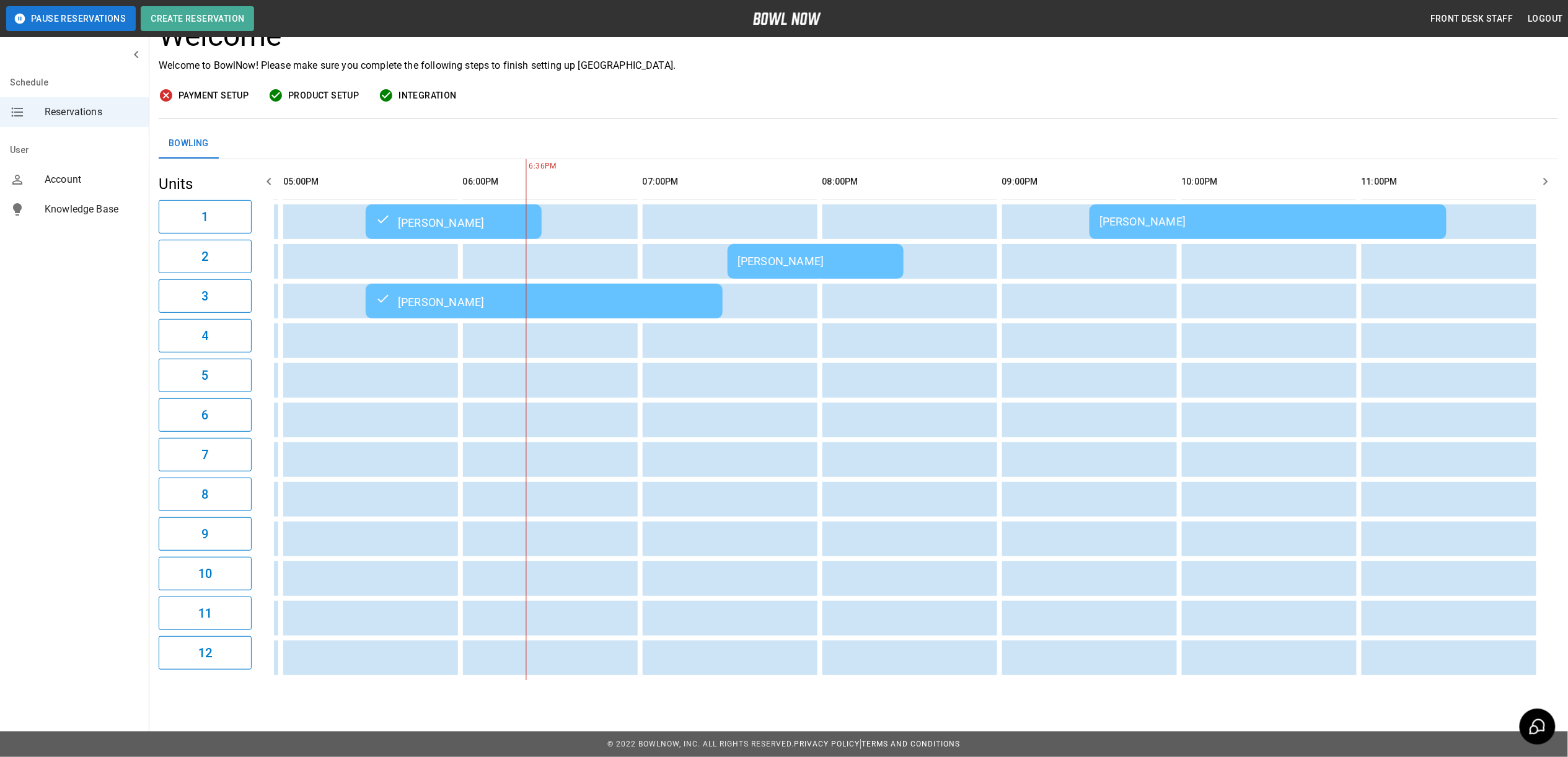
click at [1344, 694] on main "**********" at bounding box center [858, 297] width 1419 height 795
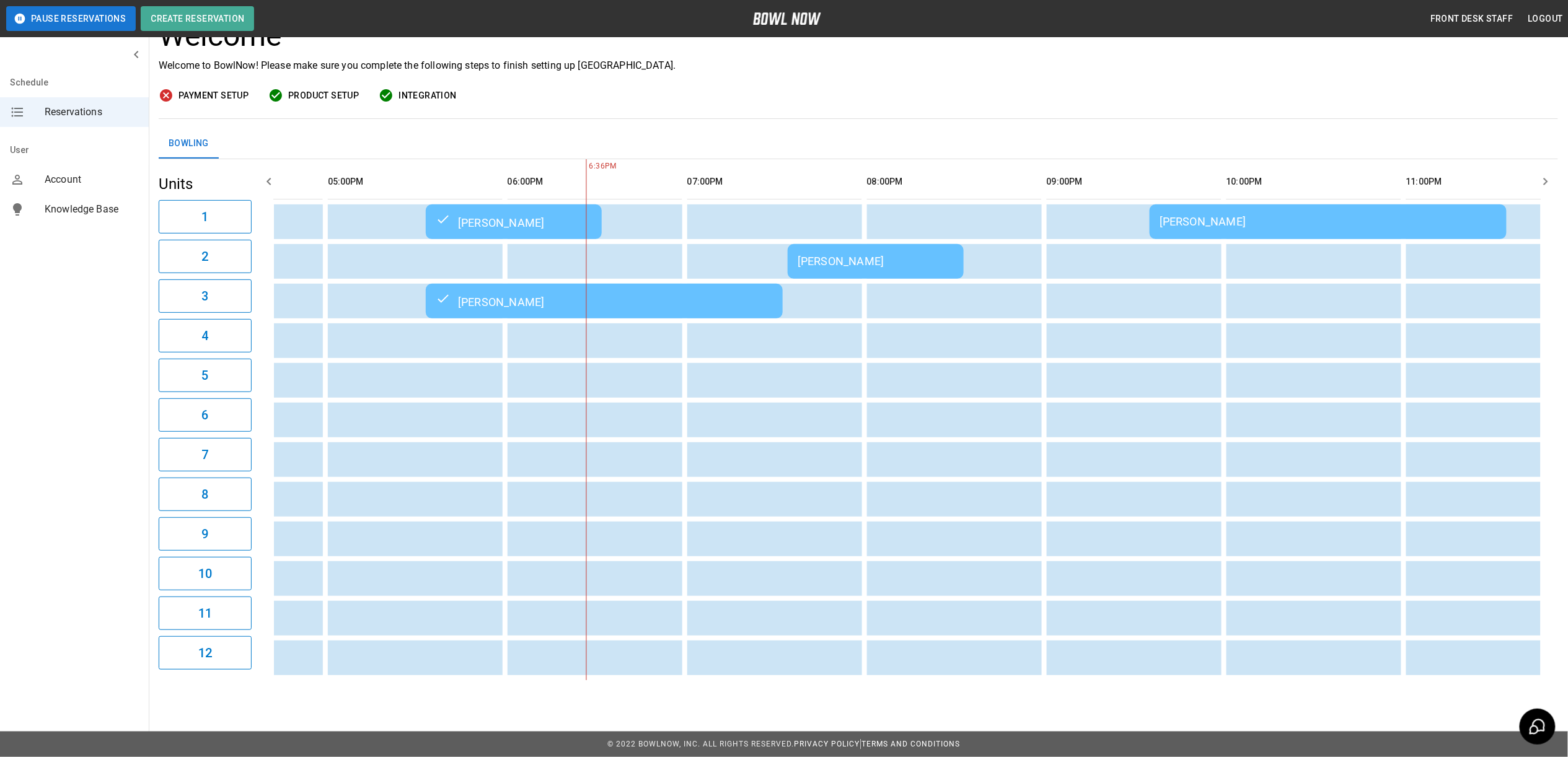
scroll to position [0, 1057]
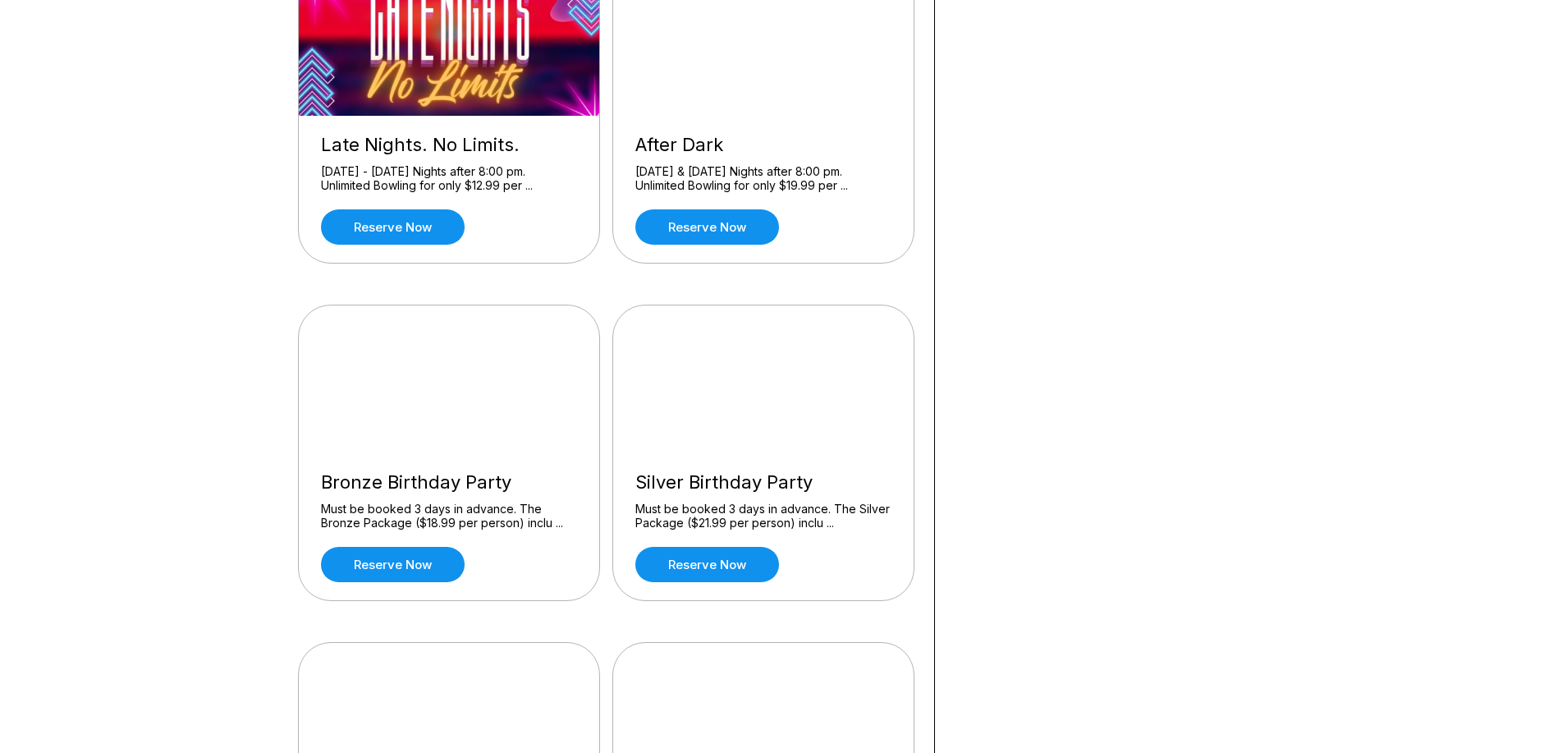
scroll to position [985, 0]
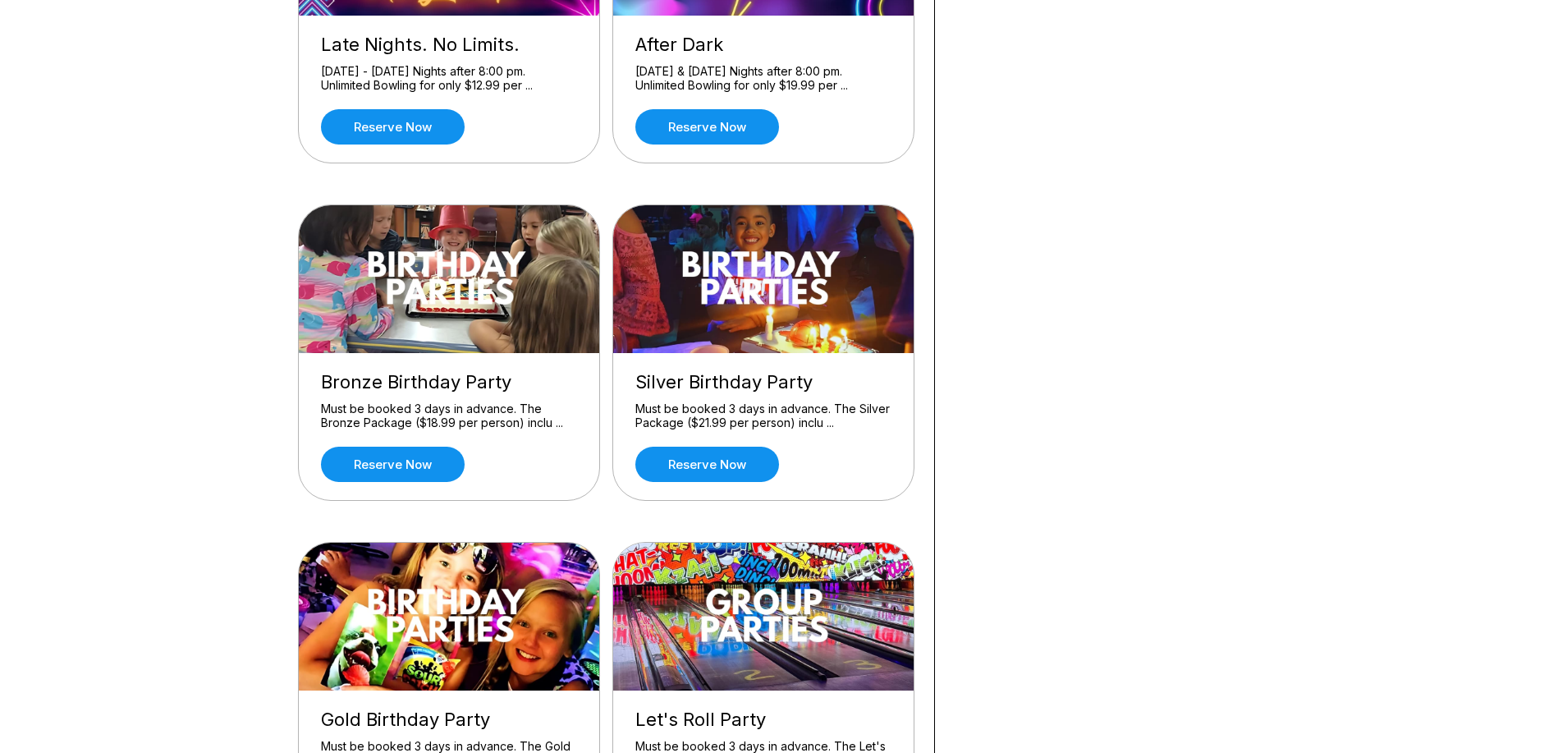
click at [404, 406] on div "Must be booked 3 days in advance. The Bronze Package ($18.99 per person) inclu …" at bounding box center [449, 415] width 256 height 29
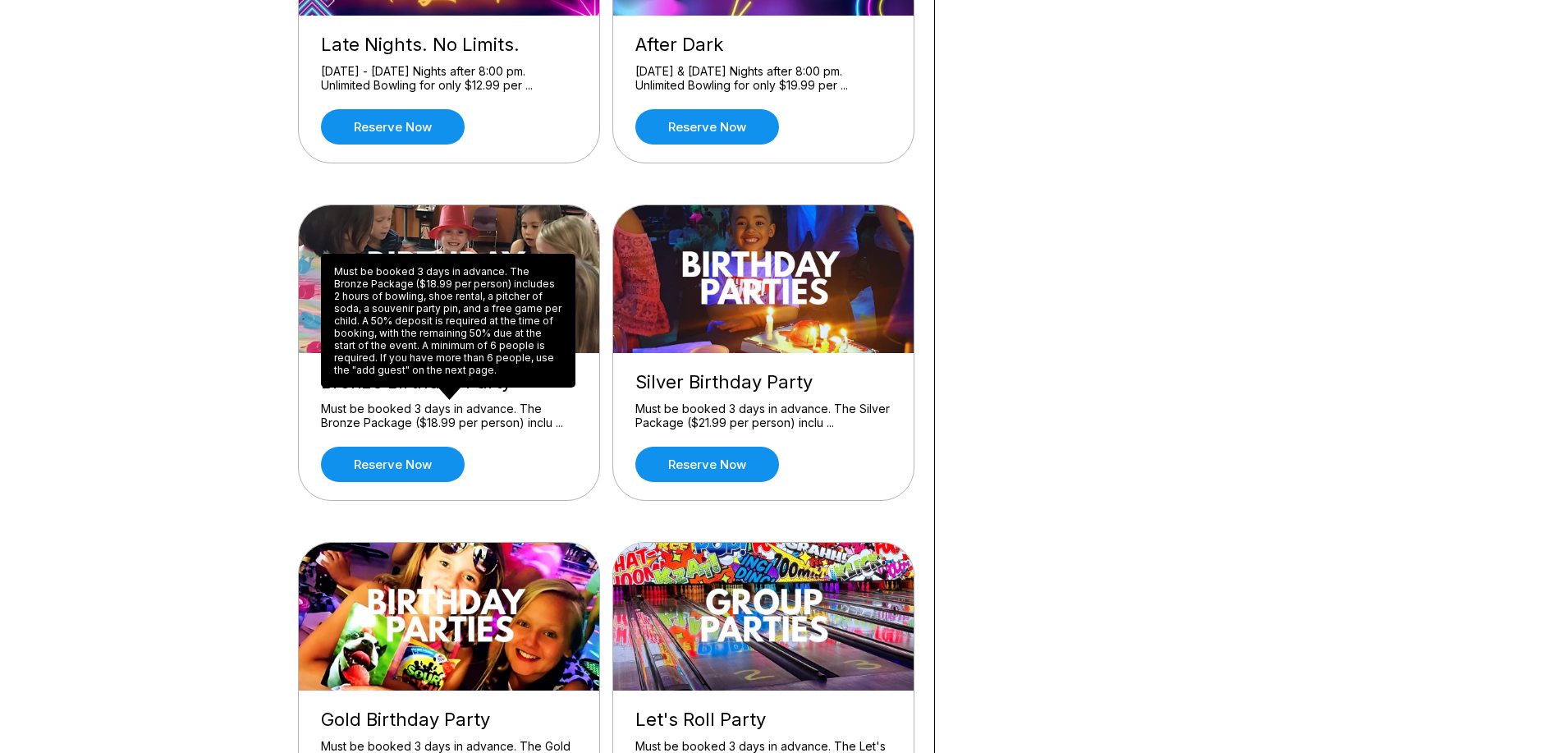
click at [437, 296] on div "Must be booked 3 days in advance. The Bronze Package ($18.99 per person) includ…" at bounding box center [448, 321] width 254 height 134
click at [559, 423] on div "Must be booked 3 days in advance. The Bronze Package ($18.99 per person) inclu …" at bounding box center [449, 415] width 256 height 29
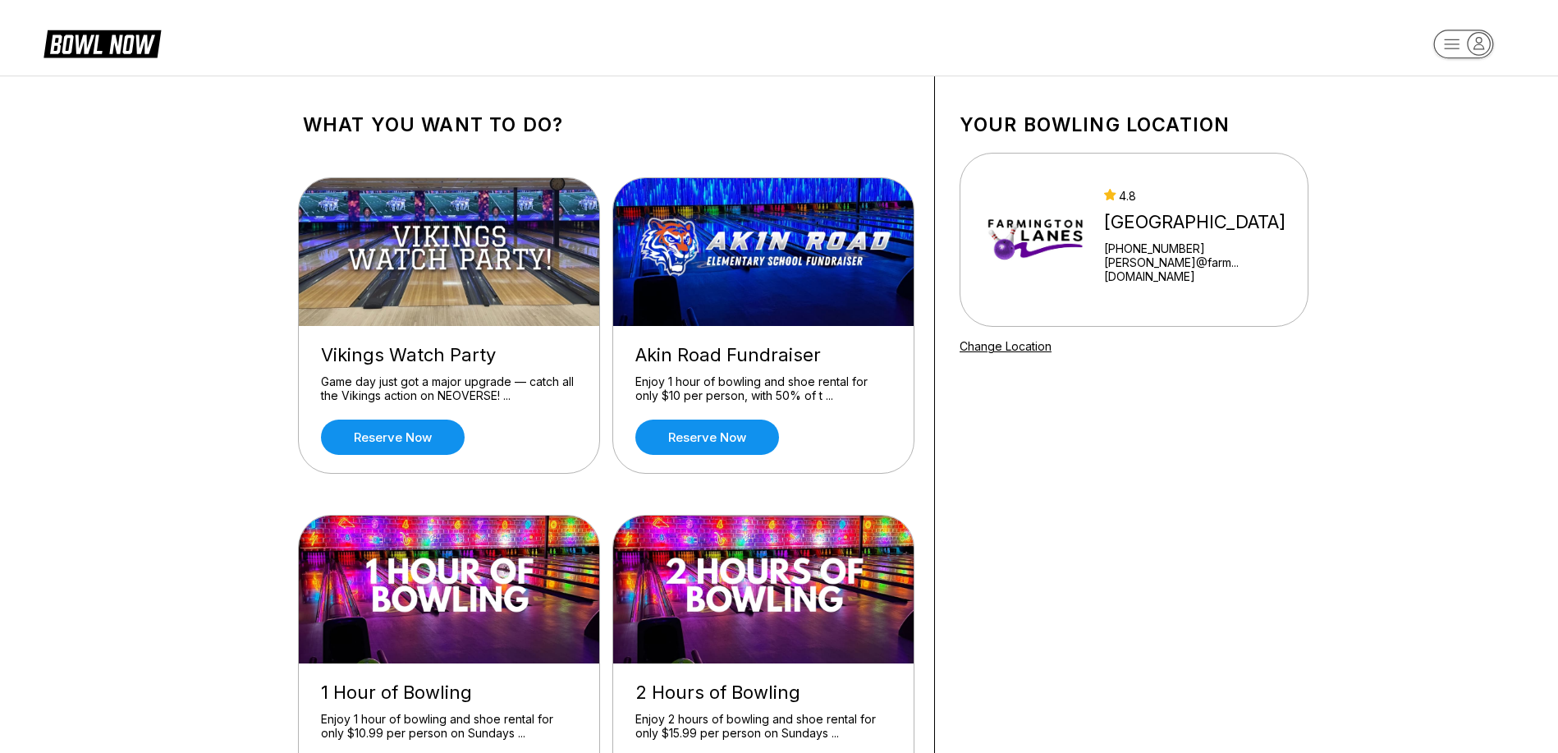
scroll to position [328, 0]
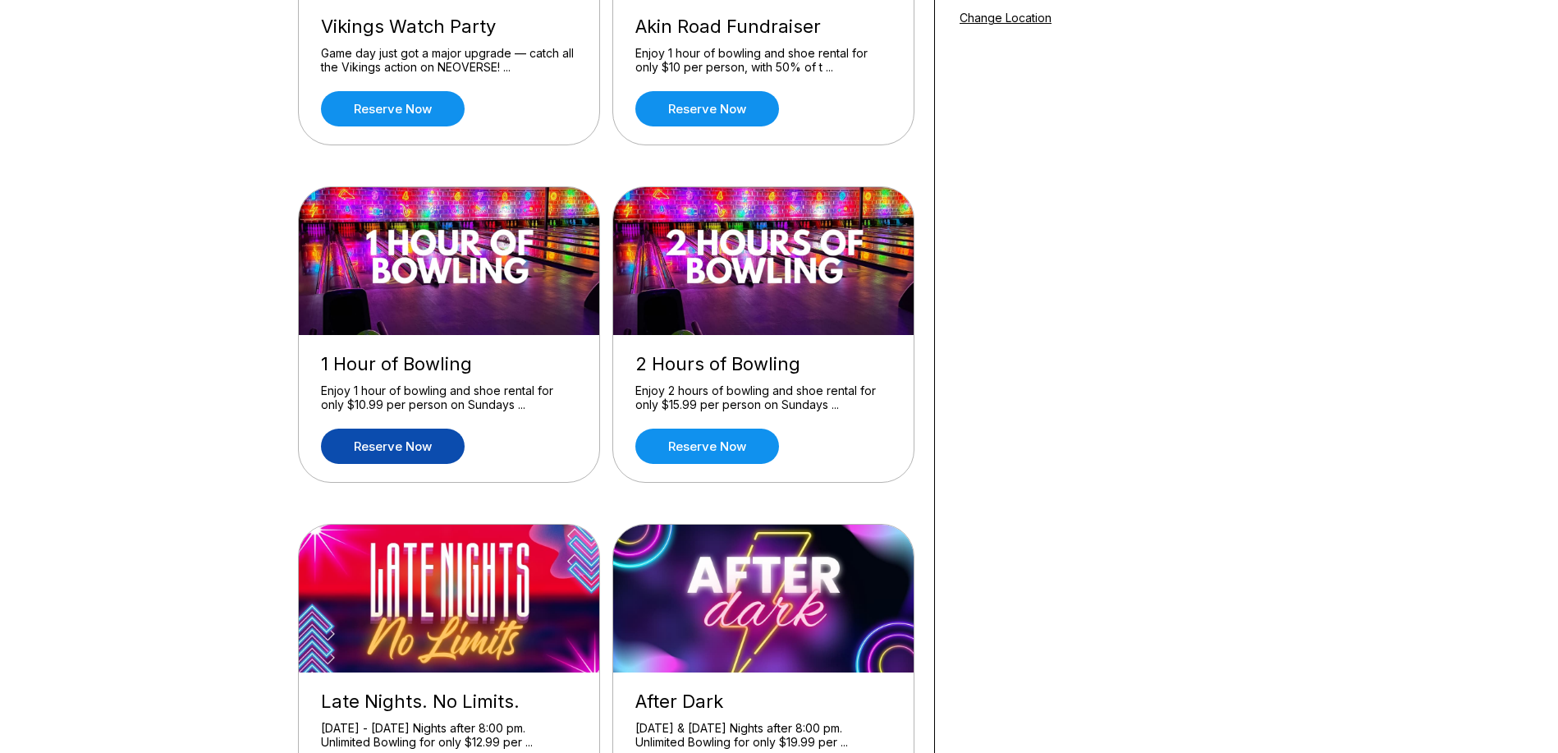
click at [383, 452] on link "Reserve now" at bounding box center [393, 445] width 144 height 35
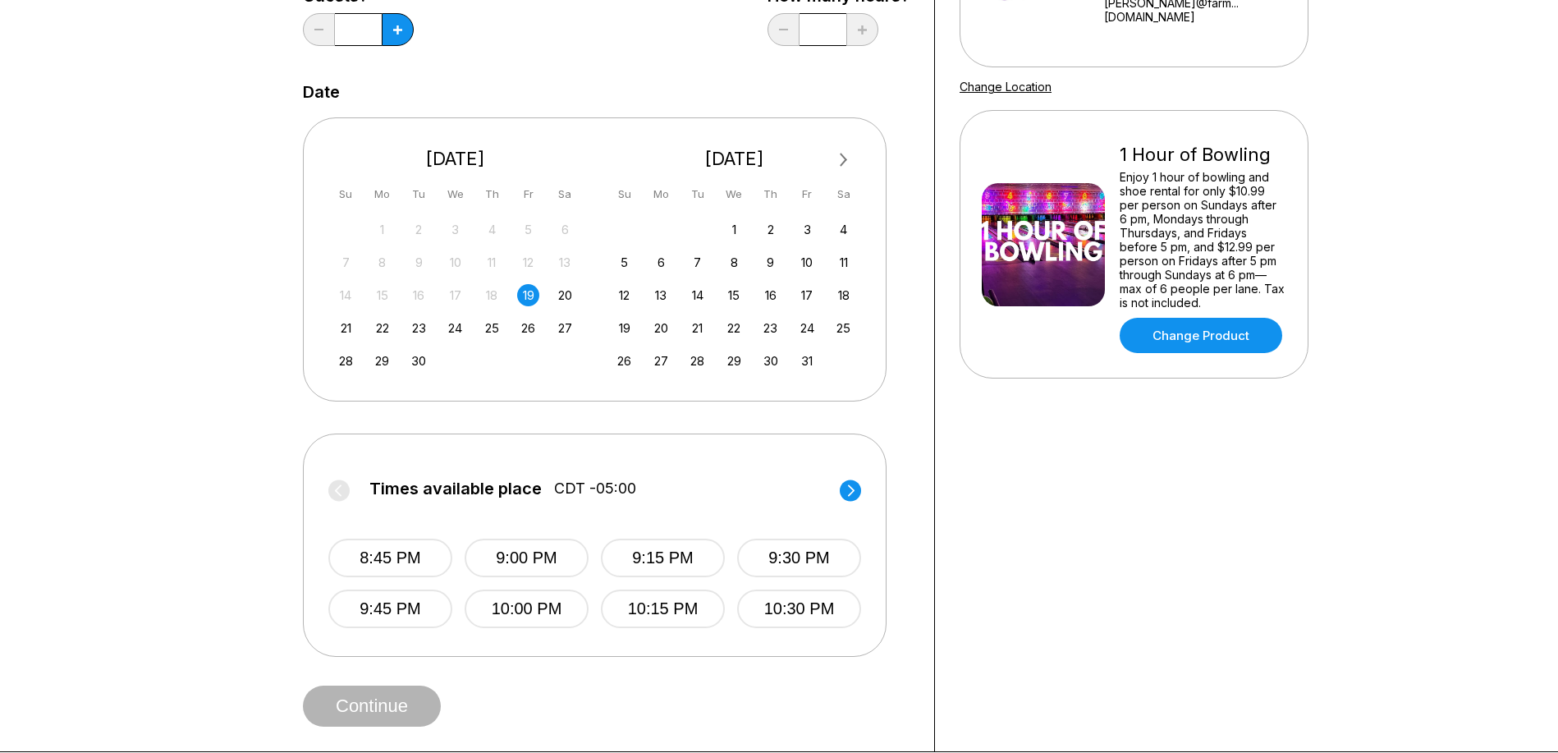
scroll to position [493, 0]
